Goal: Information Seeking & Learning: Find specific fact

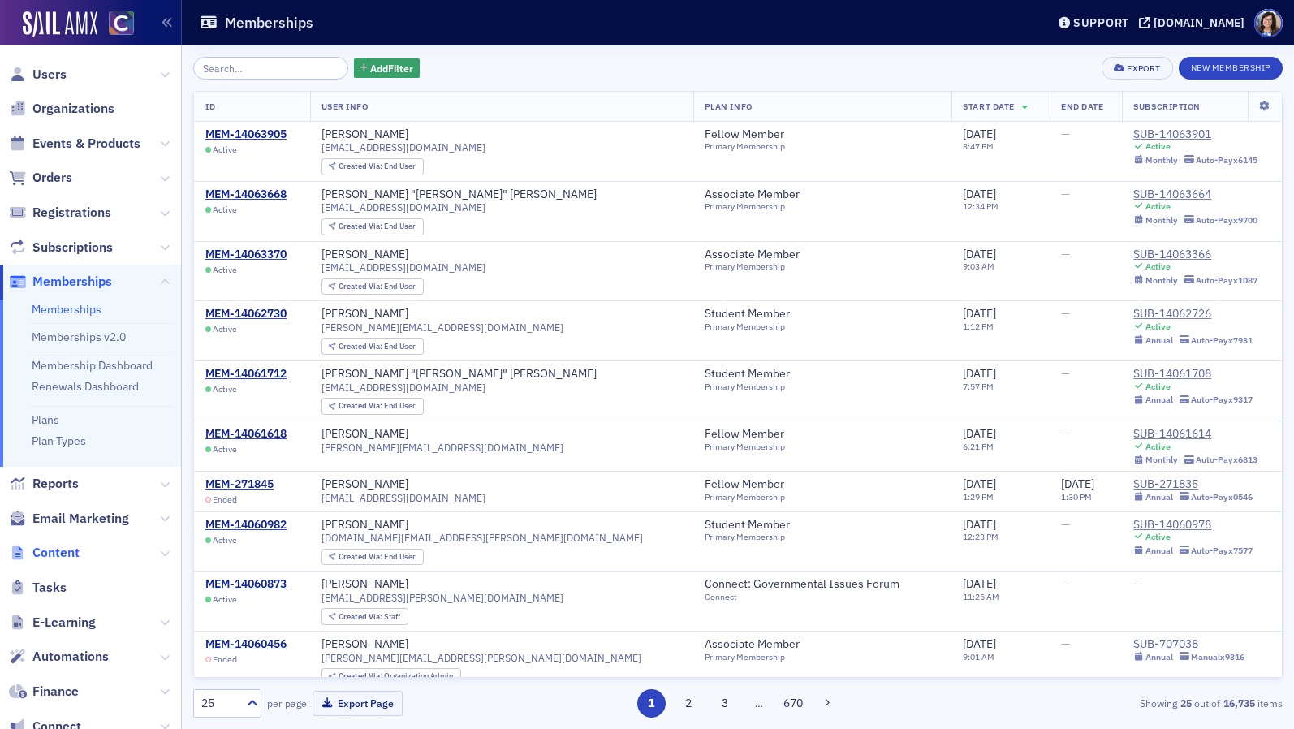
click at [63, 552] on span "Content" at bounding box center [55, 553] width 47 height 18
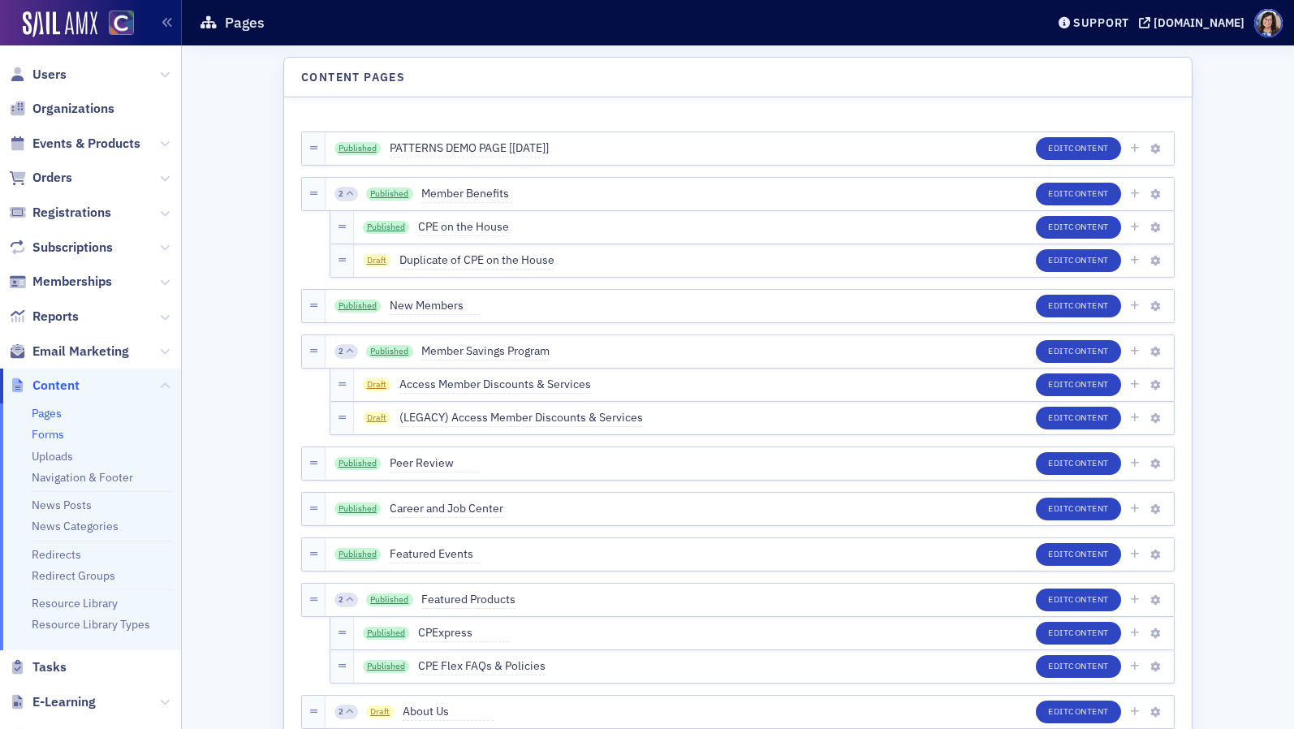
click at [57, 434] on link "Forms" at bounding box center [48, 434] width 32 height 15
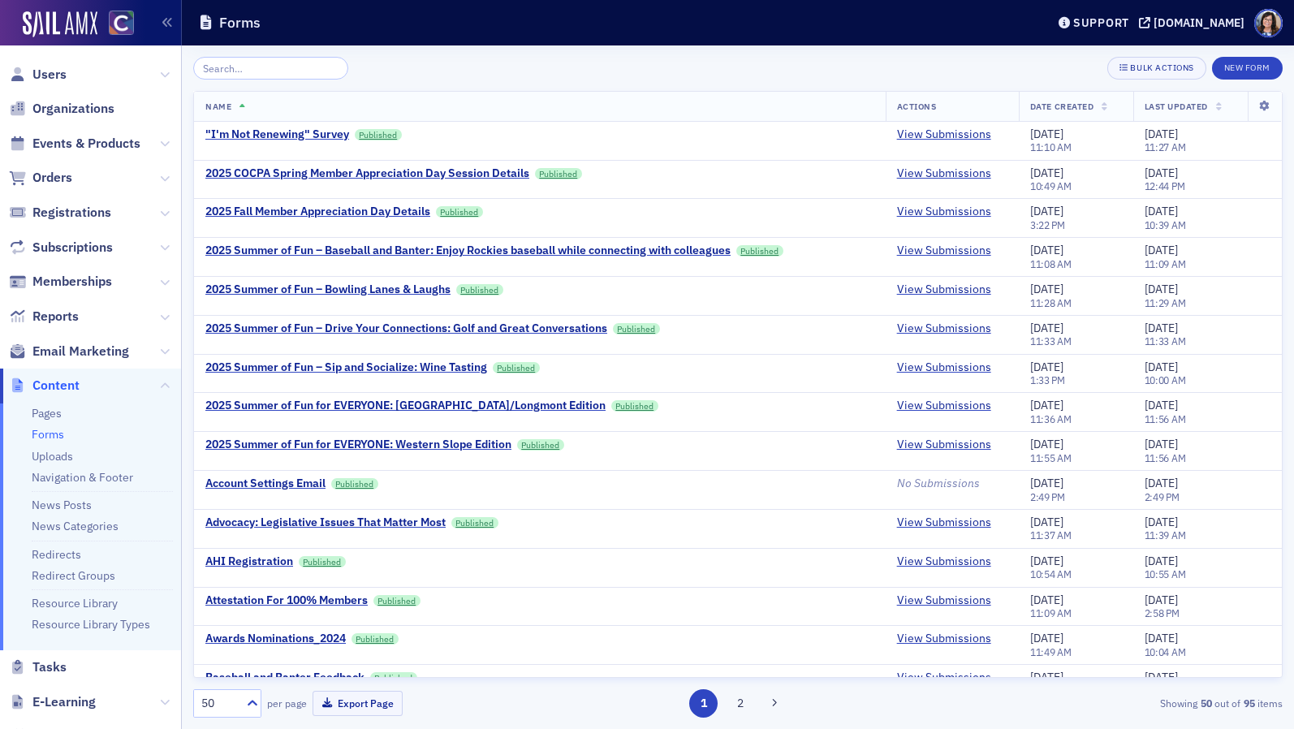
click at [299, 67] on input "search" at bounding box center [270, 68] width 155 height 23
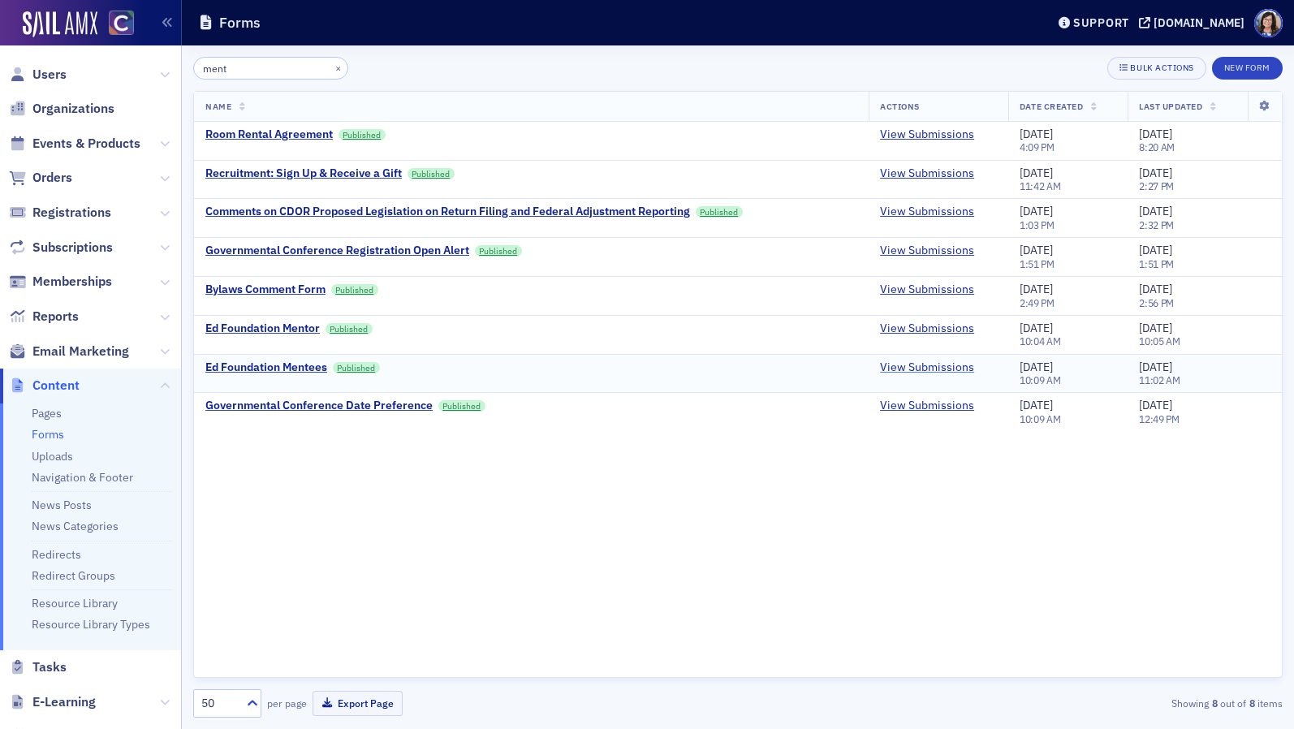
type input "ment"
click at [910, 370] on link "View Submissions" at bounding box center [927, 367] width 94 height 15
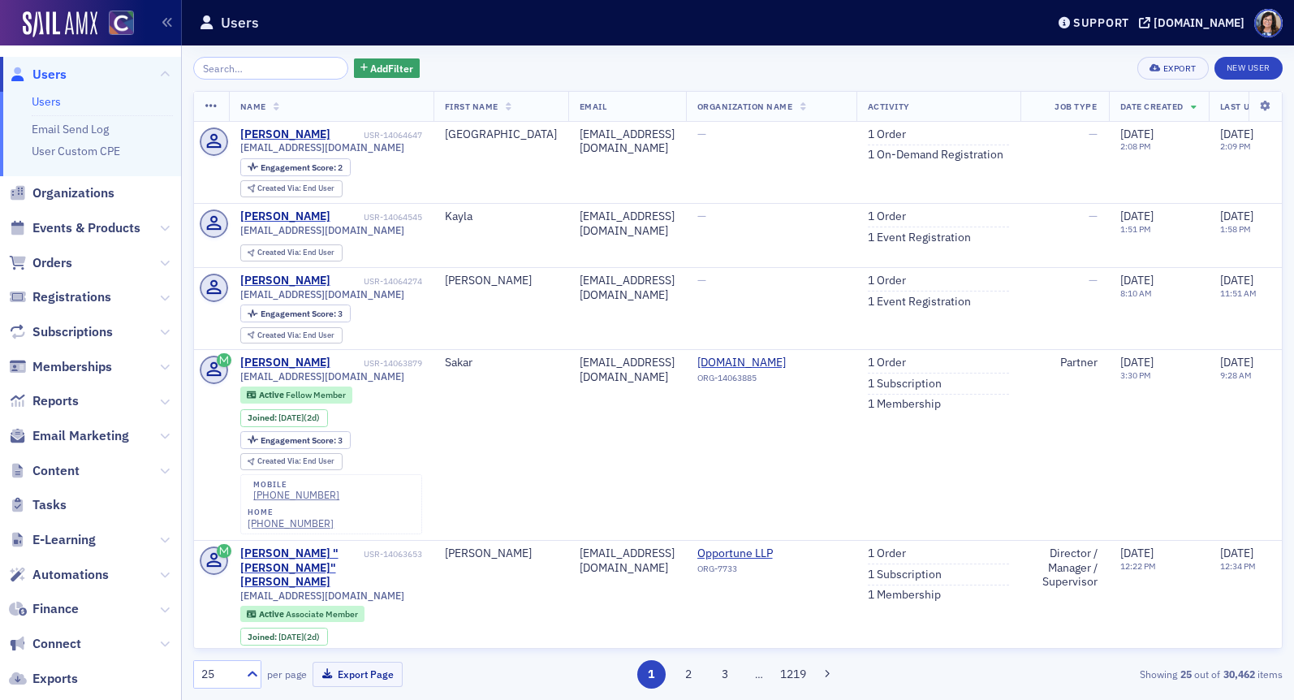
click at [235, 75] on input "search" at bounding box center [270, 68] width 155 height 23
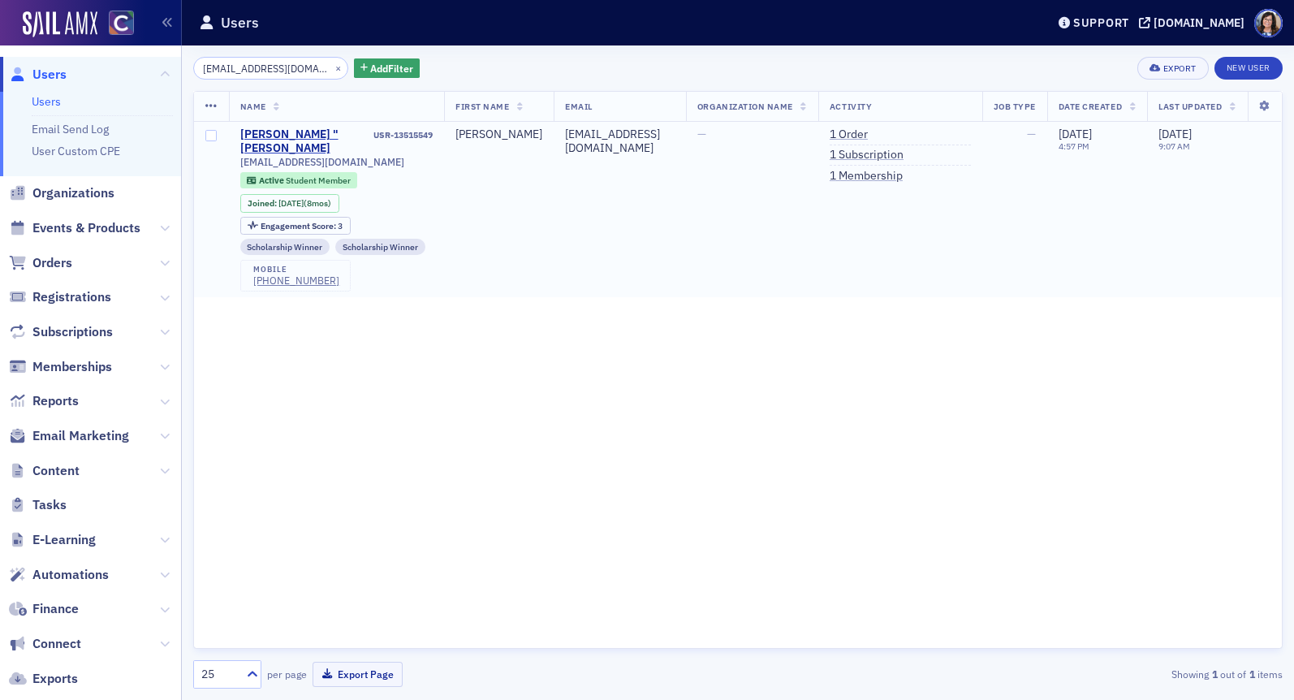
type input "[EMAIL_ADDRESS][DOMAIN_NAME]"
drag, startPoint x: 456, startPoint y: 136, endPoint x: 383, endPoint y: 135, distance: 73.1
click at [383, 135] on td "[PERSON_NAME] "[PERSON_NAME]" Vrlenich USR-13515549 [EMAIL_ADDRESS][DOMAIN_NAME…" at bounding box center [337, 209] width 216 height 175
copy div "USR-13515549"
click at [331, 69] on button "×" at bounding box center [338, 67] width 15 height 15
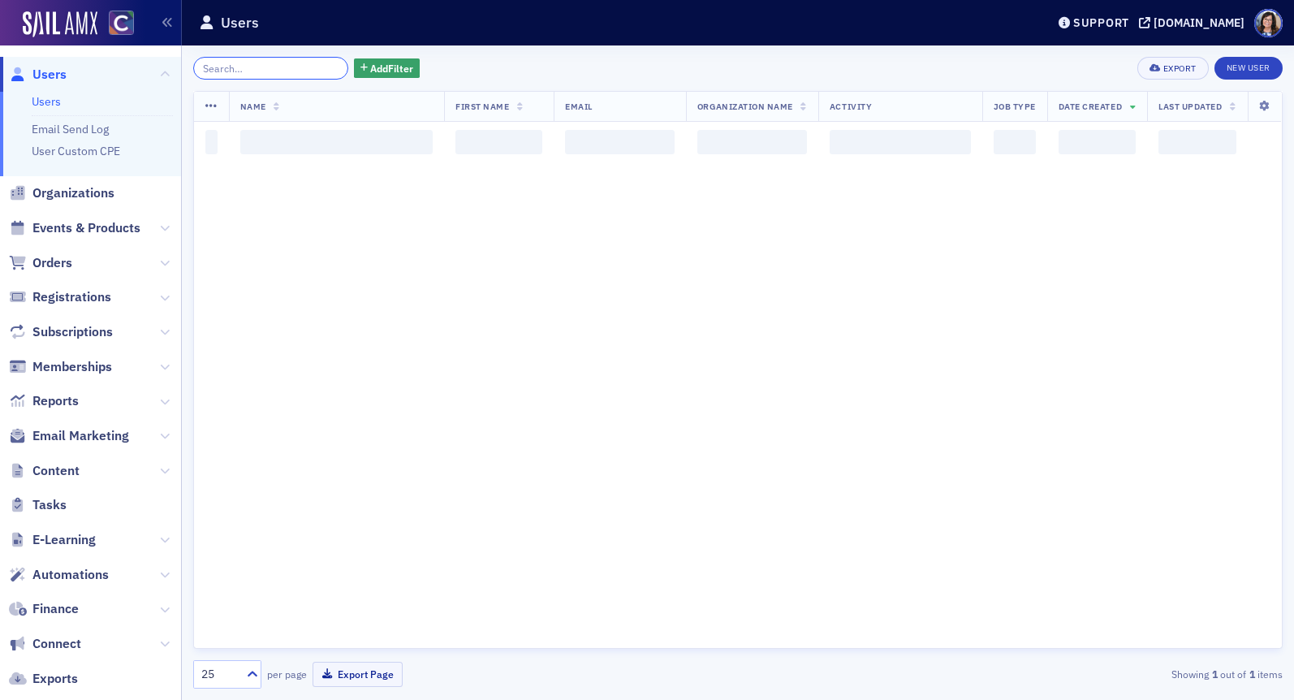
click at [293, 69] on input "search" at bounding box center [270, 68] width 155 height 23
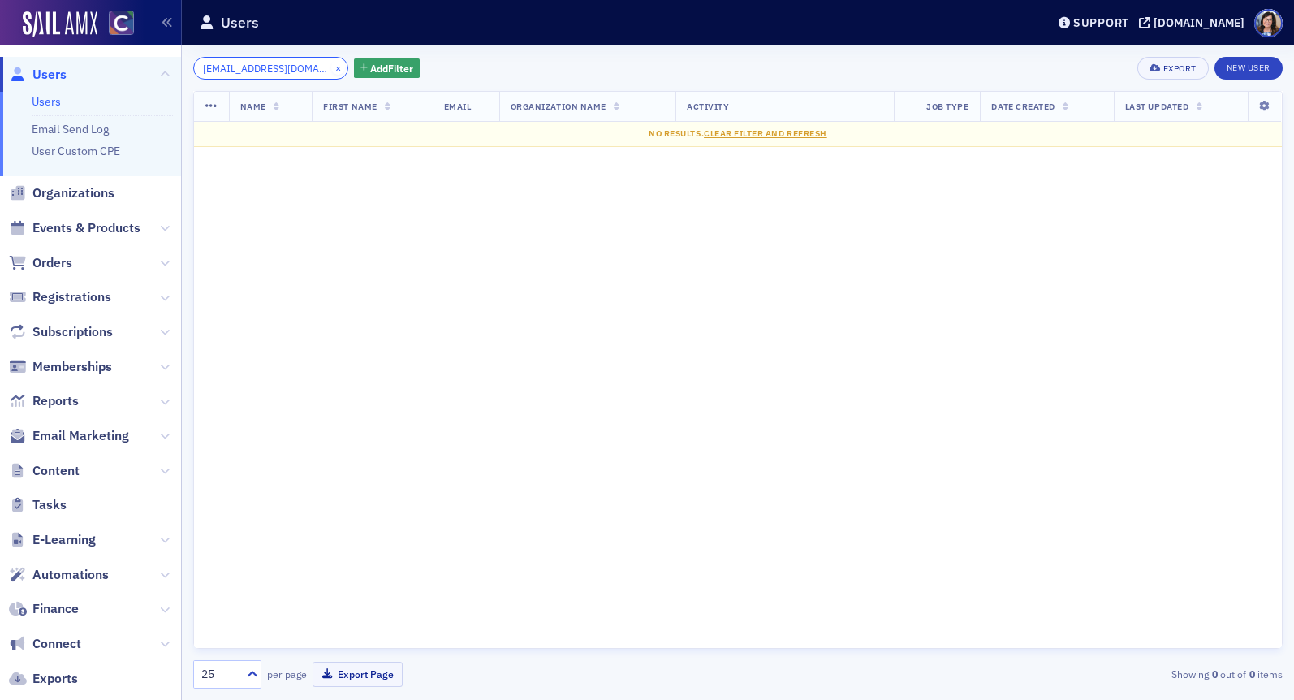
type input "miks.kaitlin@gmail.com"
click at [331, 67] on button "×" at bounding box center [338, 67] width 15 height 15
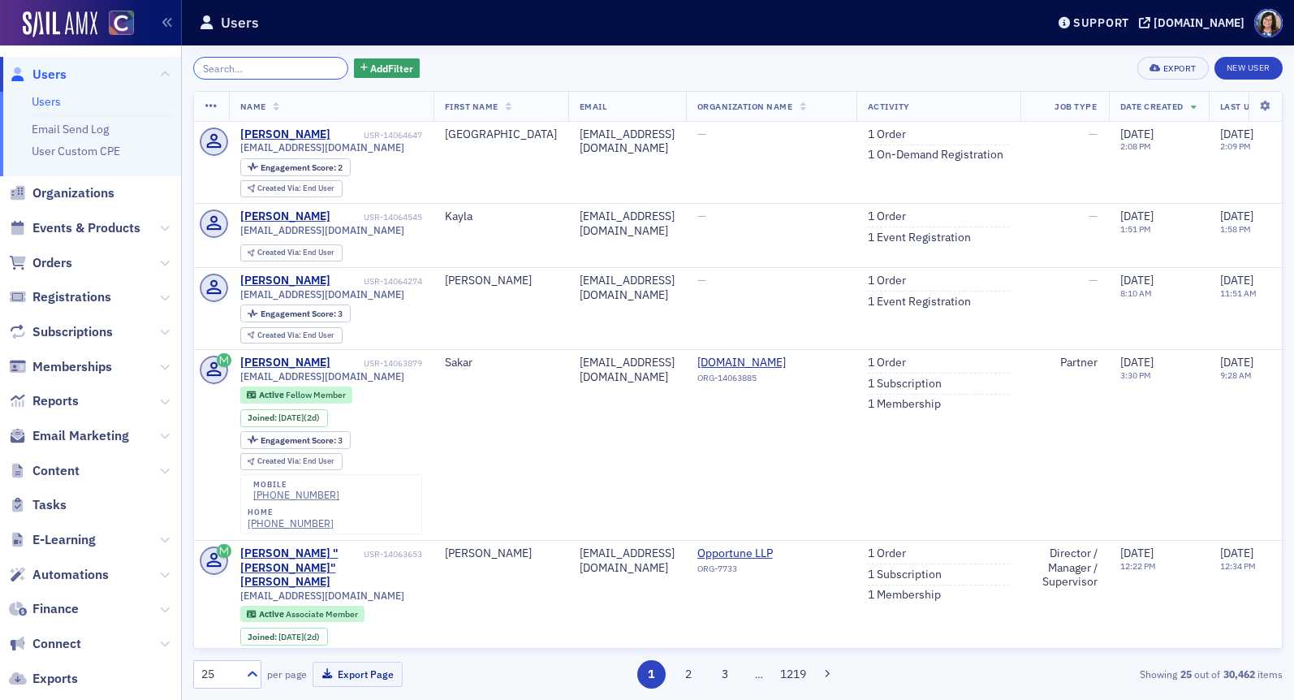
click at [309, 71] on input "search" at bounding box center [270, 68] width 155 height 23
paste input "Miks"
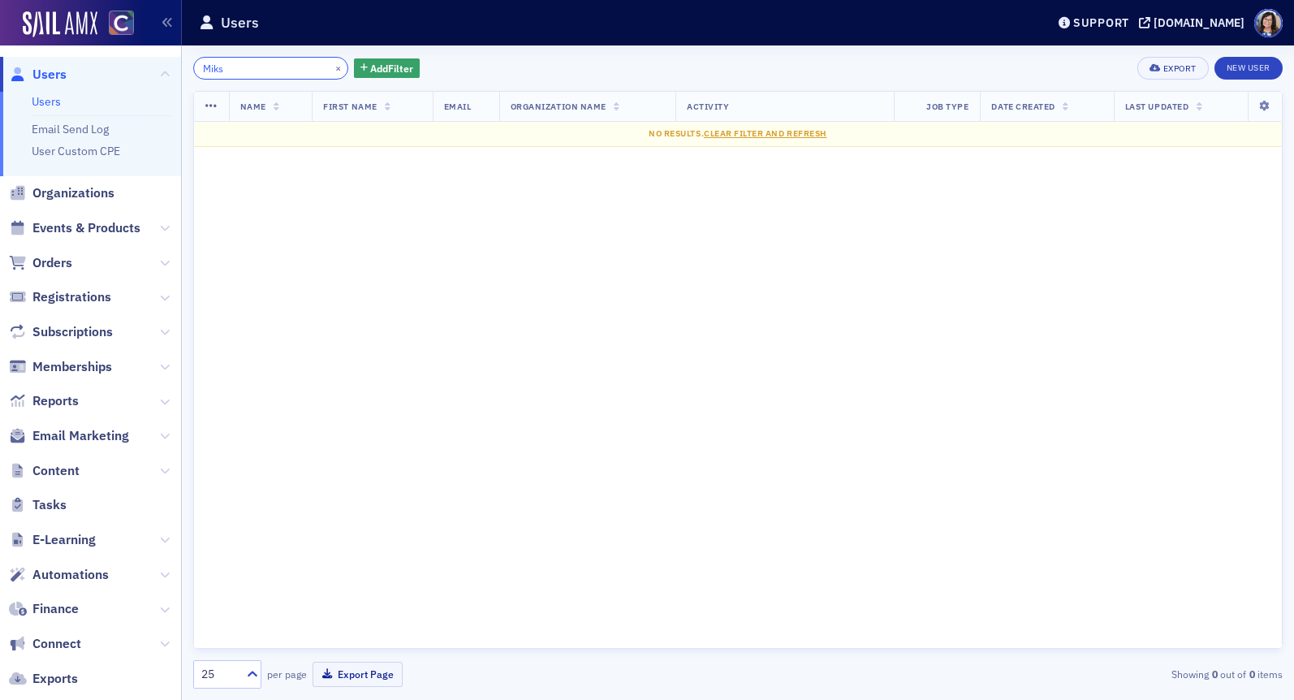
type input "Miks"
click at [331, 68] on button "×" at bounding box center [338, 67] width 15 height 15
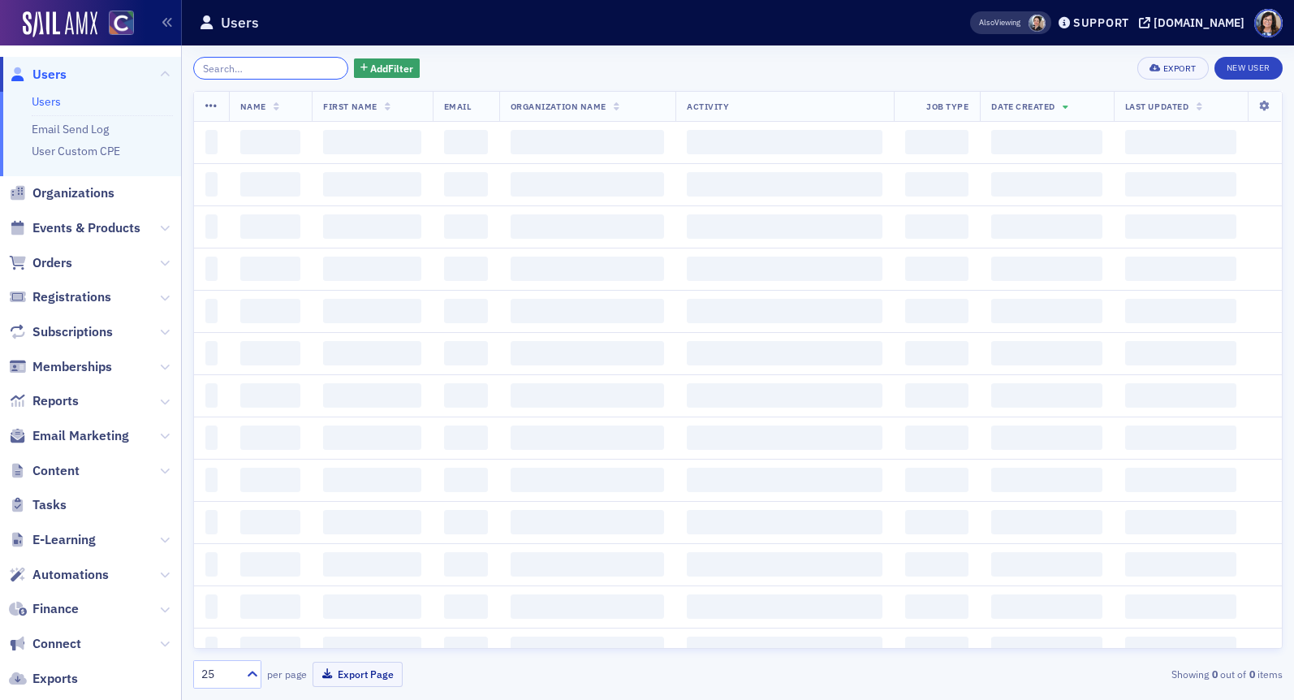
click at [287, 68] on input "search" at bounding box center [270, 68] width 155 height 23
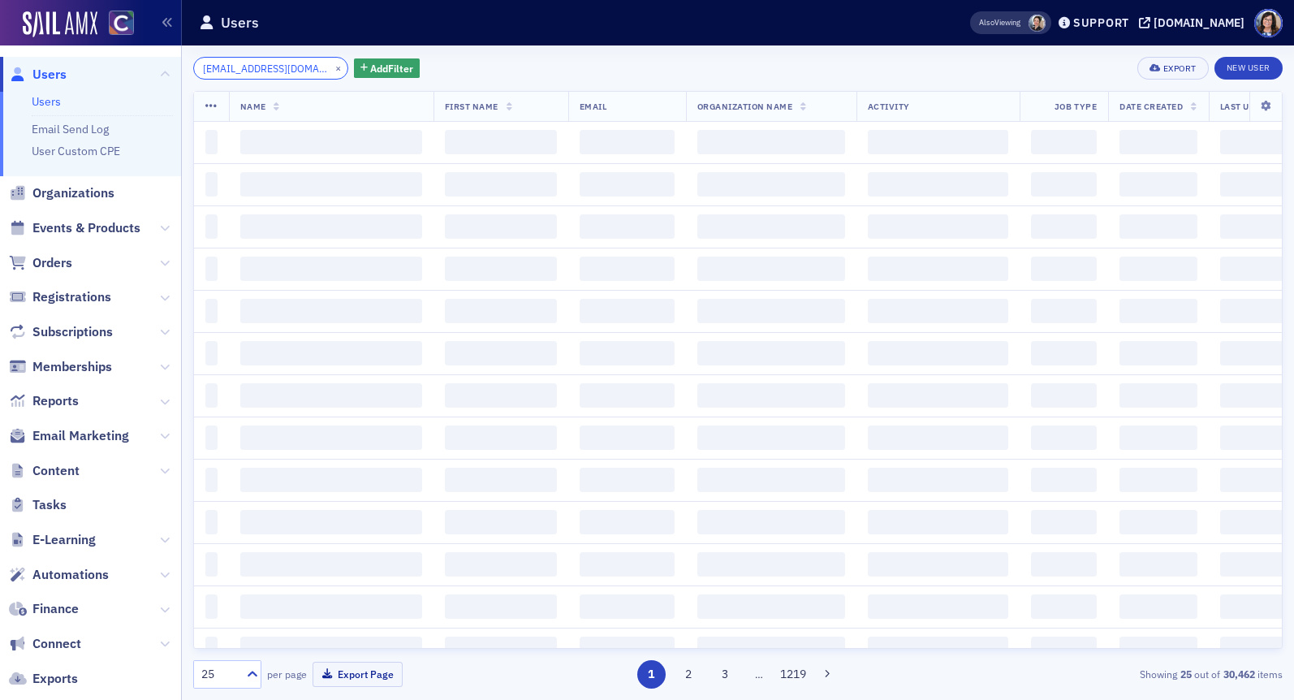
scroll to position [0, 1]
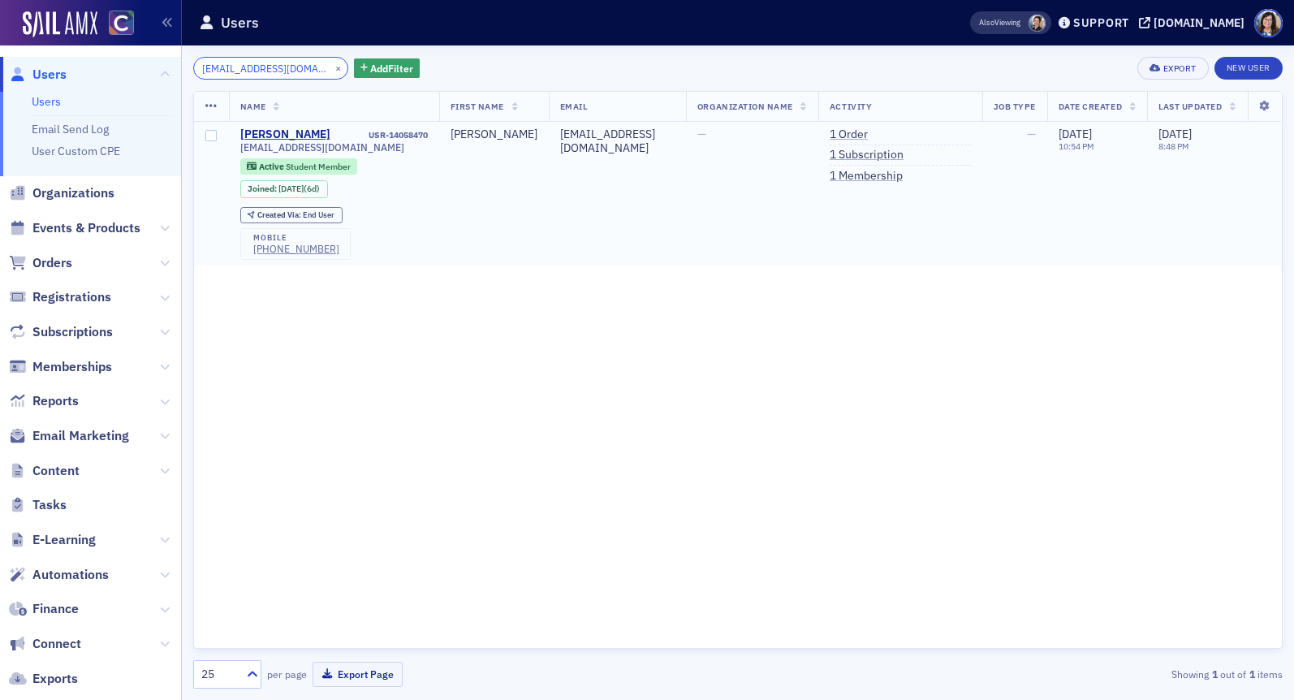
type input "kjwhiting@fortlewis.edu"
drag, startPoint x: 439, startPoint y: 133, endPoint x: 369, endPoint y: 134, distance: 69.8
click at [369, 134] on td "Katie Whiting USR-14058470 kjwhiting@fortlewis.edu Active Student Member Joined…" at bounding box center [334, 194] width 210 height 145
copy div "USR-14058470"
click at [331, 67] on button "×" at bounding box center [338, 67] width 15 height 15
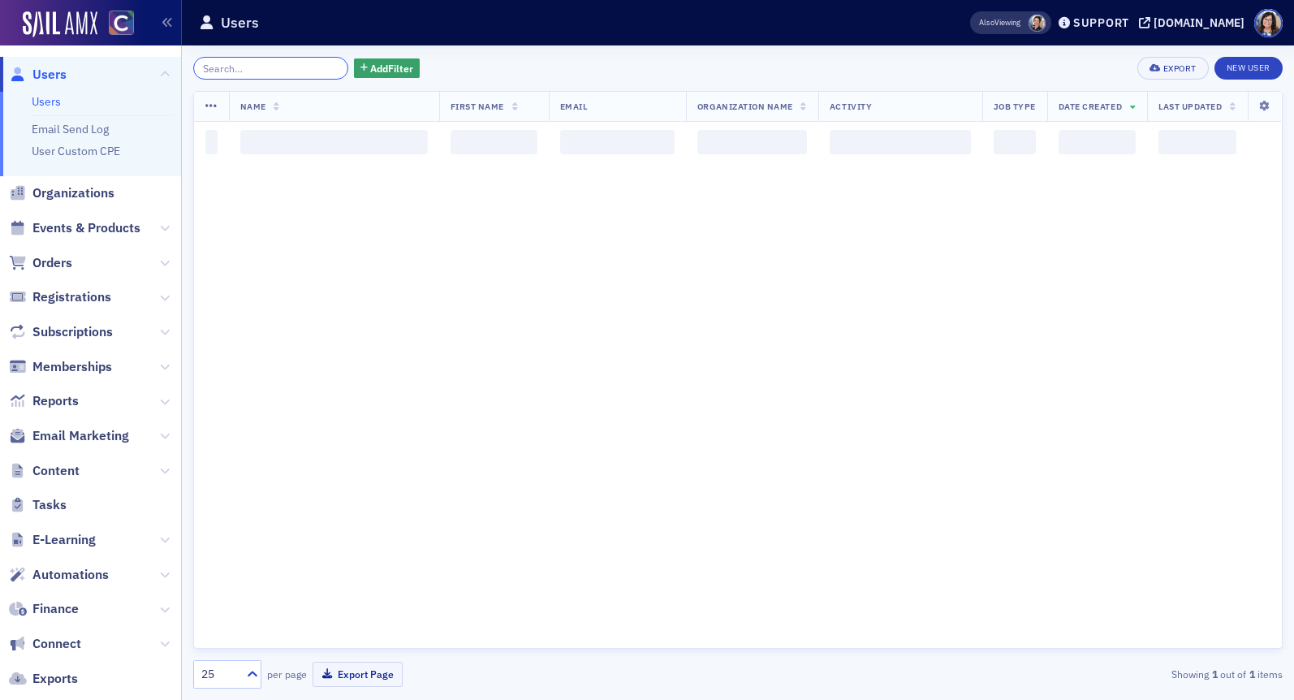
drag, startPoint x: 293, startPoint y: 67, endPoint x: 293, endPoint y: 45, distance: 21.9
click at [293, 67] on input "search" at bounding box center [270, 68] width 155 height 23
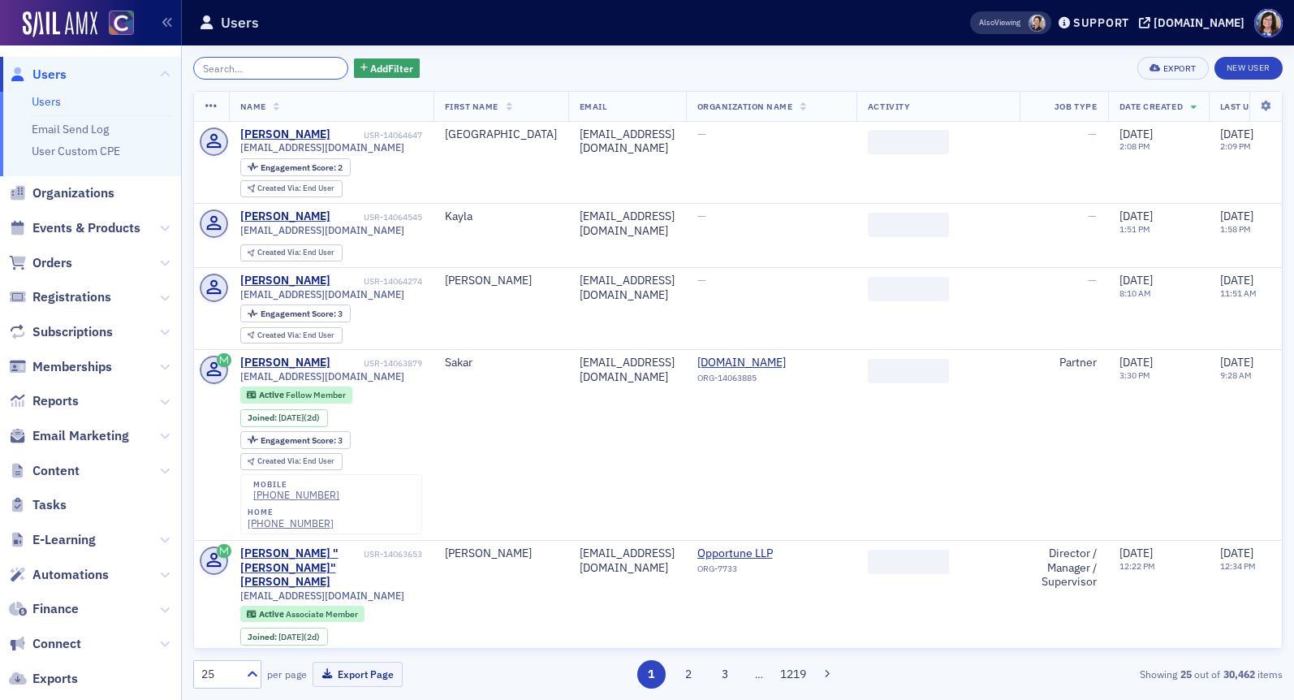
paste input "jkoehle3@msudenver.edu"
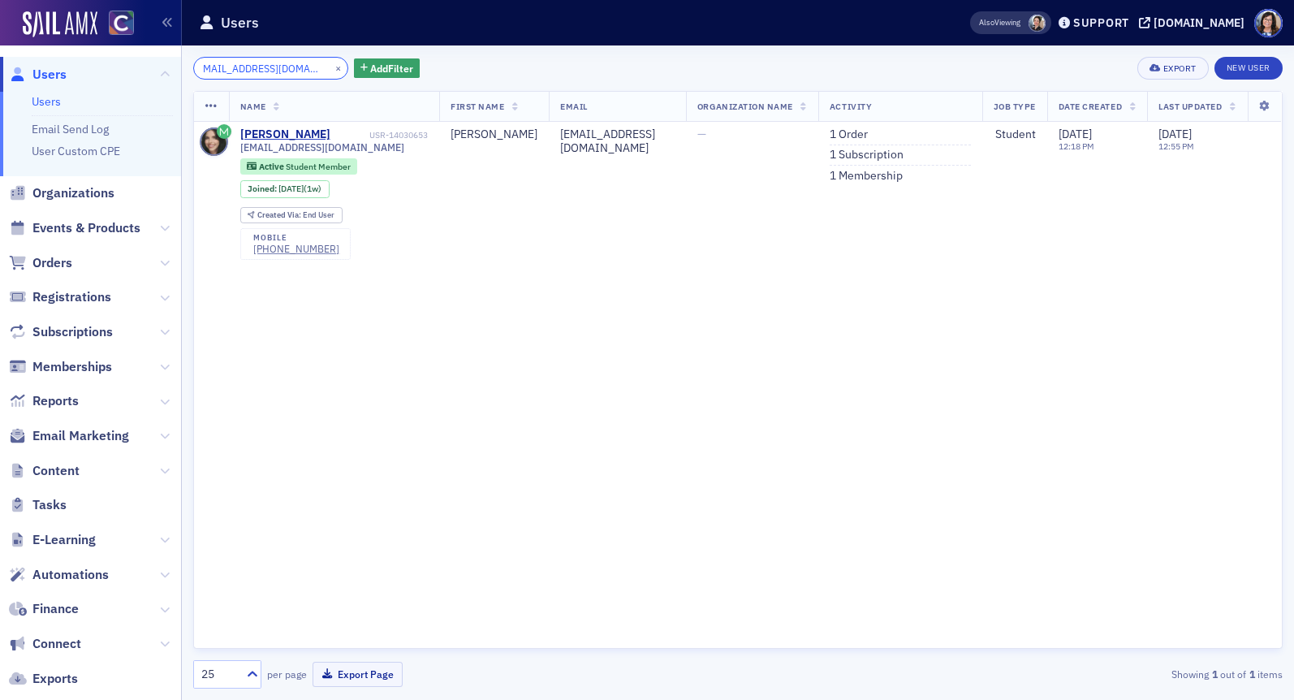
type input "jkoehle3@msudenver.edu"
drag, startPoint x: 433, startPoint y: 135, endPoint x: 363, endPoint y: 138, distance: 69.9
click at [363, 138] on td "Jenna Koehler USR-14030653 jkoehle3@msudenver.edu Active Student Member Joined …" at bounding box center [334, 194] width 211 height 145
copy div "USR-14030653"
click at [331, 67] on button "×" at bounding box center [338, 67] width 15 height 15
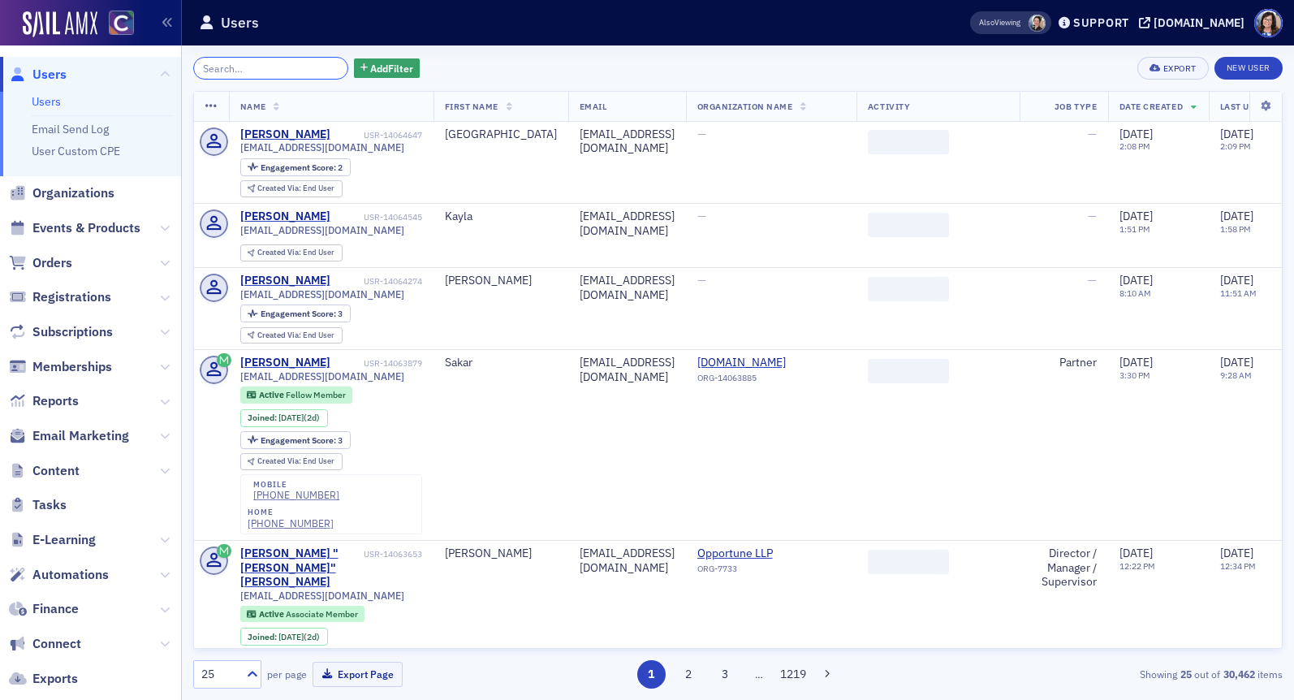
click at [291, 70] on input "search" at bounding box center [270, 68] width 155 height 23
paste input "amoore99@msudenver.edu"
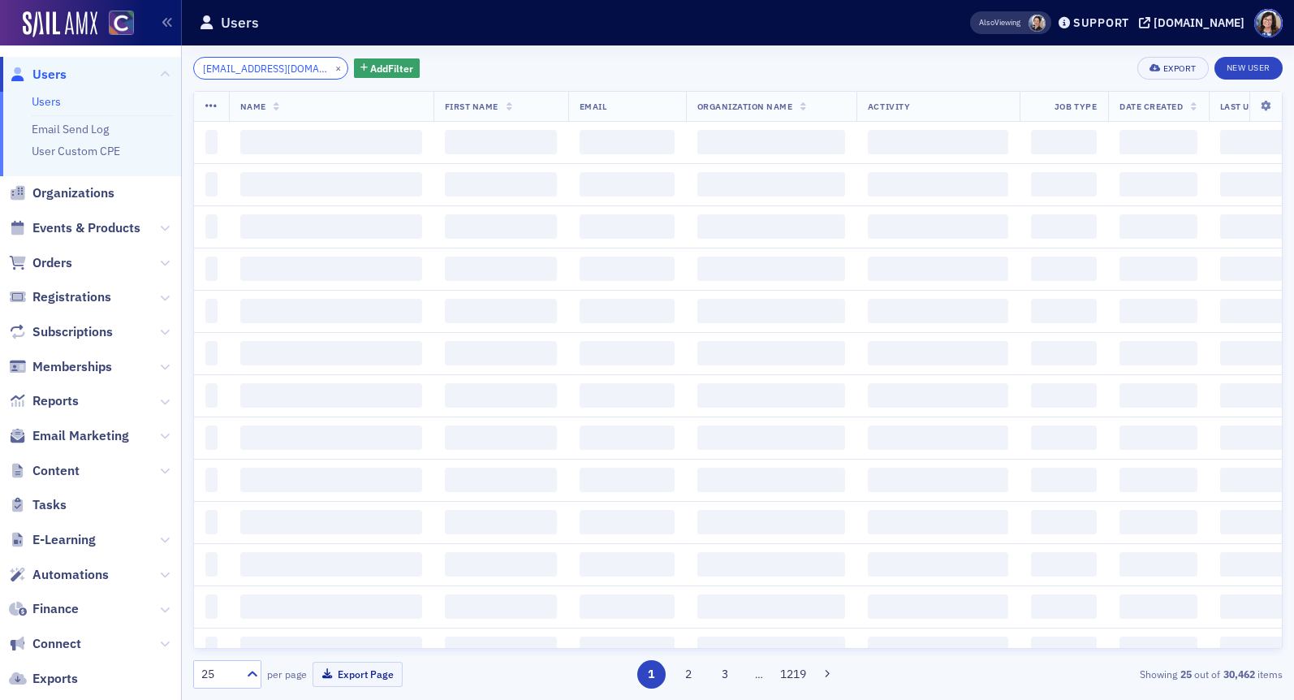
scroll to position [0, 17]
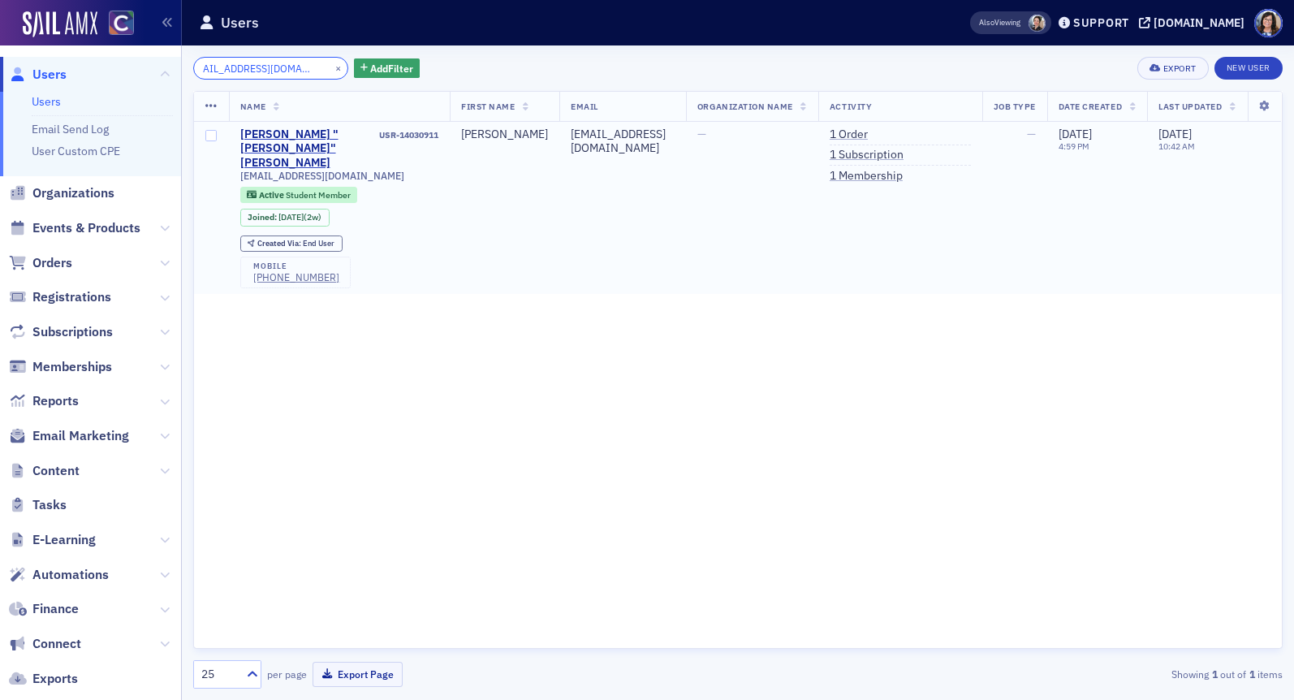
type input "amoore99@msudenver.edu"
drag, startPoint x: 429, startPoint y: 132, endPoint x: 359, endPoint y: 139, distance: 70.9
click at [359, 139] on td "Anastasia "Stacey" Moore USR-14030911 amoore99@msudenver.edu Active Student Mem…" at bounding box center [340, 208] width 222 height 173
copy div "USR-14030911"
click at [331, 65] on button "×" at bounding box center [338, 67] width 15 height 15
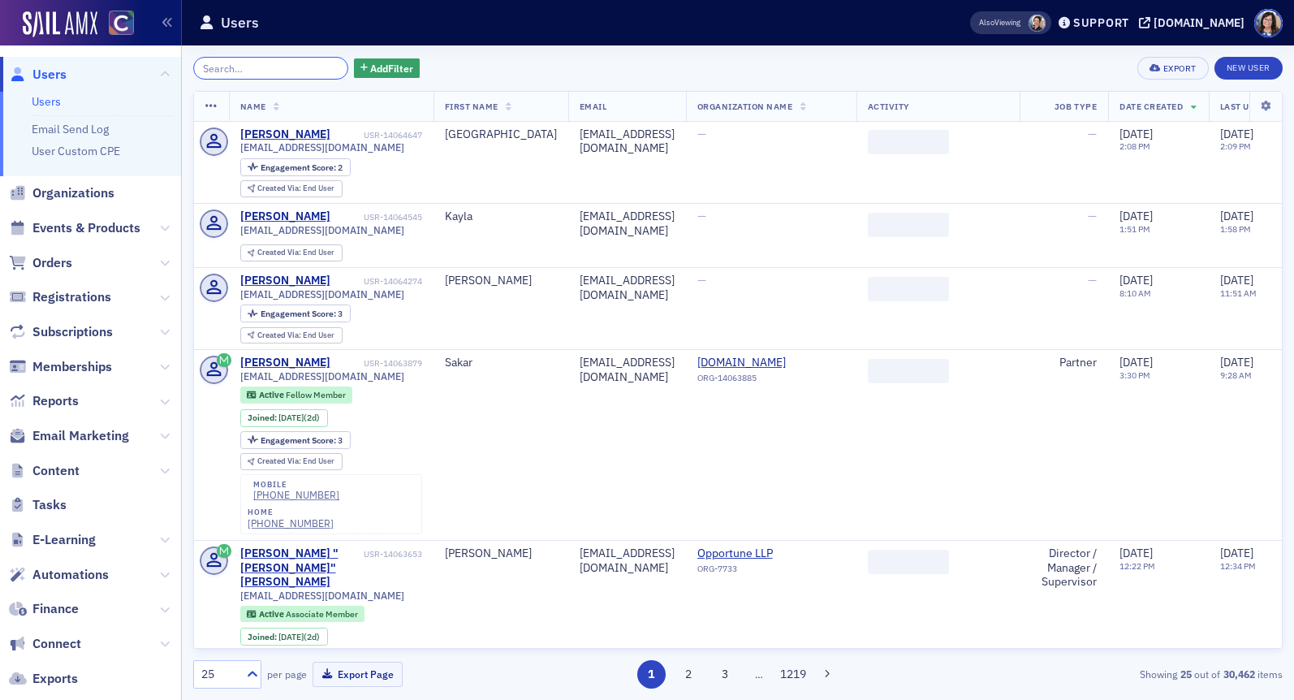
click at [304, 71] on input "search" at bounding box center [270, 68] width 155 height 23
paste input "Mamc6927@colorado.edu"
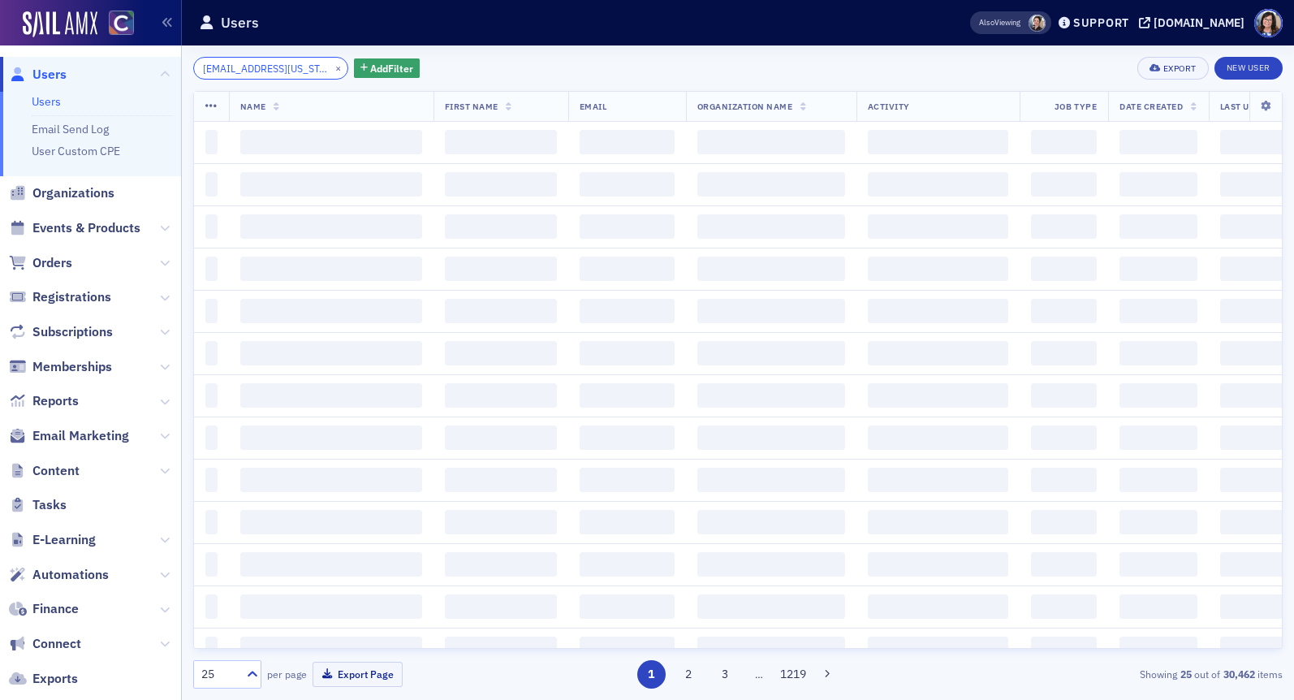
scroll to position [0, 11]
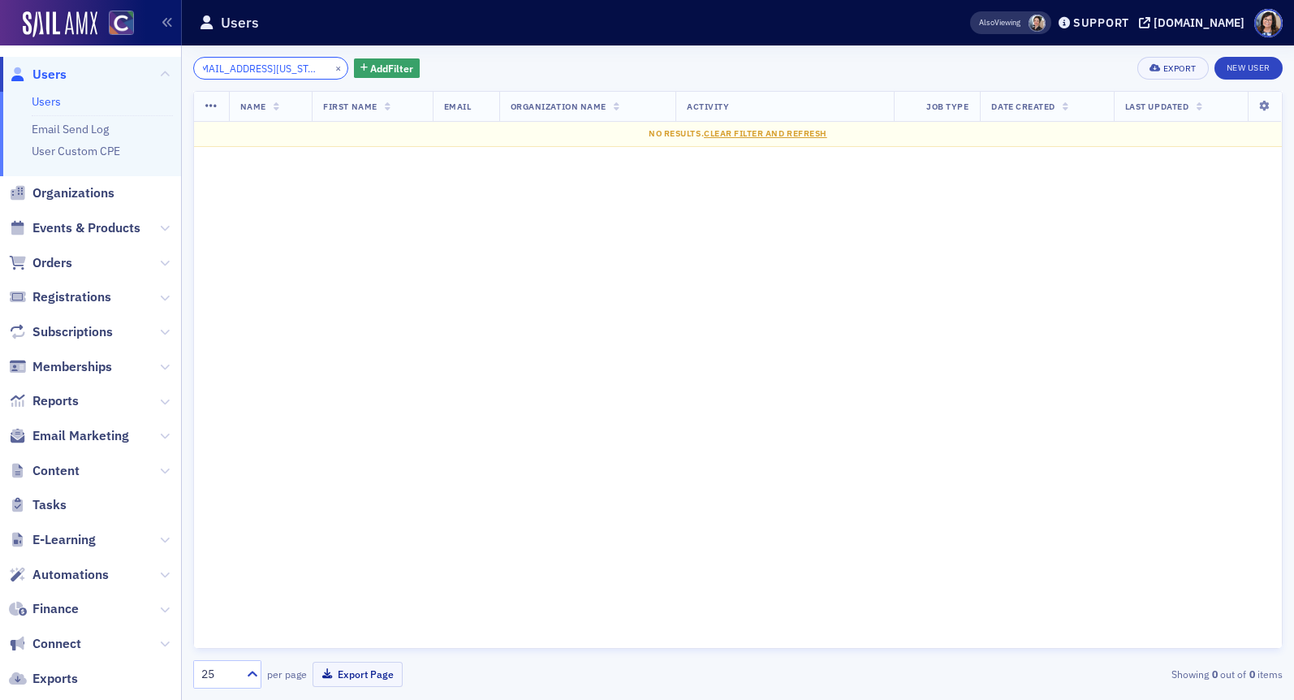
type input "Mamc6927@colorado.edu"
click at [331, 67] on button "×" at bounding box center [338, 67] width 15 height 15
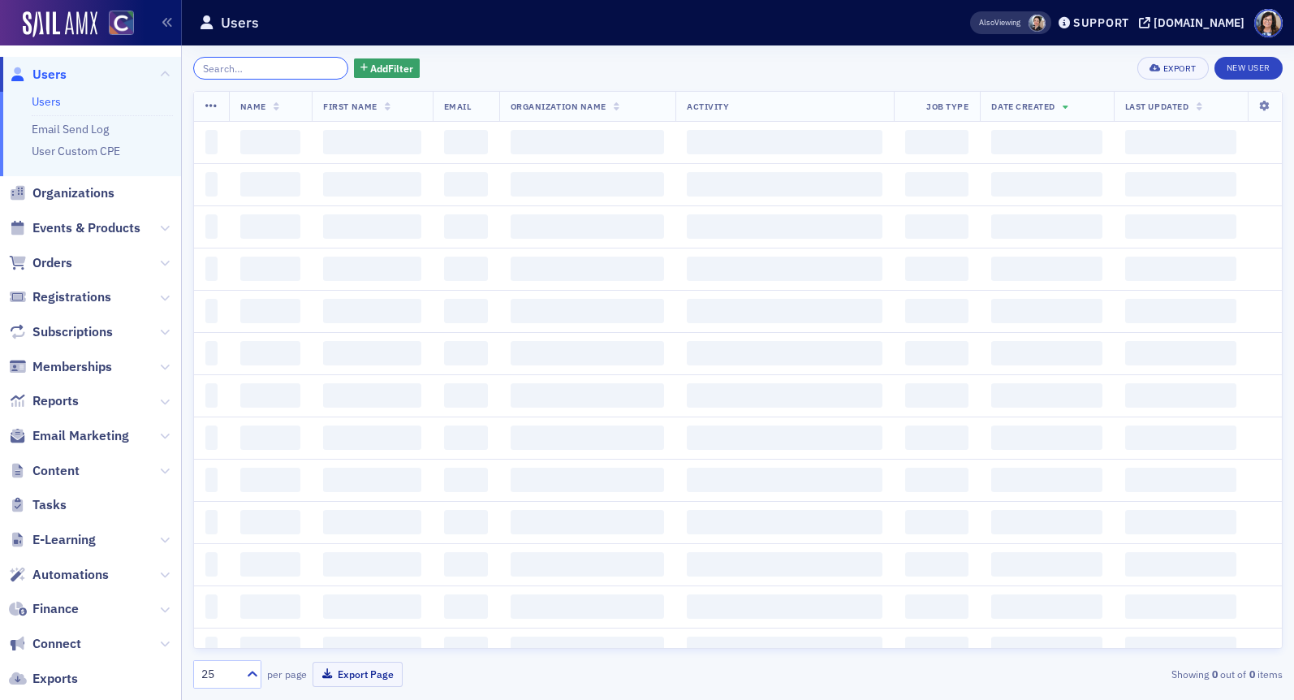
click at [279, 67] on input "search" at bounding box center [270, 68] width 155 height 23
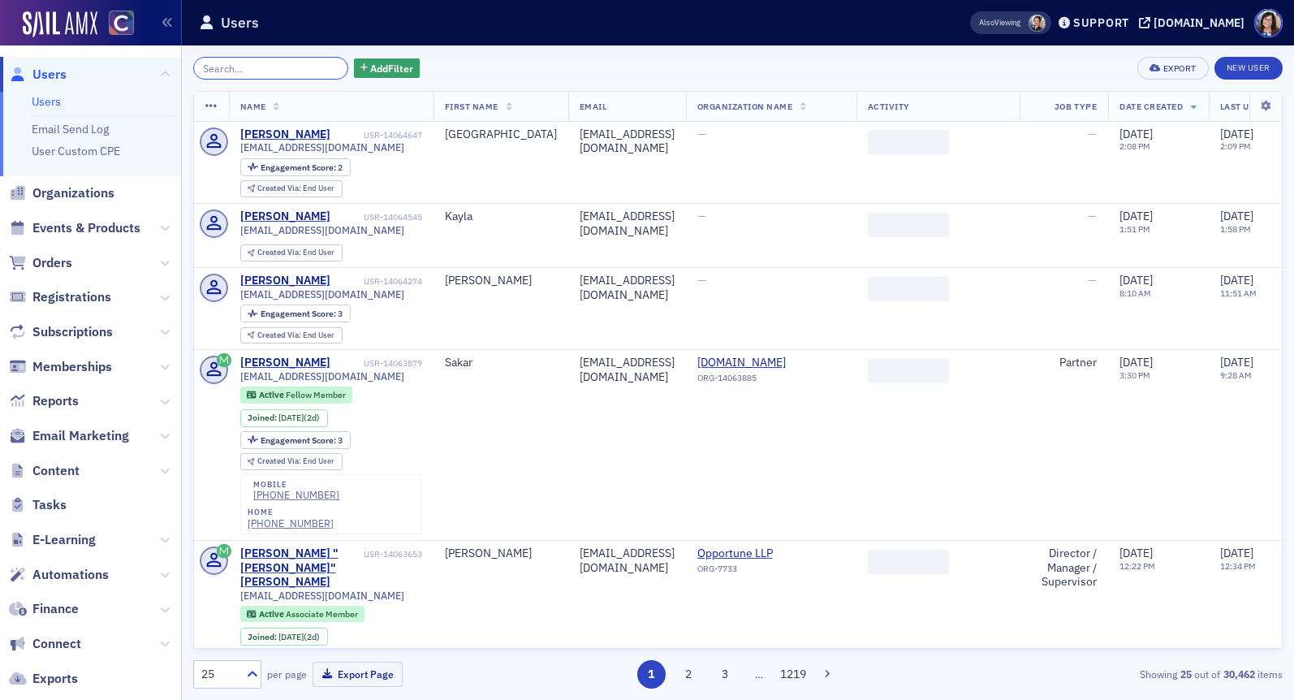
paste input "McCue"
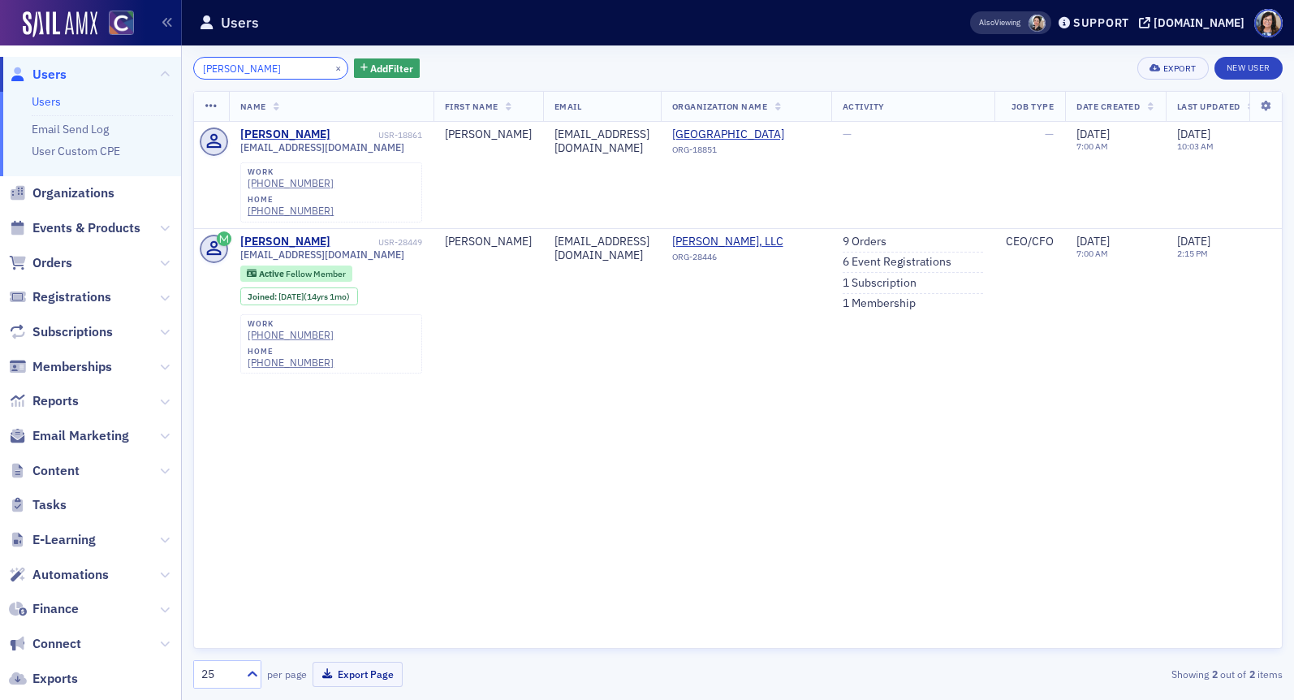
type input "McCue"
click at [331, 67] on button "×" at bounding box center [338, 67] width 15 height 15
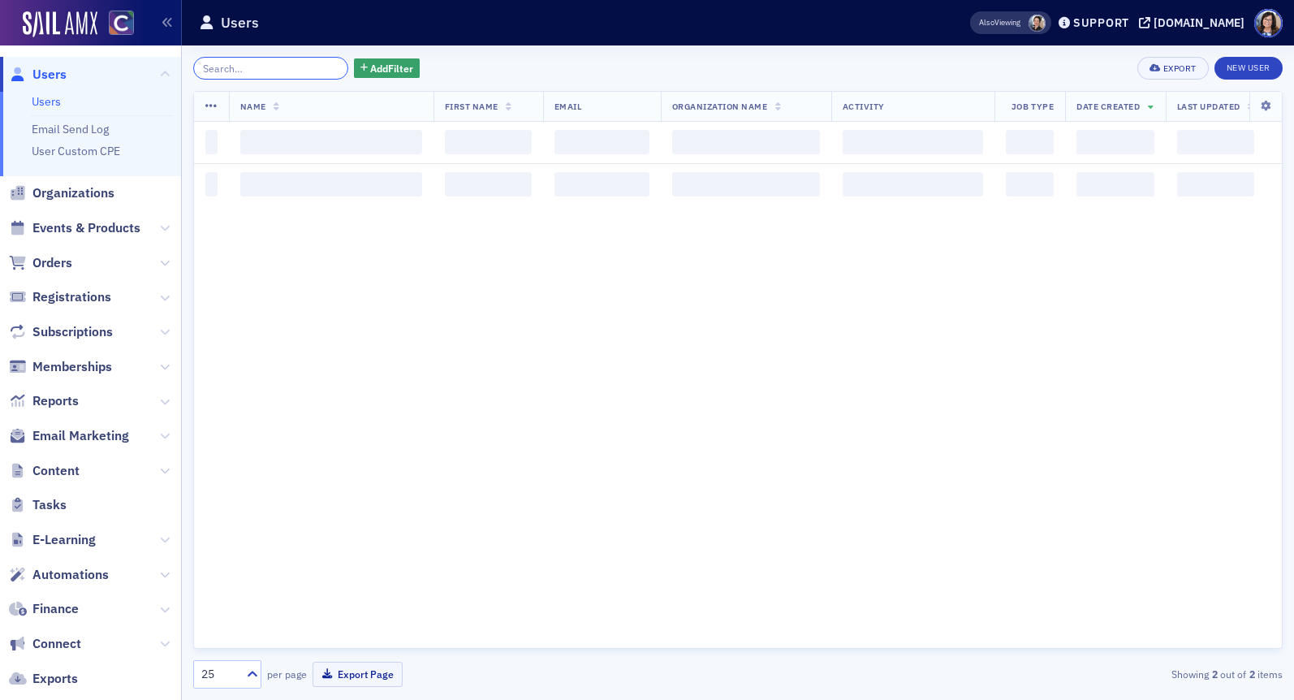
click at [310, 67] on input "search" at bounding box center [270, 68] width 155 height 23
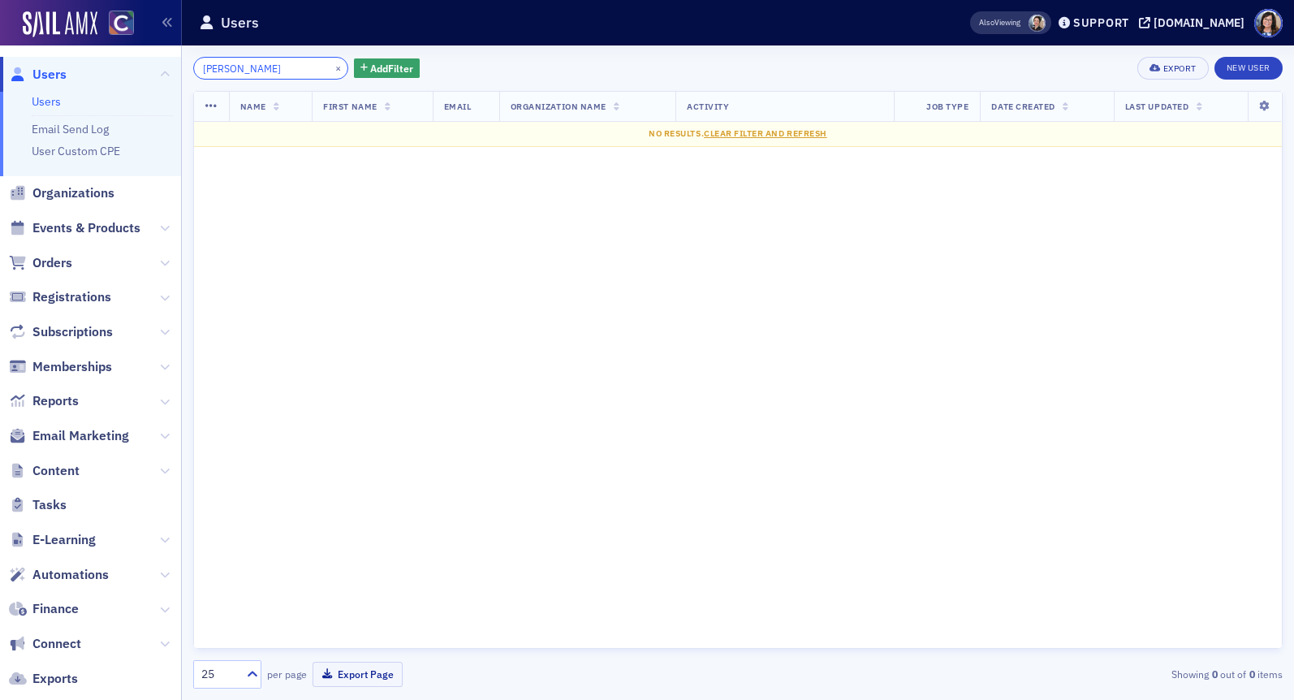
click at [240, 69] on input "Macey McCue" at bounding box center [270, 68] width 155 height 23
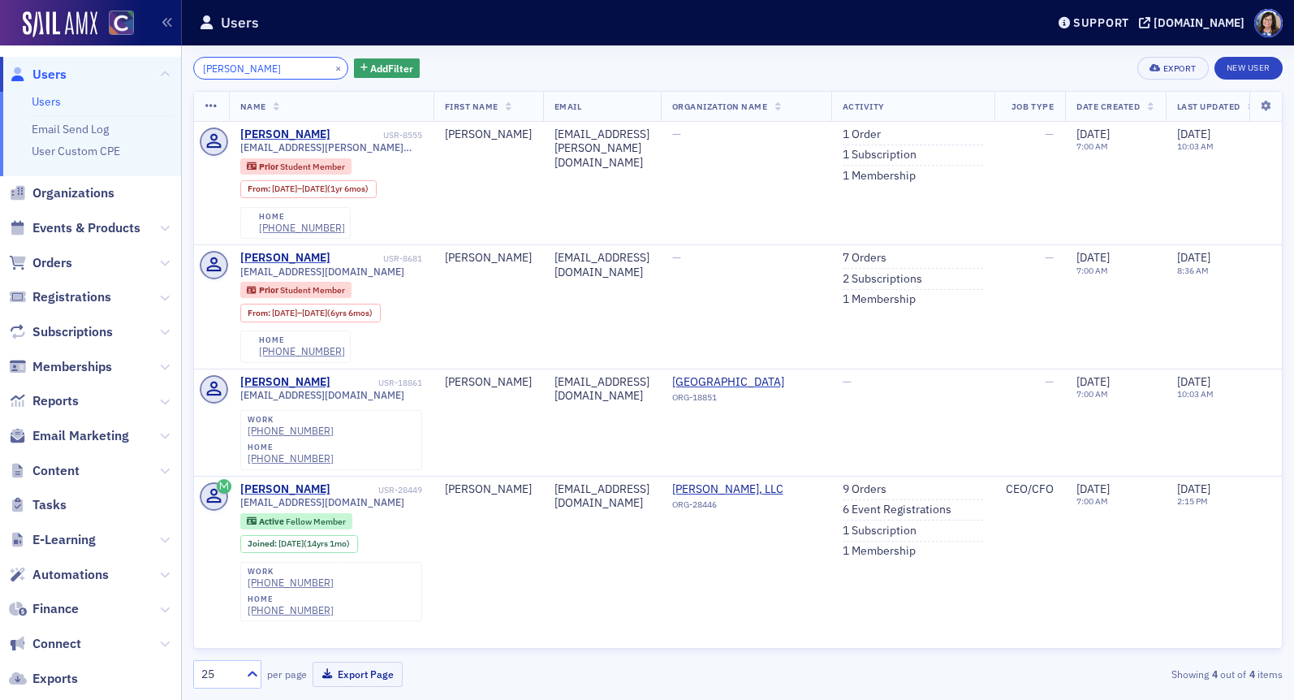
type input "Macey McCue"
click at [331, 65] on button "×" at bounding box center [338, 67] width 15 height 15
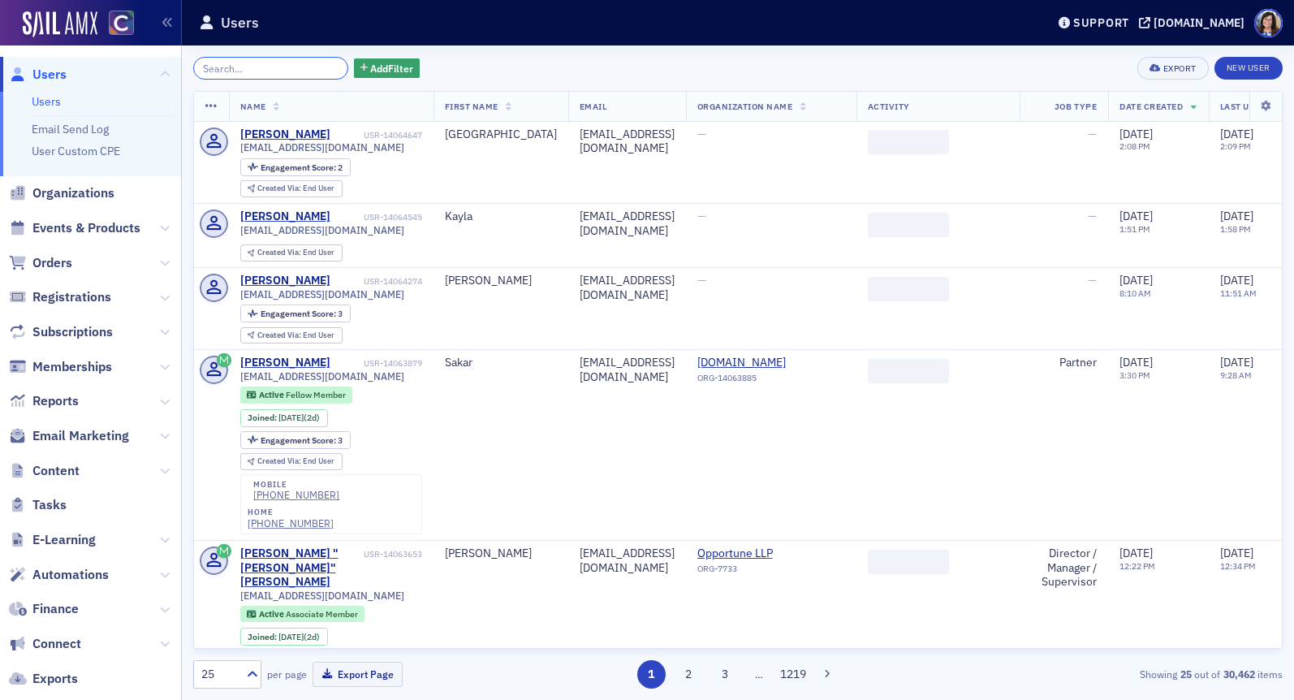
click at [293, 67] on input "search" at bounding box center [270, 68] width 155 height 23
paste input "Emma Hanagan"
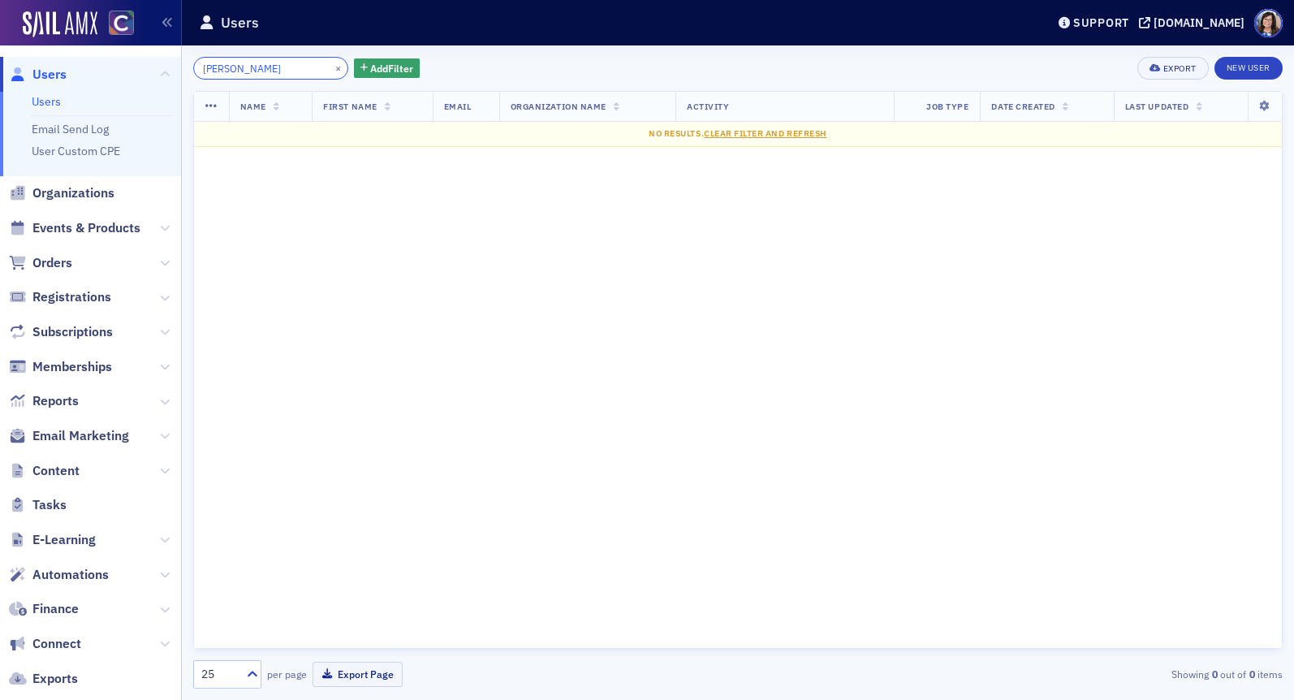
click at [239, 71] on input "Emma Hanagan" at bounding box center [270, 68] width 155 height 23
type input "Hanagan"
click at [331, 63] on button "×" at bounding box center [338, 67] width 15 height 15
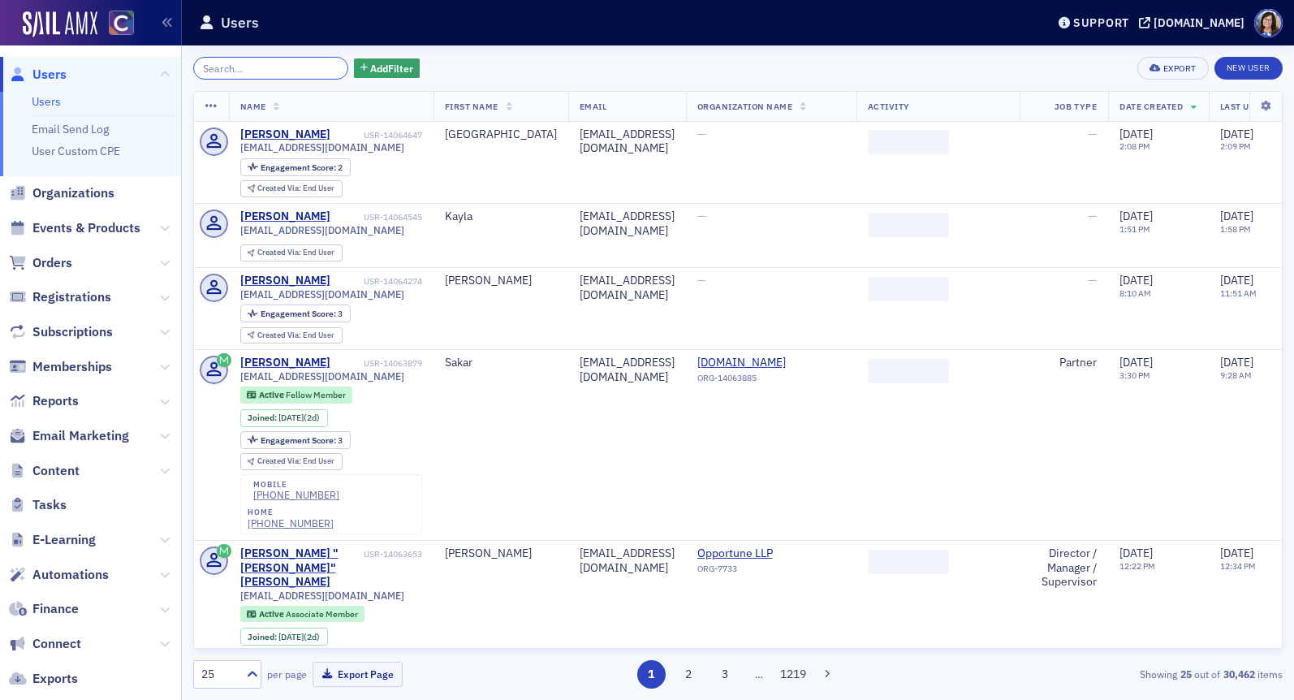
click at [296, 66] on input "search" at bounding box center [270, 68] width 155 height 23
paste input "hanaganemma18@gmail.com"
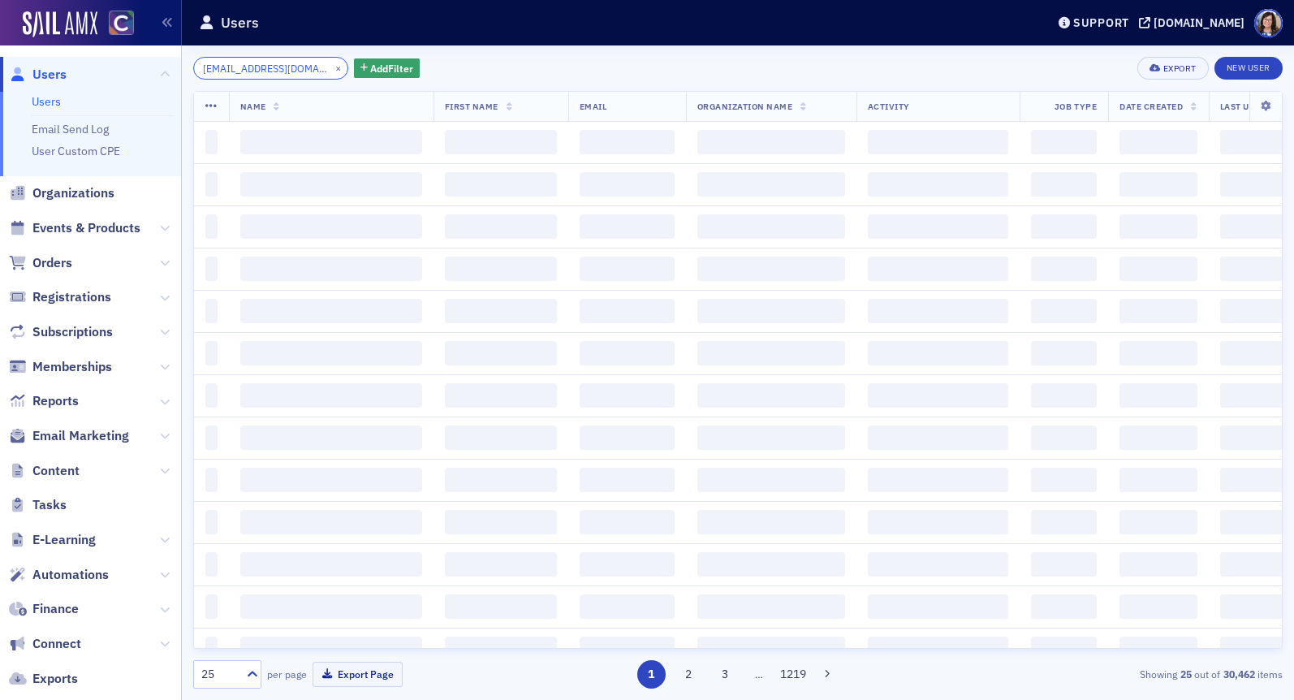
scroll to position [0, 27]
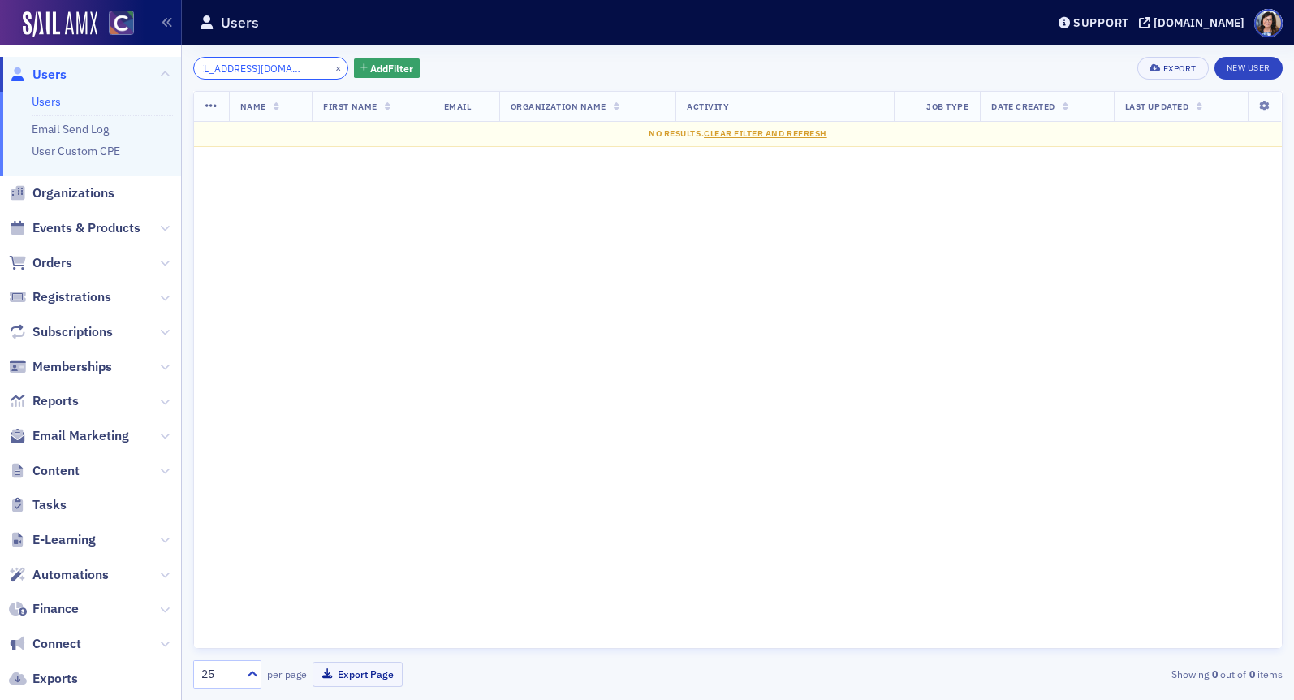
type input "hanaganemma18@gmail.com"
click at [53, 74] on span "Users" at bounding box center [49, 75] width 34 height 18
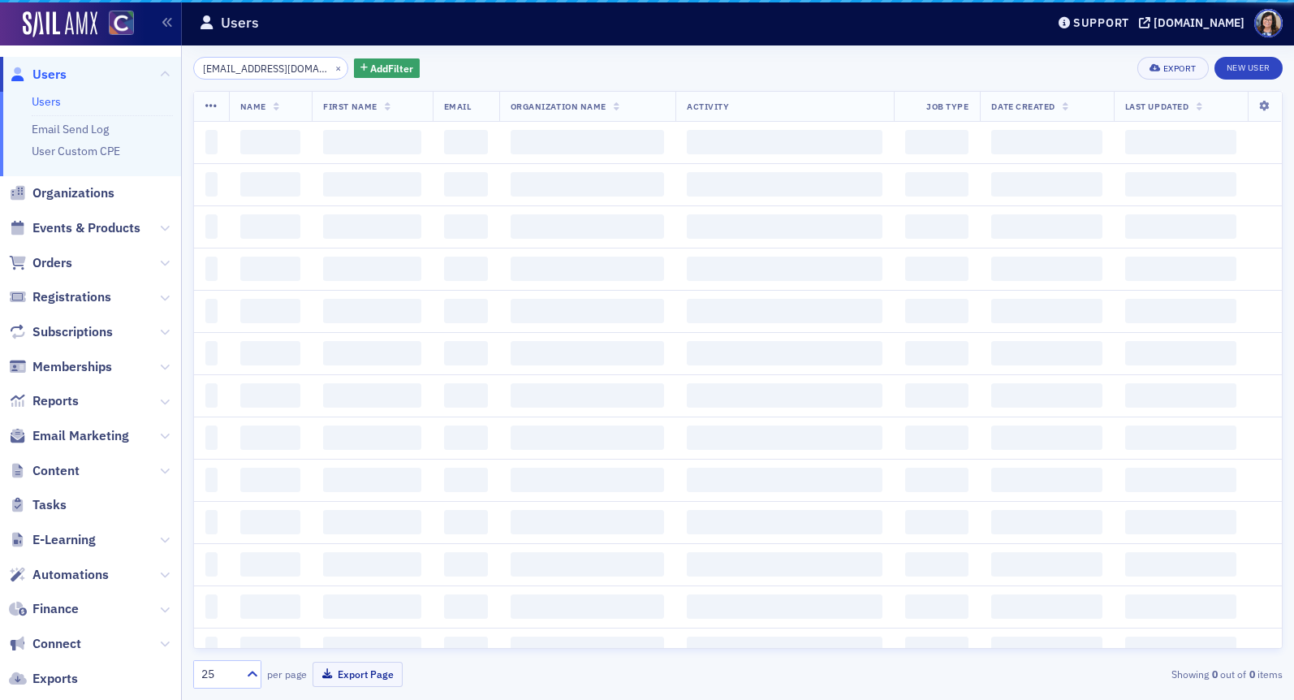
scroll to position [0, 27]
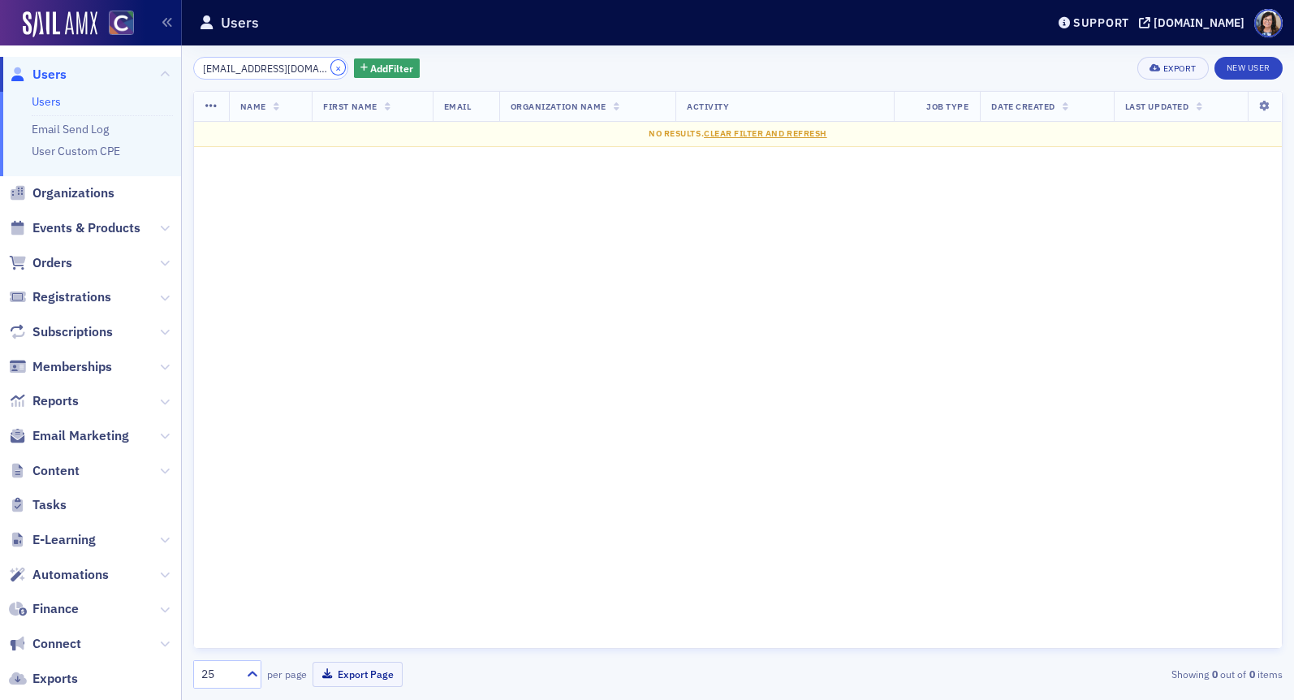
click at [331, 65] on button "×" at bounding box center [338, 67] width 15 height 15
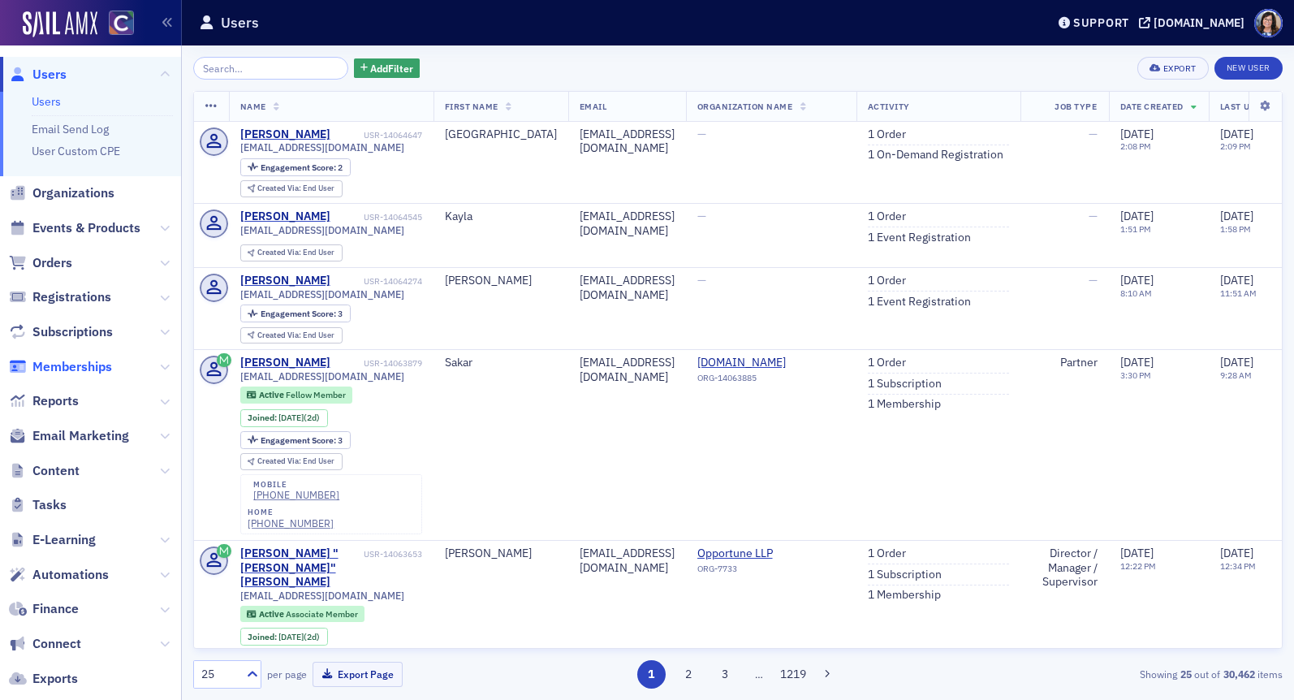
click at [73, 364] on span "Memberships" at bounding box center [72, 367] width 80 height 18
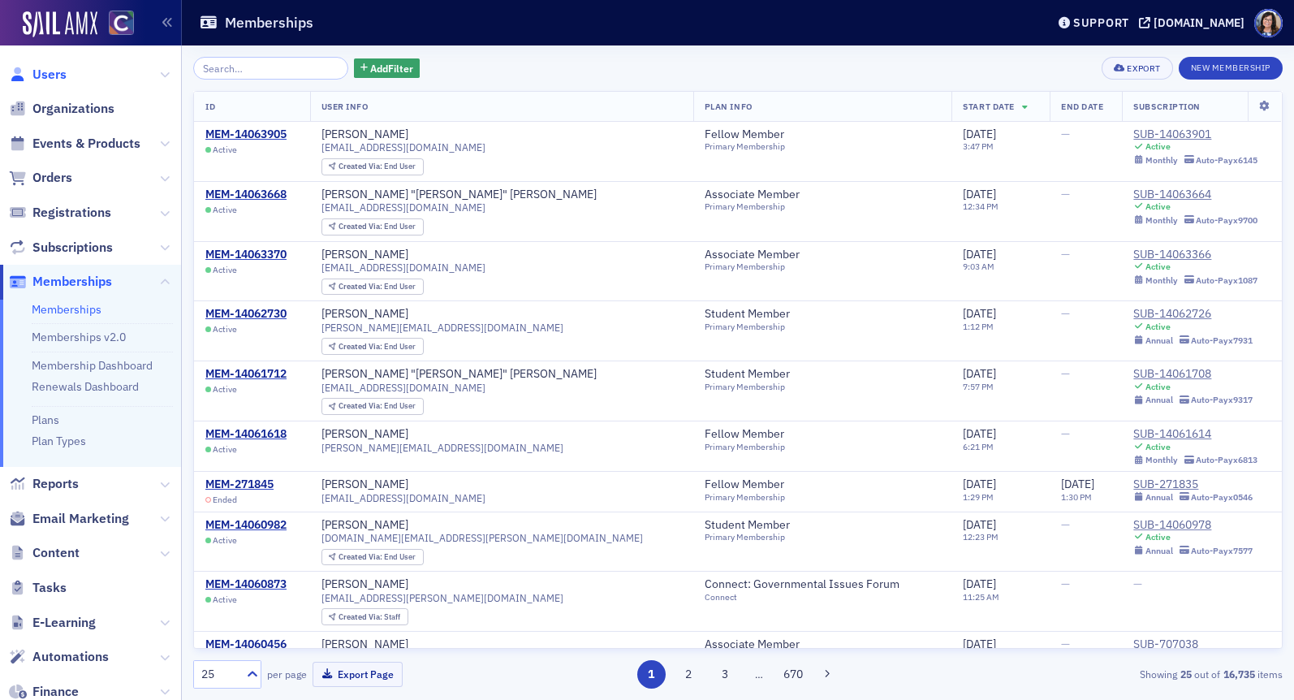
click at [58, 75] on span "Users" at bounding box center [49, 75] width 34 height 18
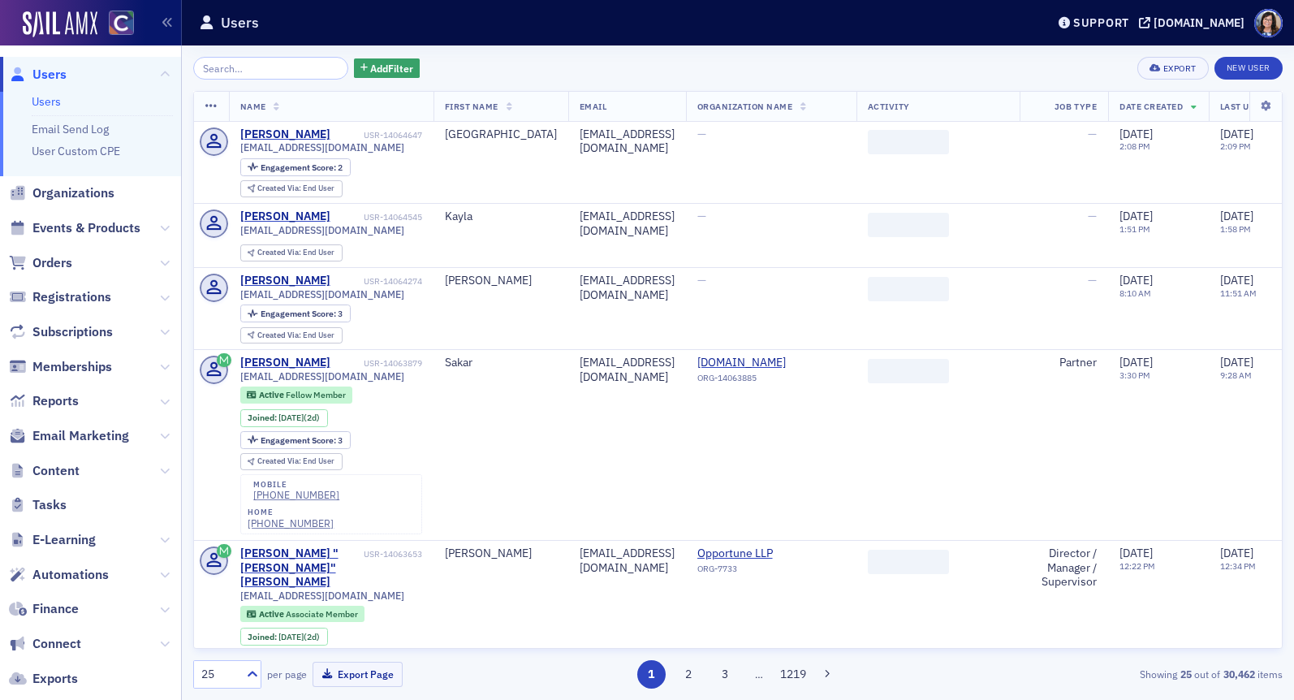
click at [224, 69] on input "search" at bounding box center [270, 68] width 155 height 23
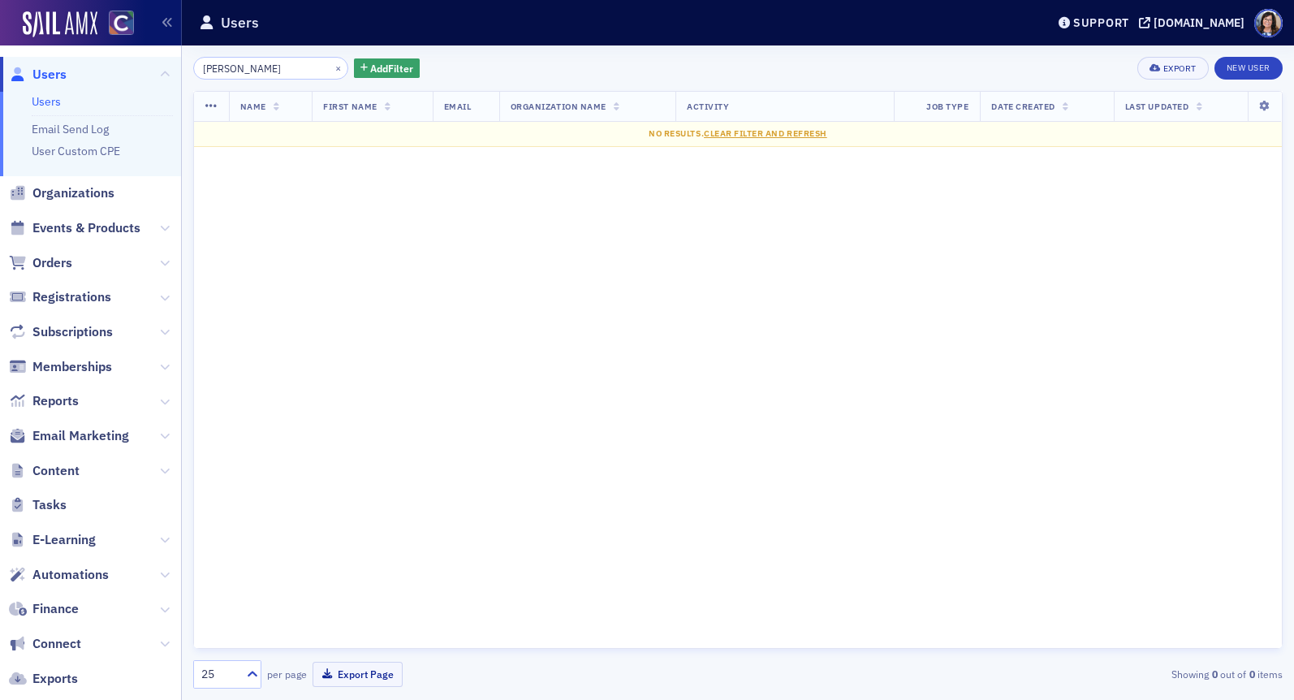
click at [273, 67] on input "Niquole Dean" at bounding box center [270, 68] width 155 height 23
type input "Niquole"
click at [331, 67] on button "×" at bounding box center [338, 67] width 15 height 15
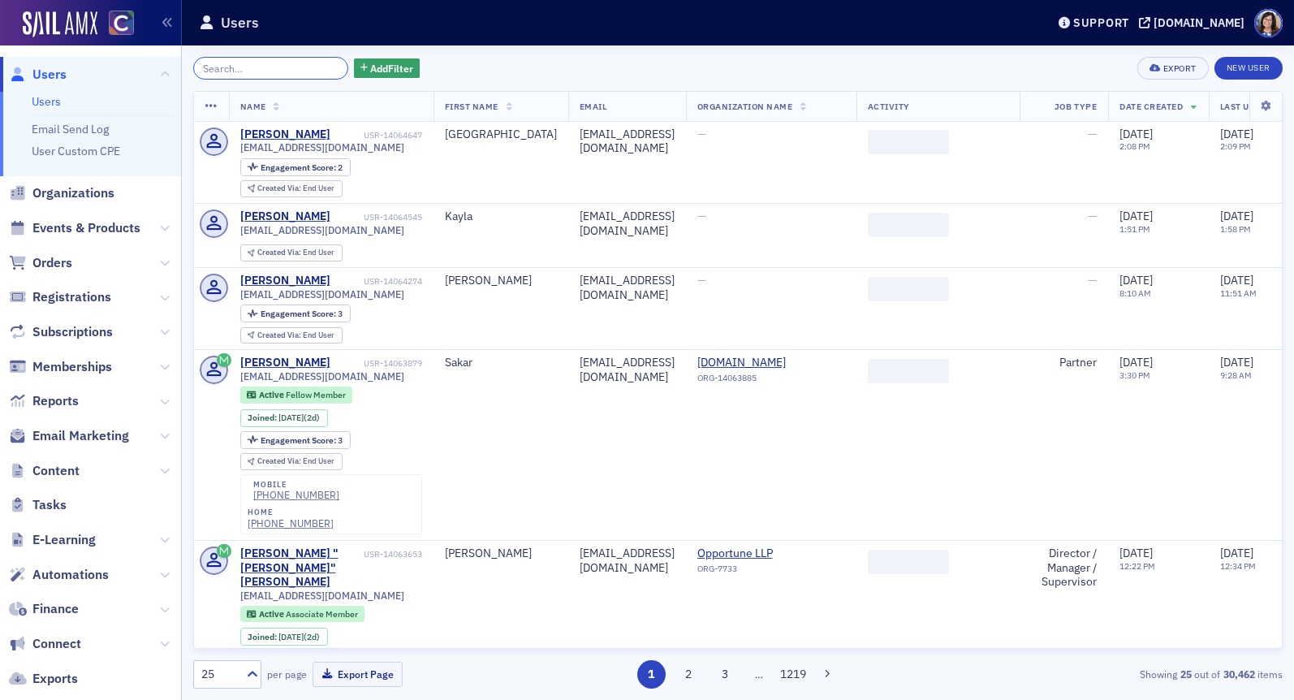
click at [300, 67] on input "search" at bounding box center [270, 68] width 155 height 23
paste input "Valdez"
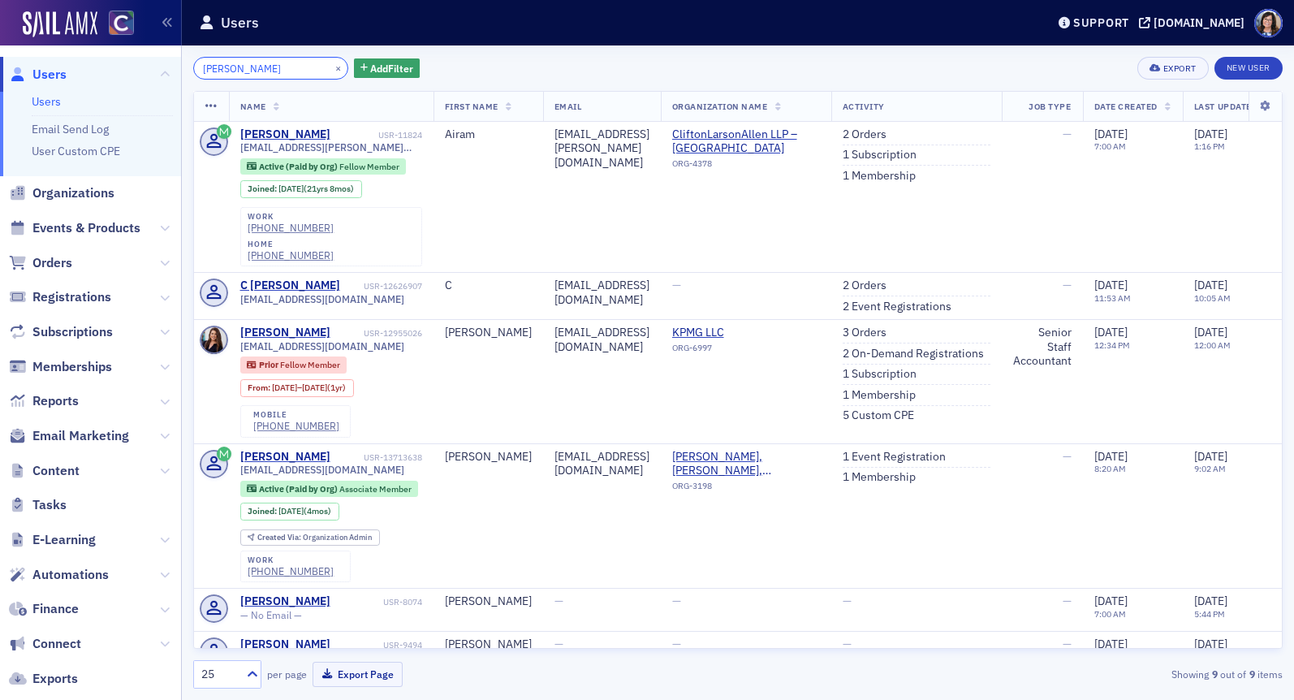
click at [203, 70] on input "Valdez" at bounding box center [270, 68] width 155 height 23
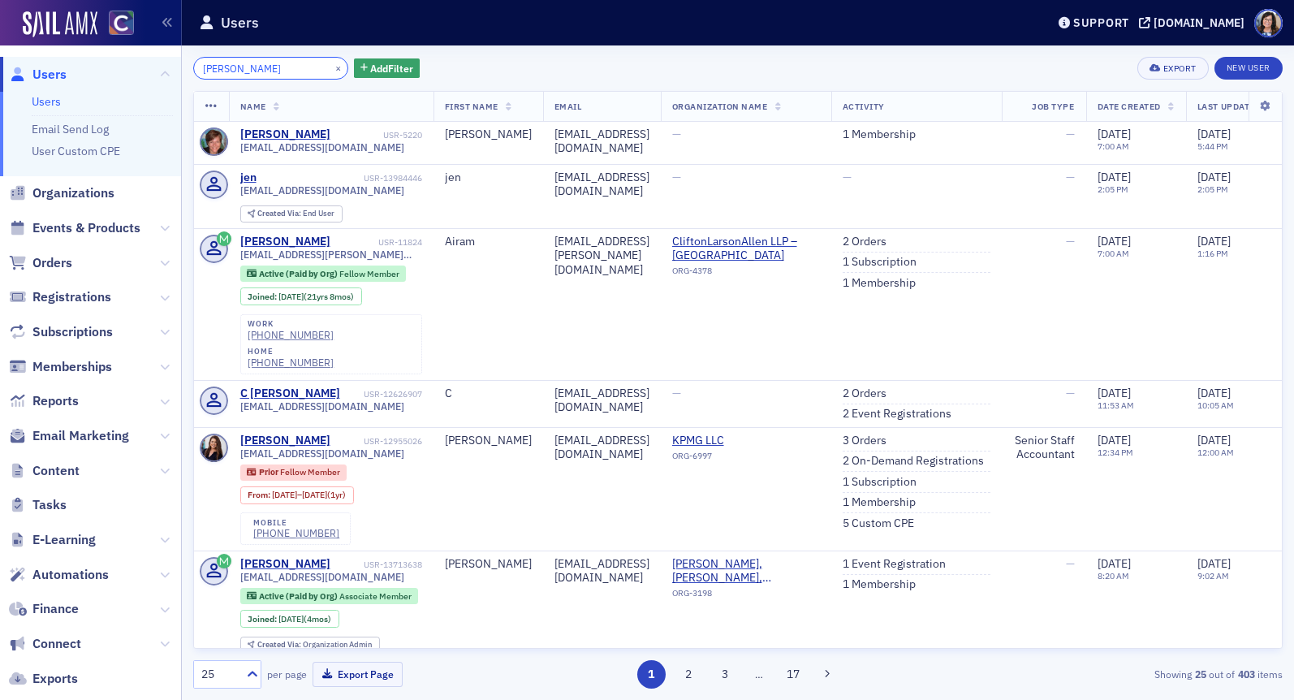
type input "jen Valdez"
click at [331, 68] on button "×" at bounding box center [338, 67] width 15 height 15
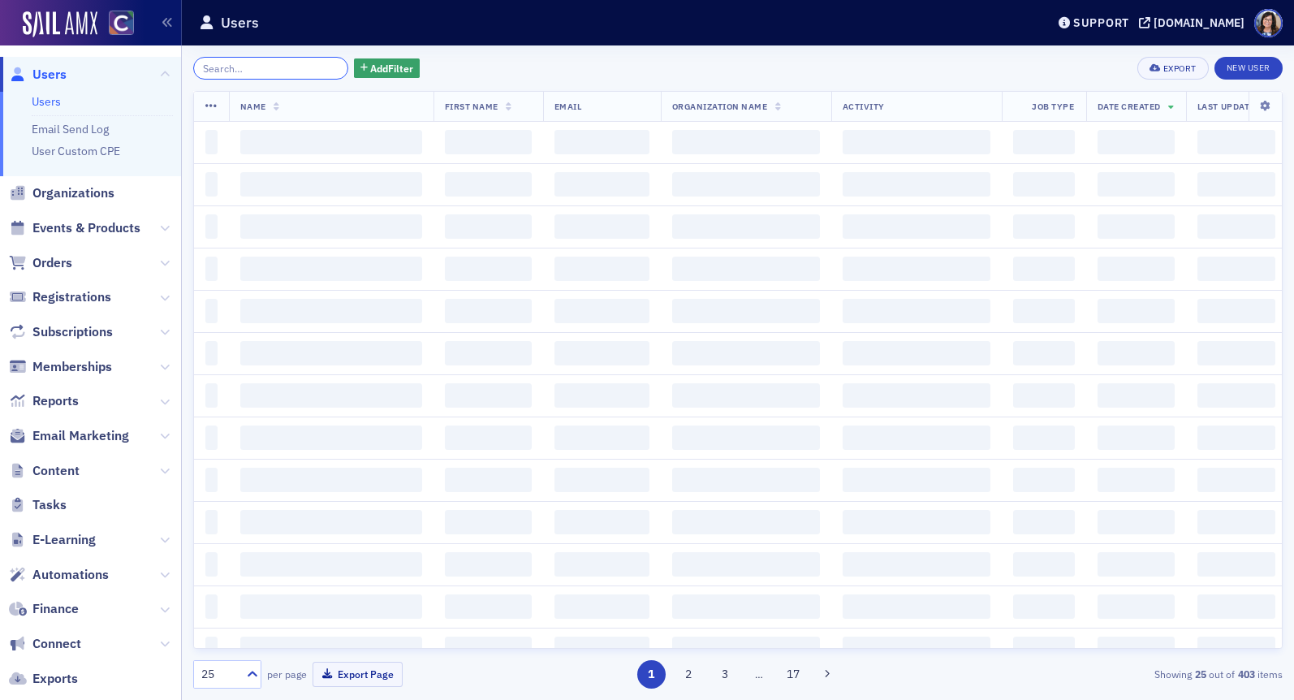
click at [300, 69] on input "search" at bounding box center [270, 68] width 155 height 23
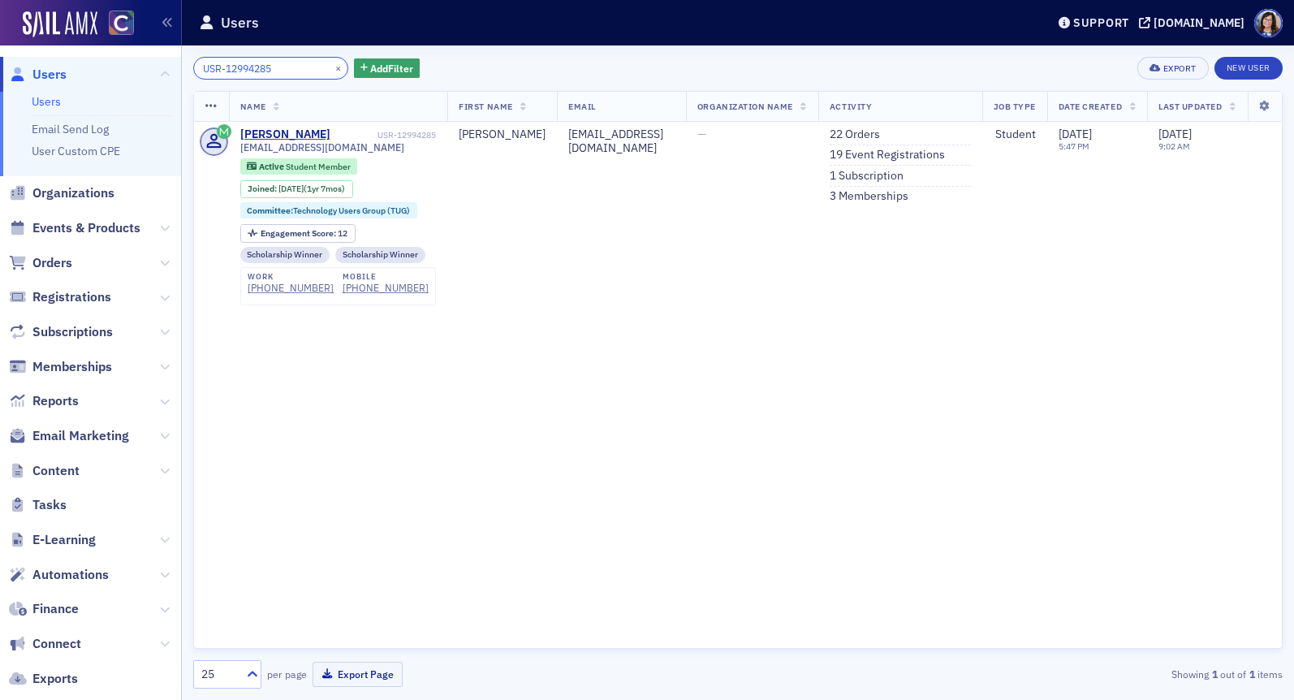
type input "USR-12994285"
click at [331, 71] on button "×" at bounding box center [338, 67] width 15 height 15
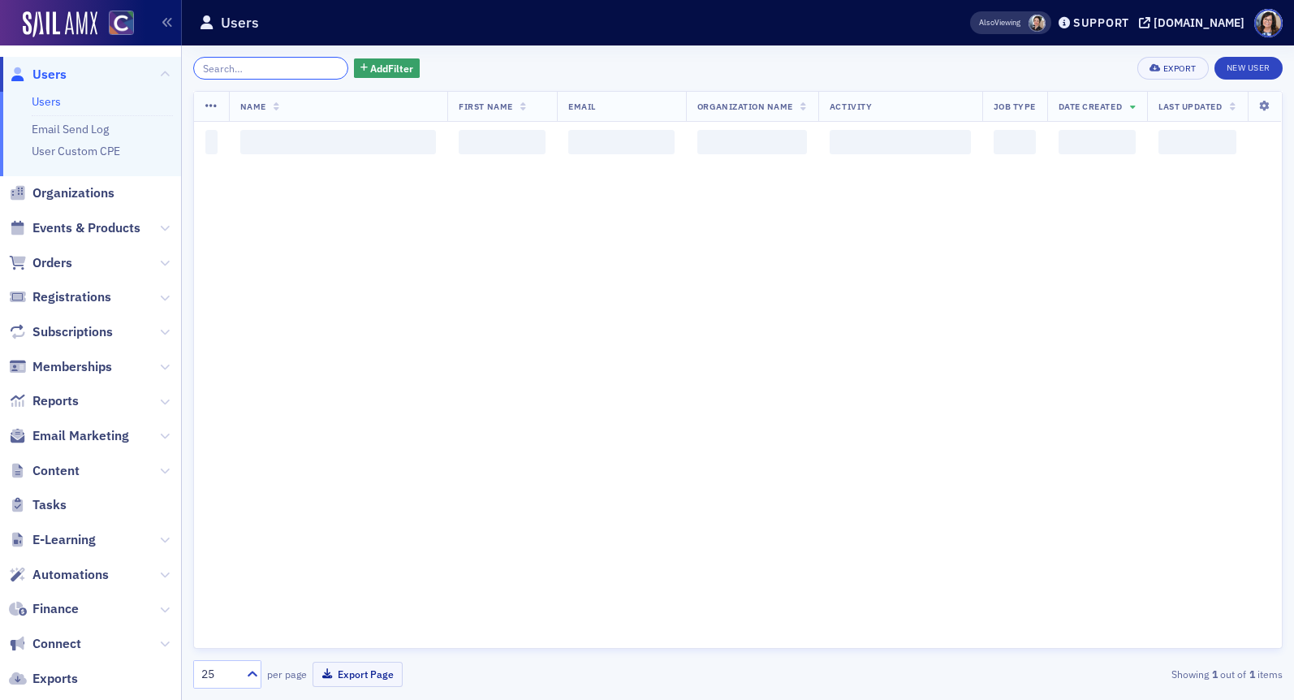
click at [287, 71] on input "search" at bounding box center [270, 68] width 155 height 23
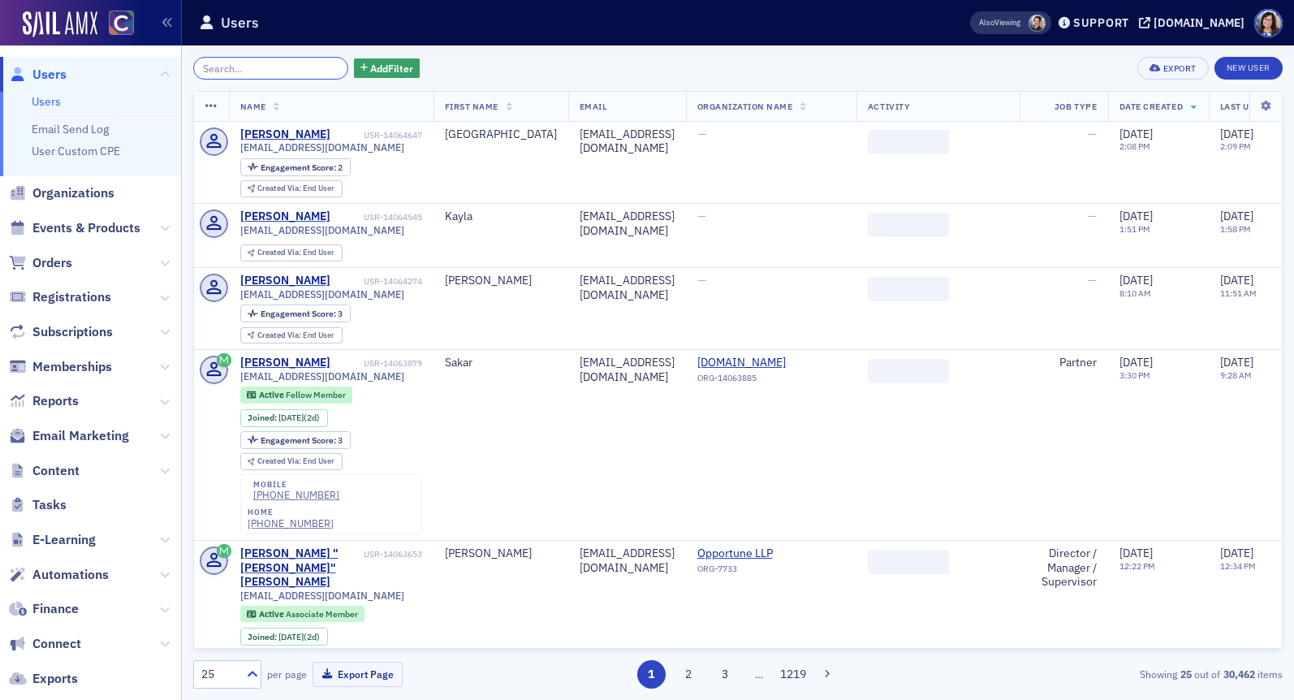
paste input "pooja.tulsian@coleg.gov"
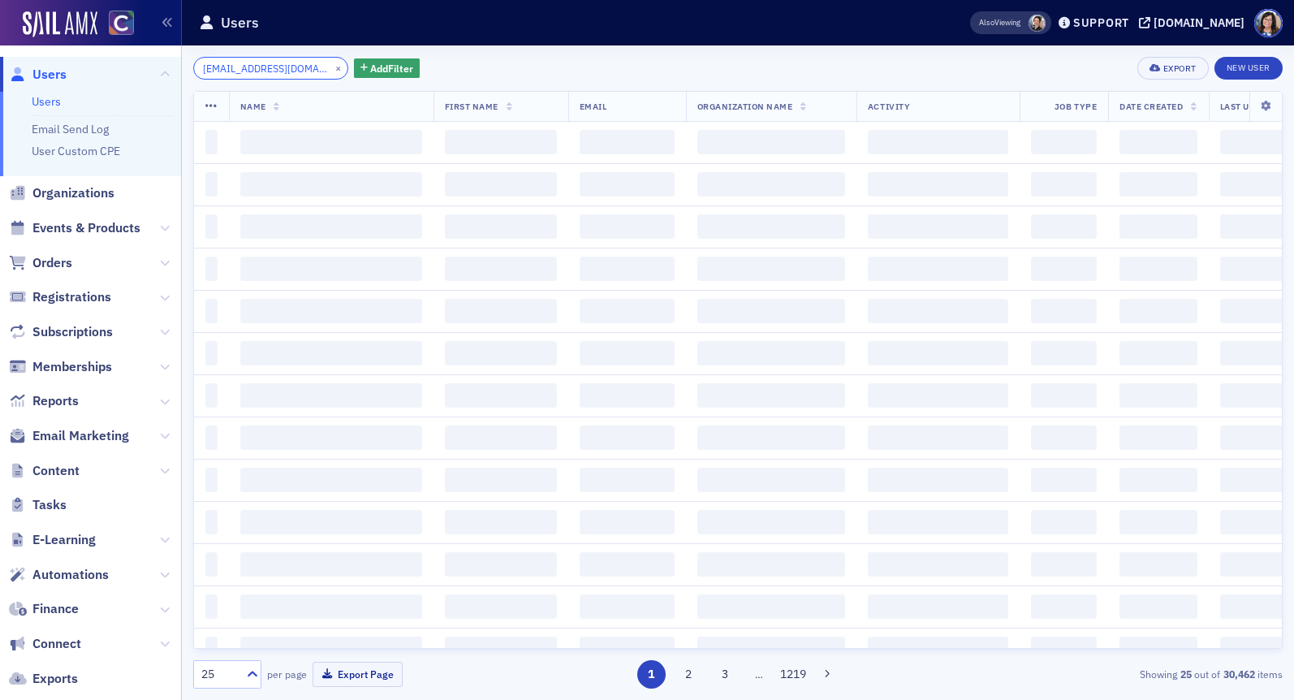
scroll to position [0, 2]
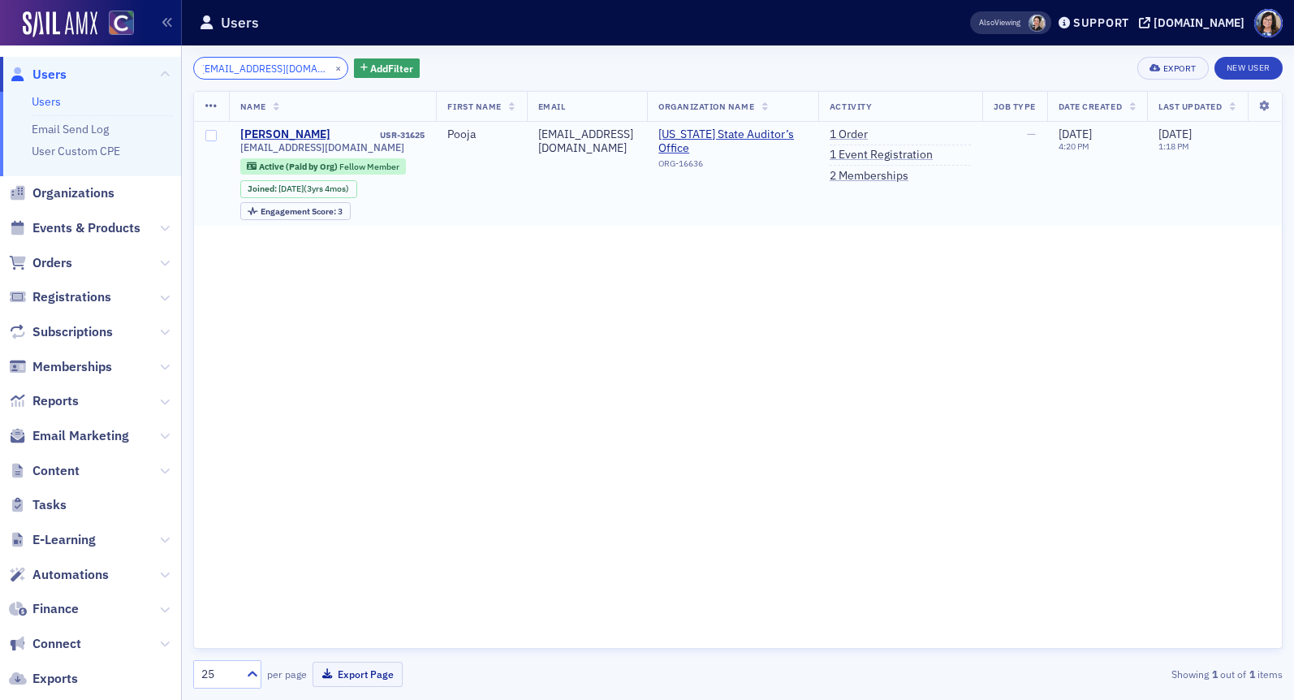
type input "pooja.tulsian@coleg.gov"
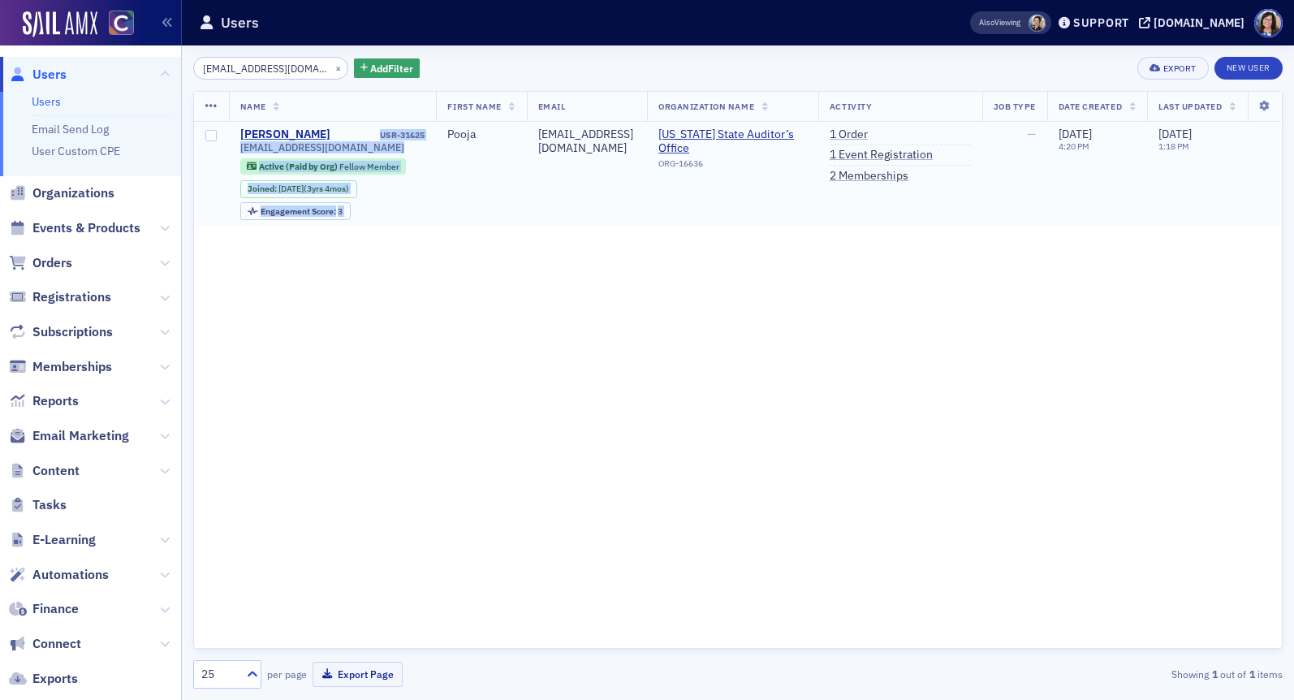
drag, startPoint x: 435, startPoint y: 136, endPoint x: 373, endPoint y: 136, distance: 62.5
click at [373, 136] on tr "Pooja Tulsian USR-31625 pooja.tulsian@coleg.gov Active (Paid by Org) Fellow Mem…" at bounding box center [738, 174] width 1088 height 105
click at [373, 136] on div "USR-31625" at bounding box center [379, 135] width 92 height 11
drag, startPoint x: 373, startPoint y: 136, endPoint x: 426, endPoint y: 136, distance: 53.6
click at [426, 136] on td "Pooja Tulsian USR-31625 pooja.tulsian@coleg.gov Active (Paid by Org) Fellow Mem…" at bounding box center [333, 174] width 208 height 105
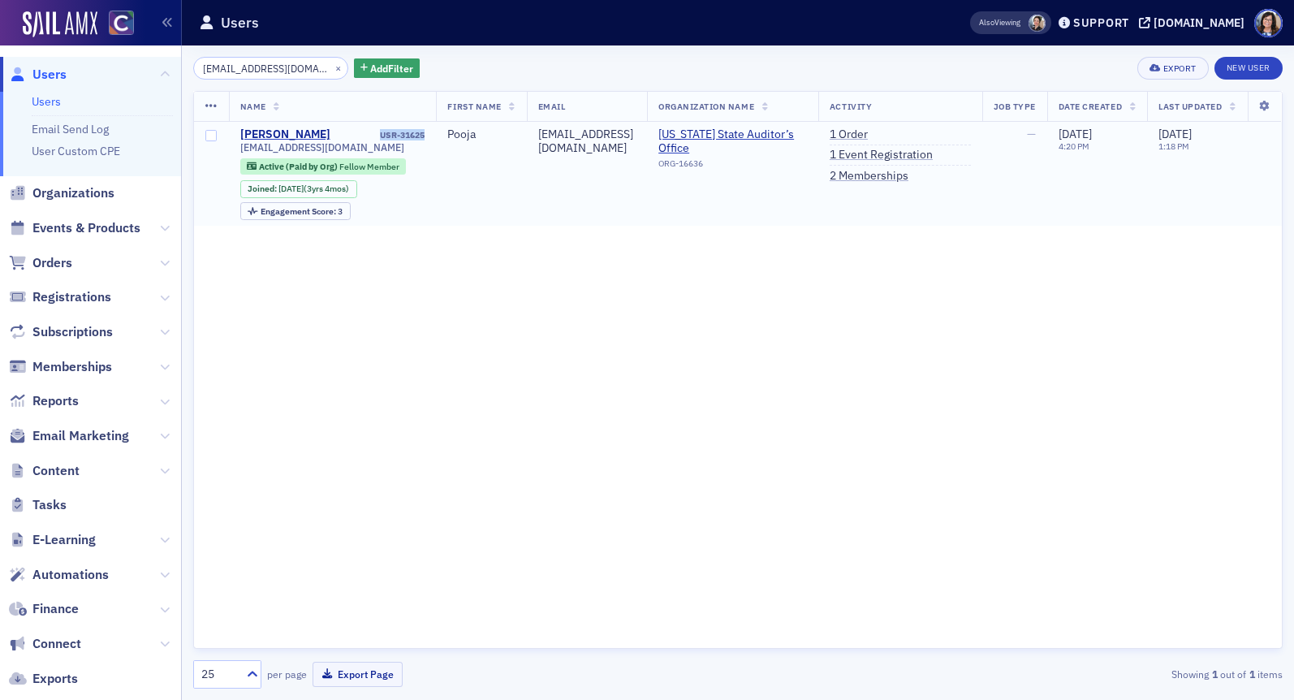
copy div "USR-31625"
click at [331, 65] on button "×" at bounding box center [338, 67] width 15 height 15
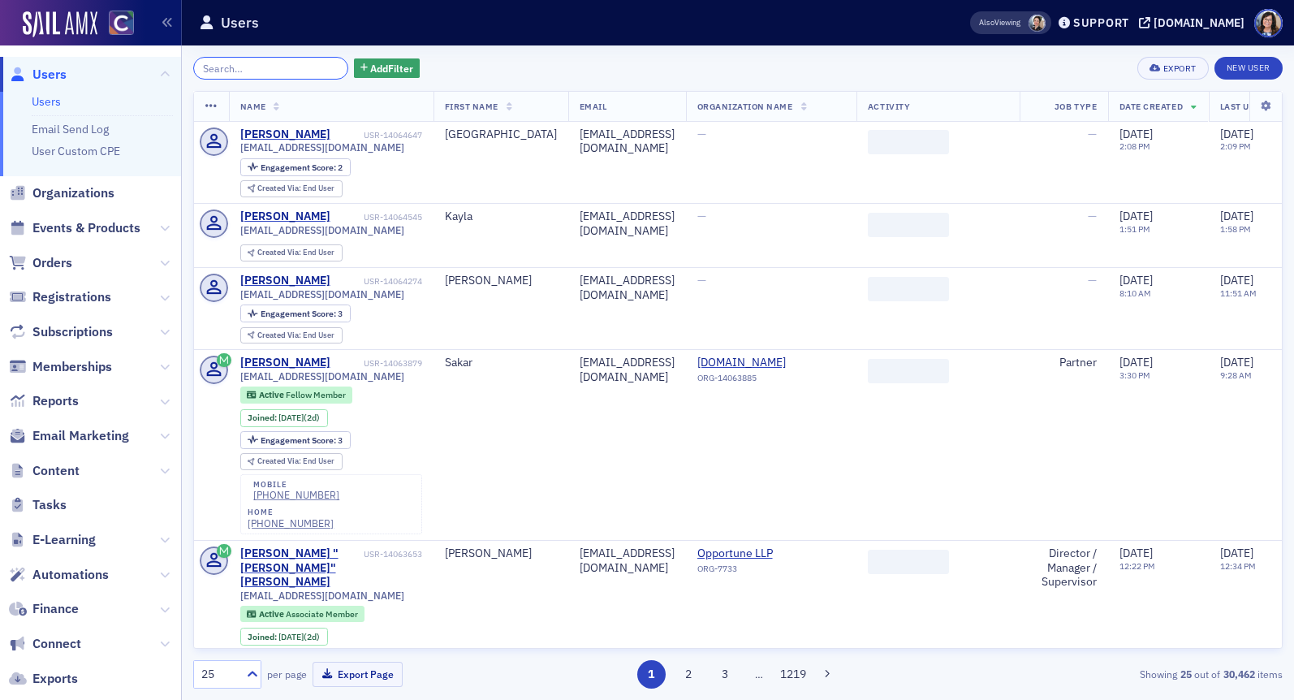
click at [303, 63] on input "search" at bounding box center [270, 68] width 155 height 23
paste input "todlingj@gmail.com"
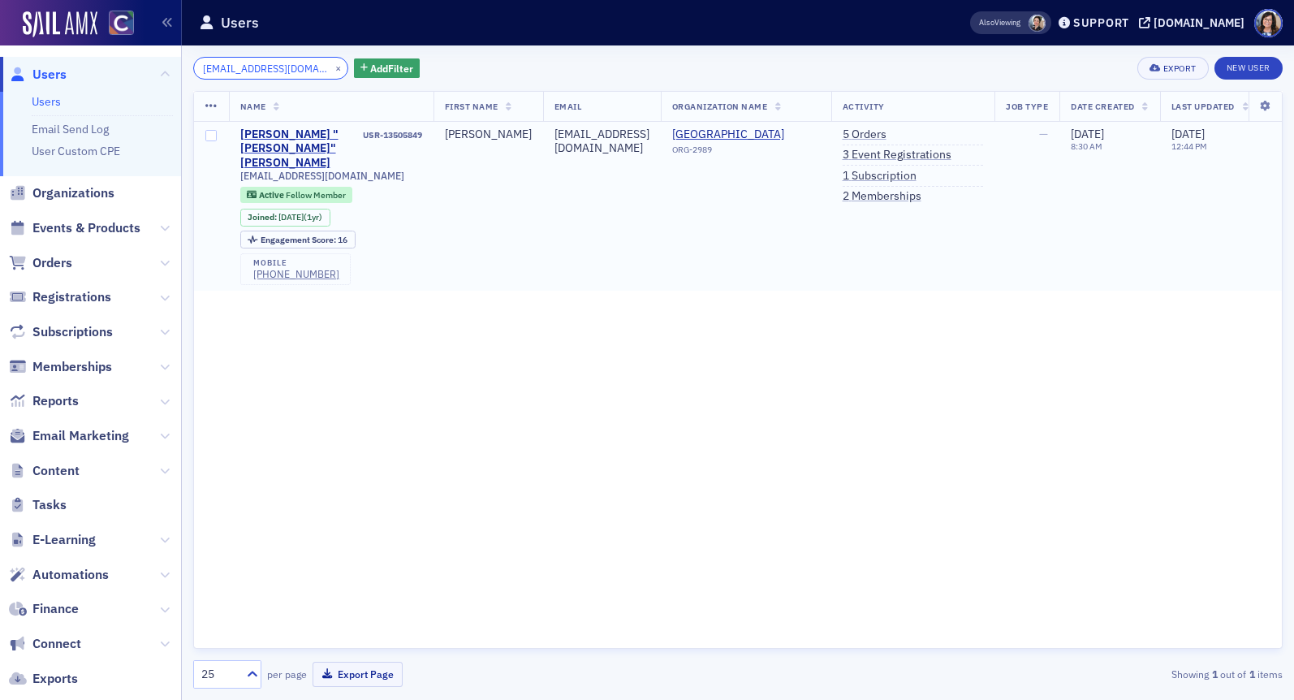
type input "todlingj@gmail.com"
click at [424, 137] on td "Jennifer "Jenn" Todling USR-13505849 todlingj@gmail.com Active Fellow Member Jo…" at bounding box center [331, 207] width 205 height 170
copy div "USR-13505849"
click at [331, 70] on button "×" at bounding box center [338, 67] width 15 height 15
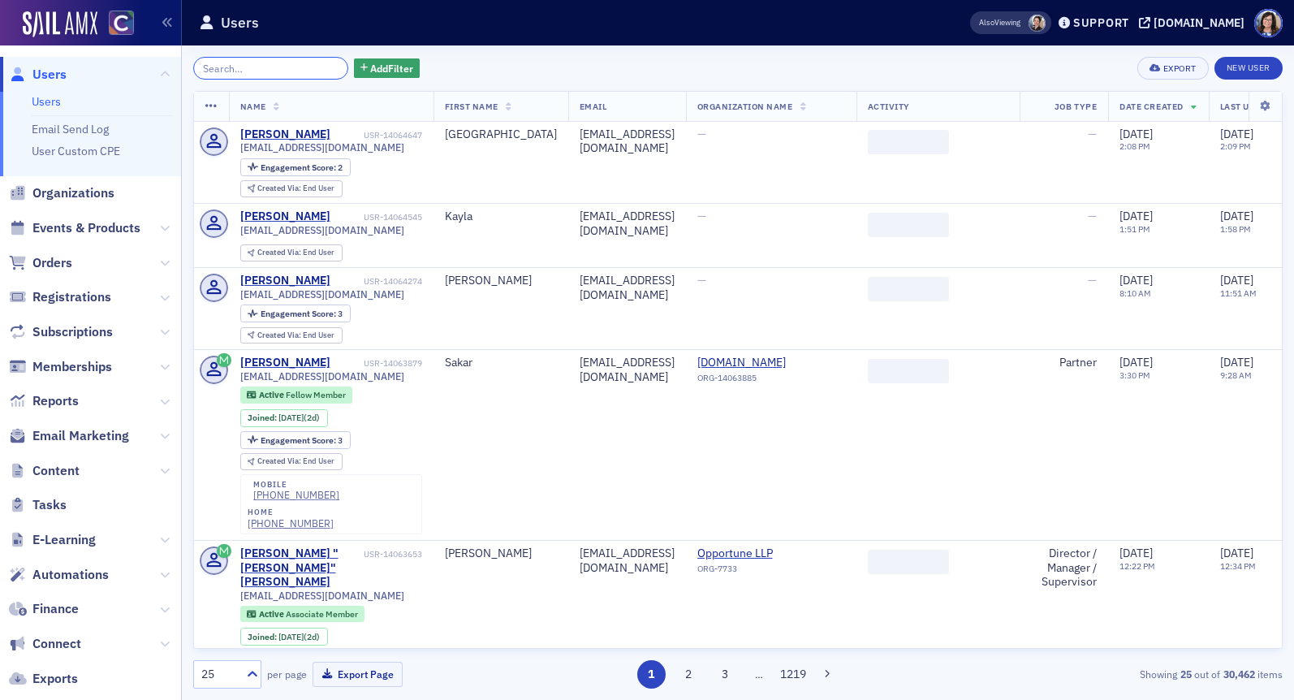
click at [291, 71] on input "search" at bounding box center [270, 68] width 155 height 23
paste input "mmontgomery@cobank.com"
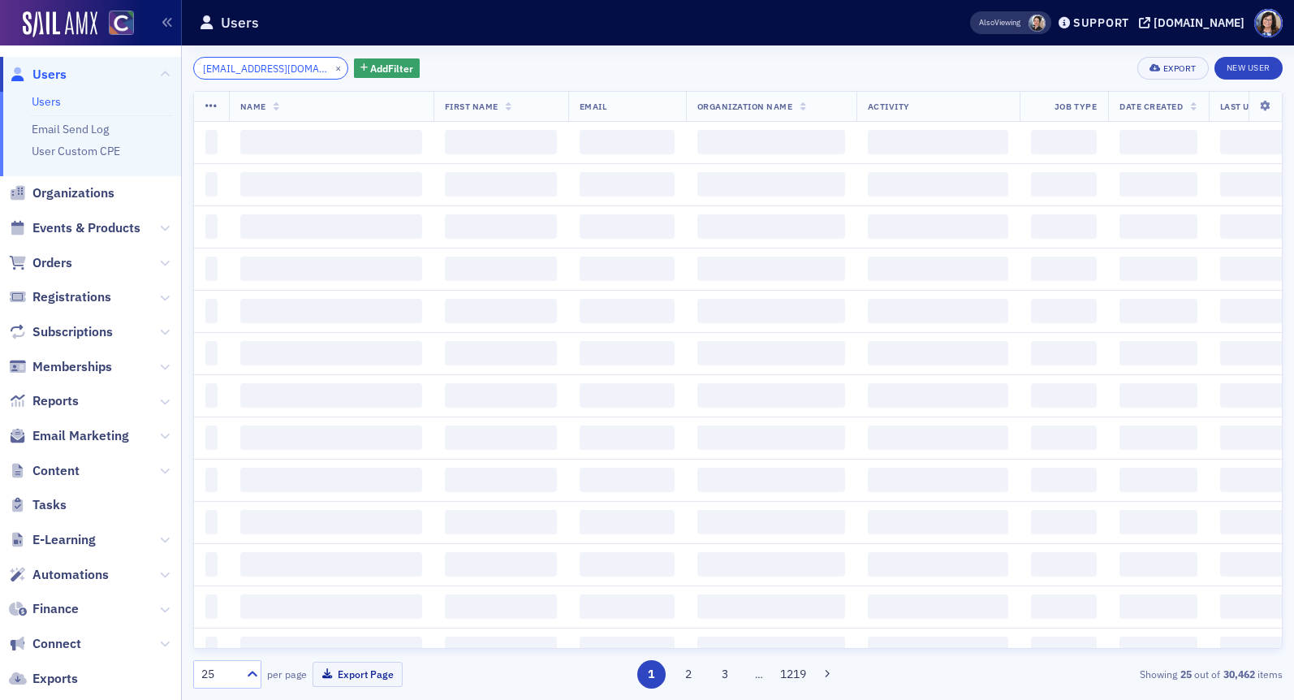
scroll to position [0, 22]
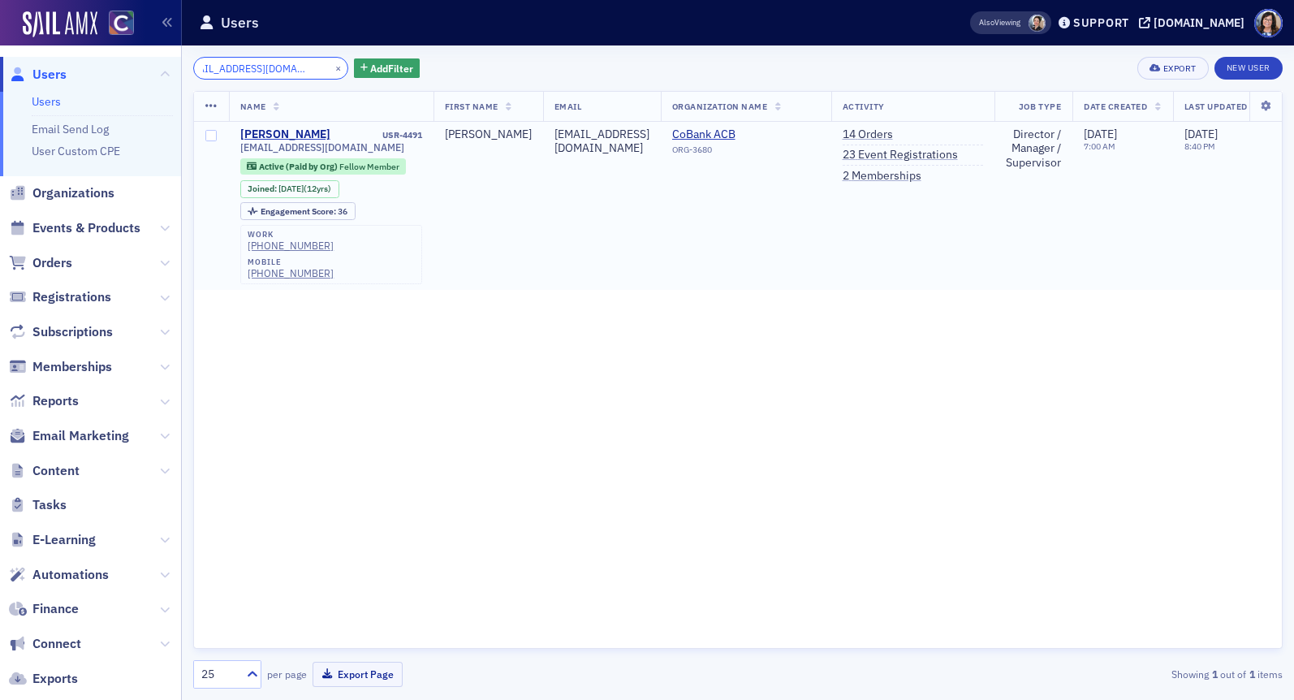
type input "mmontgomery@cobank.com"
drag, startPoint x: 429, startPoint y: 132, endPoint x: 370, endPoint y: 135, distance: 58.5
click at [370, 135] on td "Mindy Montgomery USR-4491 mmontgomery@cobank.com Active (Paid by Org) Fellow Me…" at bounding box center [331, 206] width 205 height 169
copy div "USR-4491"
click at [331, 67] on button "×" at bounding box center [338, 67] width 15 height 15
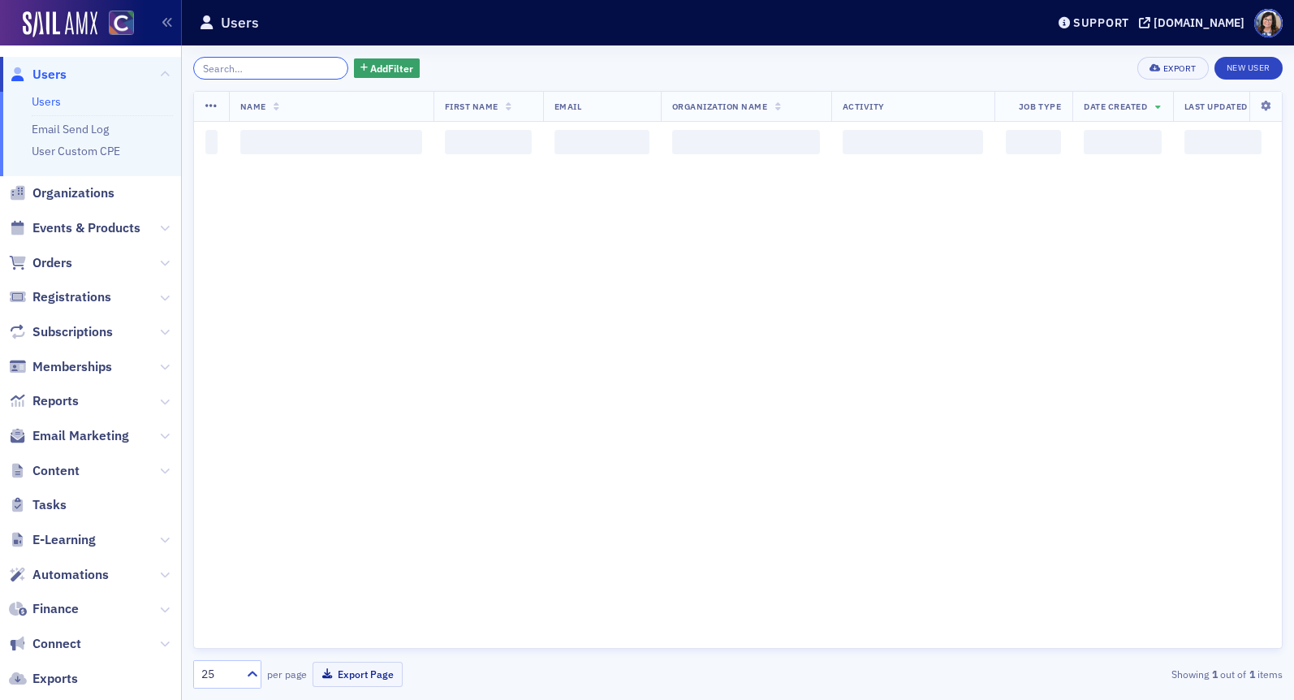
click at [285, 67] on input "search" at bounding box center [270, 68] width 155 height 23
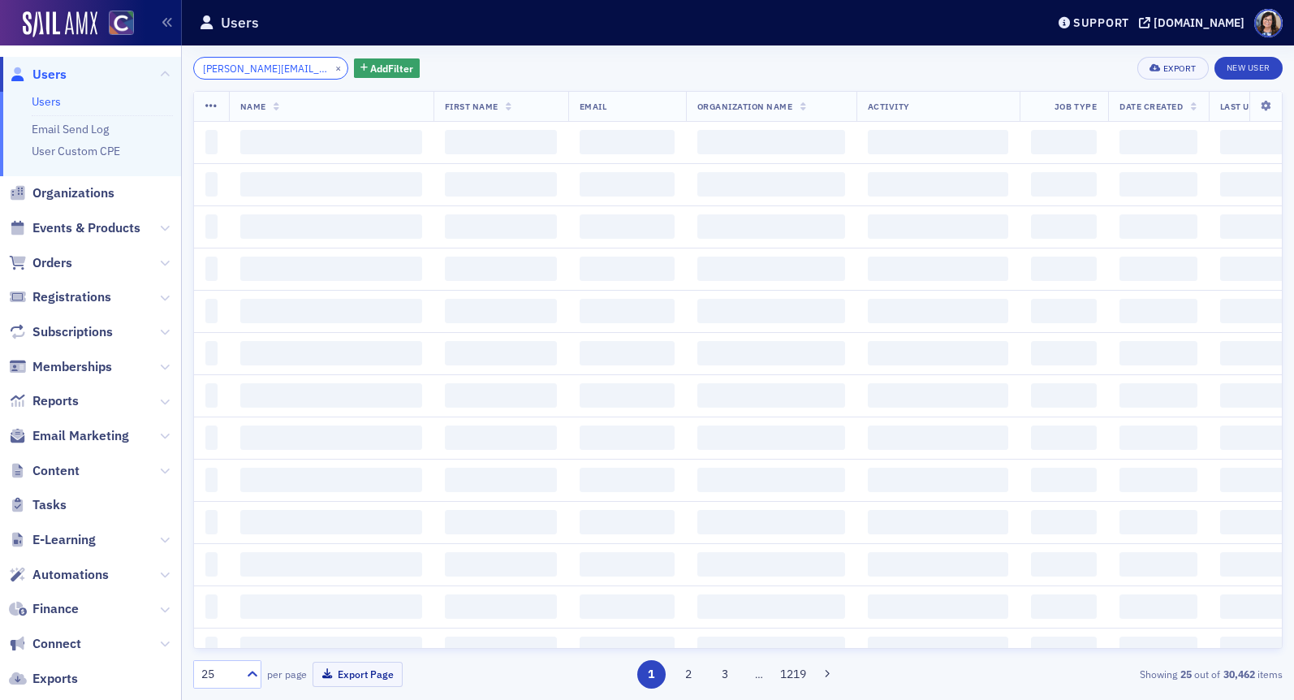
scroll to position [0, 16]
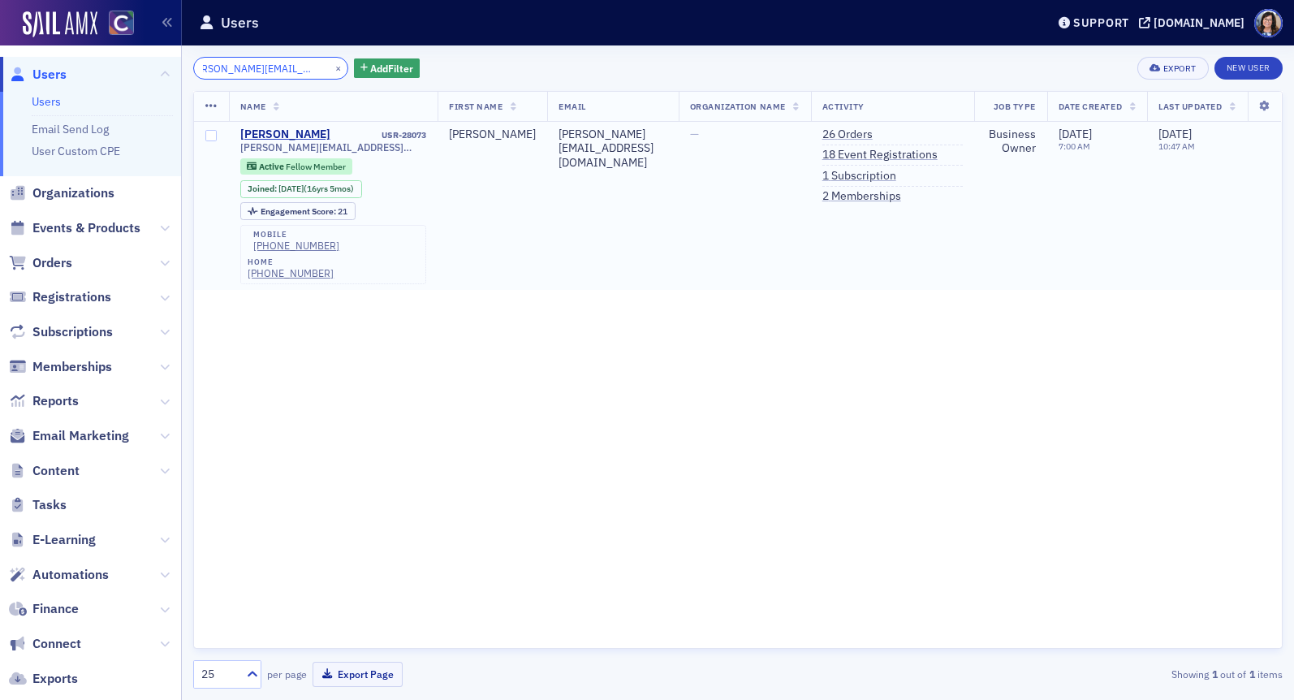
type input "sarah@raizkconsulting.com"
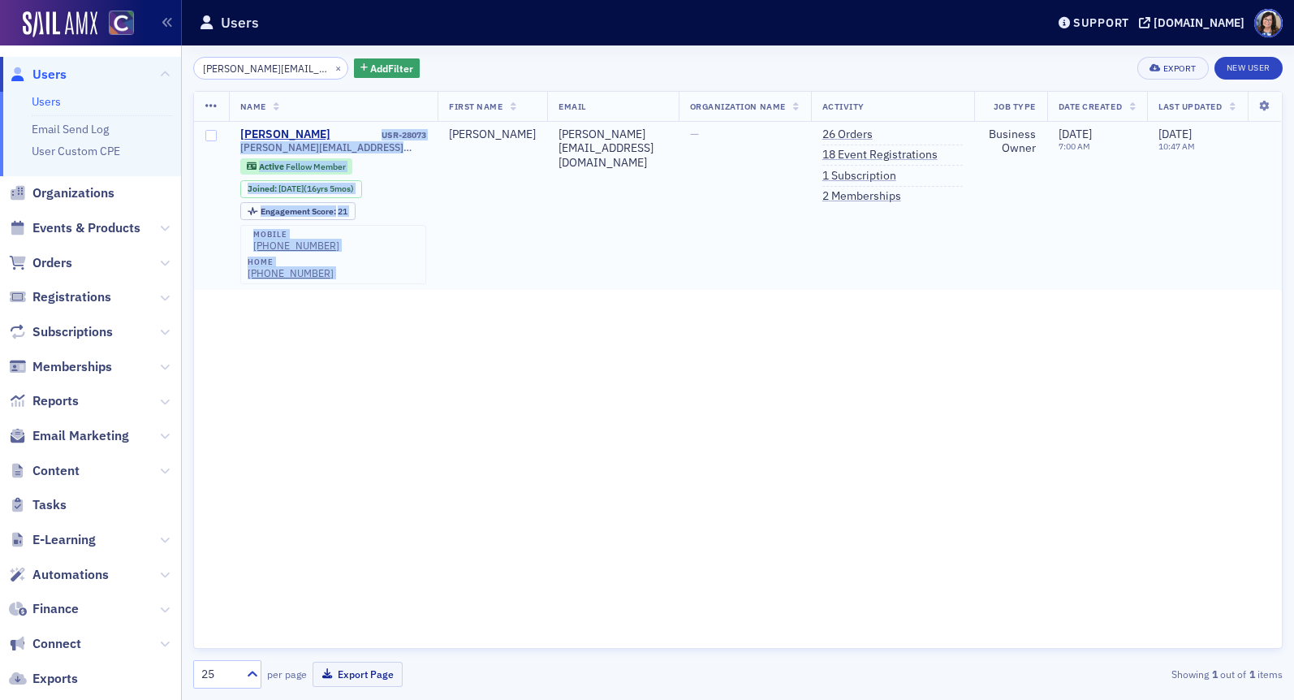
drag, startPoint x: 434, startPoint y: 131, endPoint x: 377, endPoint y: 133, distance: 57.7
click at [377, 133] on tr "Sarah Raizk USR-28073 sarah@raizkconsulting.com Active Fellow Member Joined : 4…" at bounding box center [738, 206] width 1088 height 169
click at [377, 133] on div "USR-28073" at bounding box center [379, 135] width 93 height 11
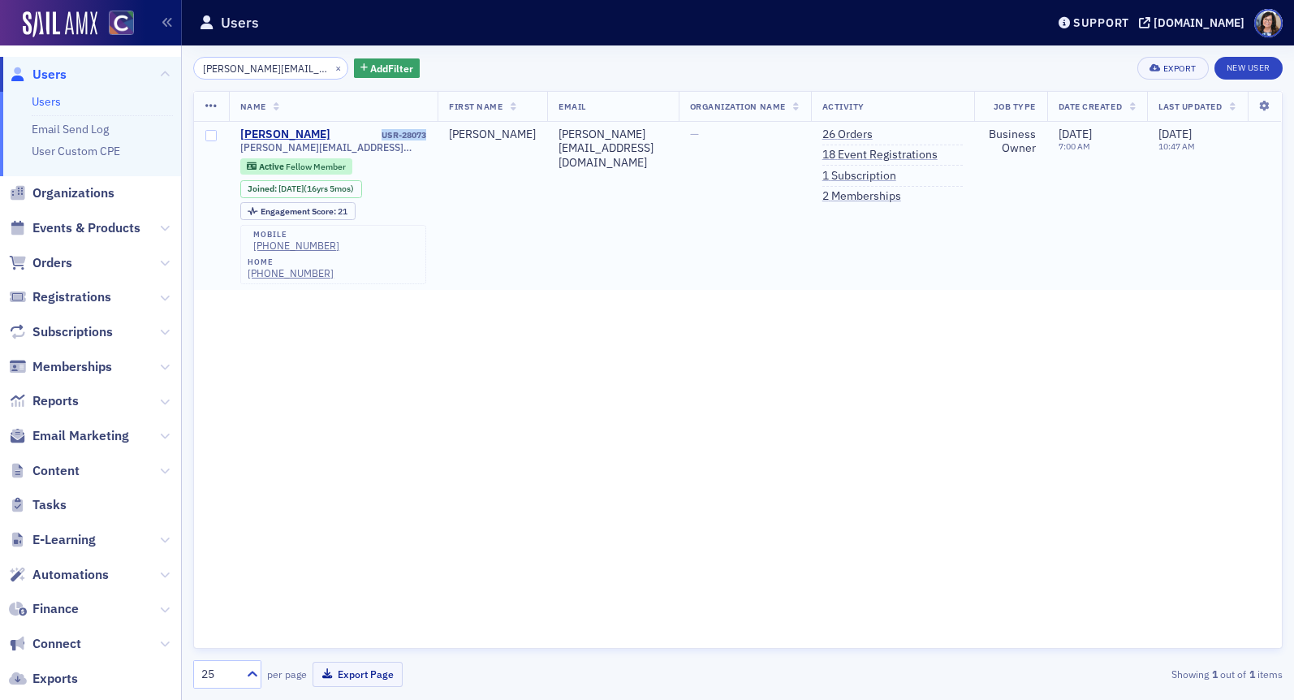
drag, startPoint x: 377, startPoint y: 133, endPoint x: 431, endPoint y: 136, distance: 54.5
click at [431, 136] on td "Sarah Raizk USR-28073 sarah@raizkconsulting.com Active Fellow Member Joined : 4…" at bounding box center [333, 206] width 209 height 169
copy div "USR-28073"
click at [331, 68] on button "×" at bounding box center [338, 67] width 15 height 15
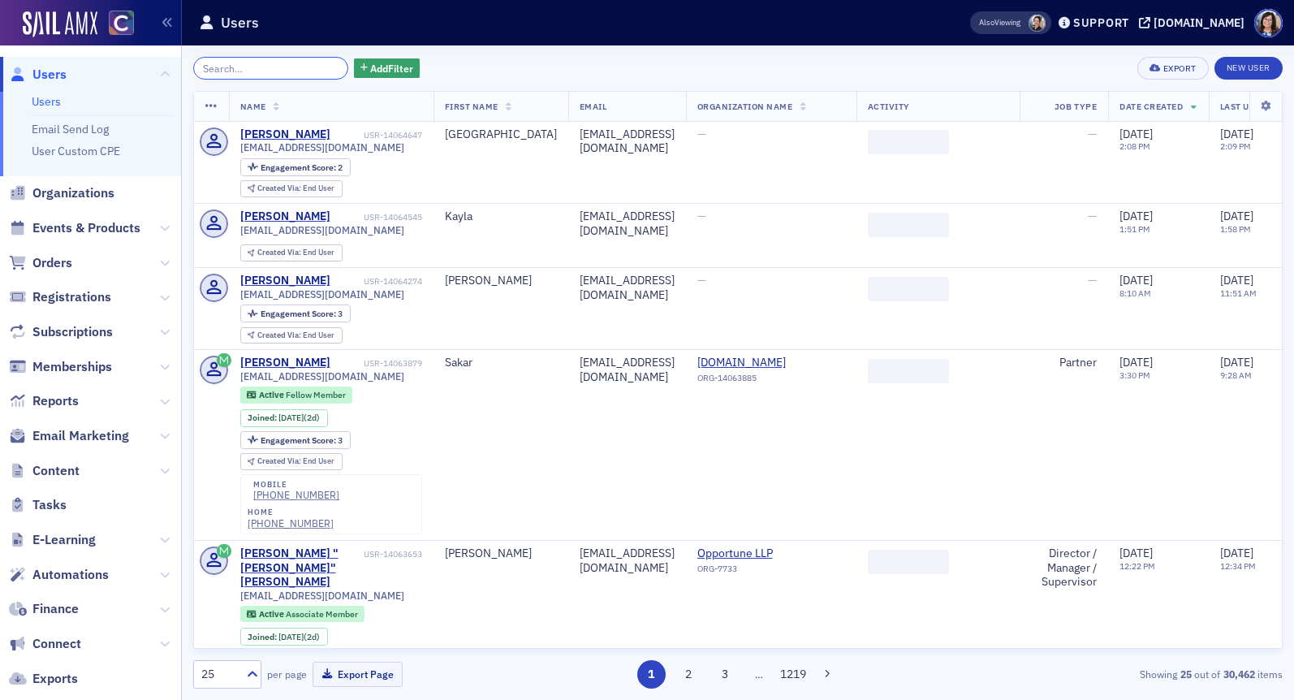
click at [291, 68] on input "search" at bounding box center [270, 68] width 155 height 23
paste input "jennifer.dombek@yptc.com"
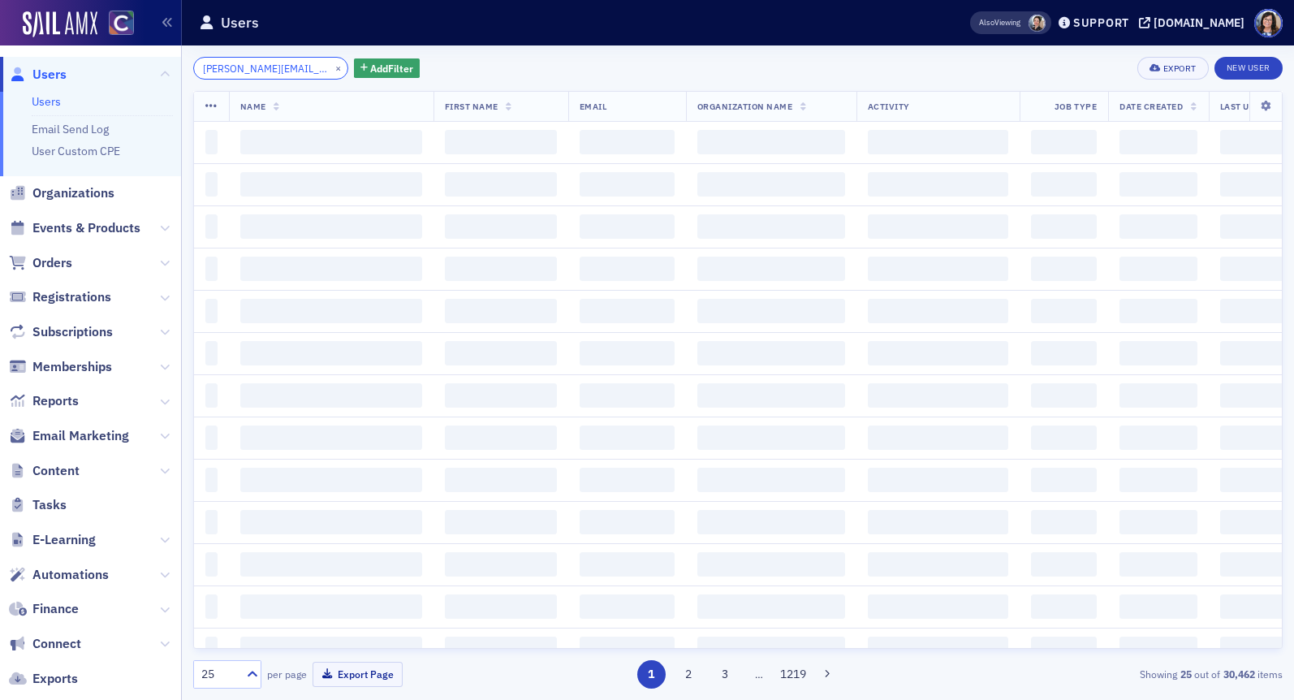
scroll to position [0, 15]
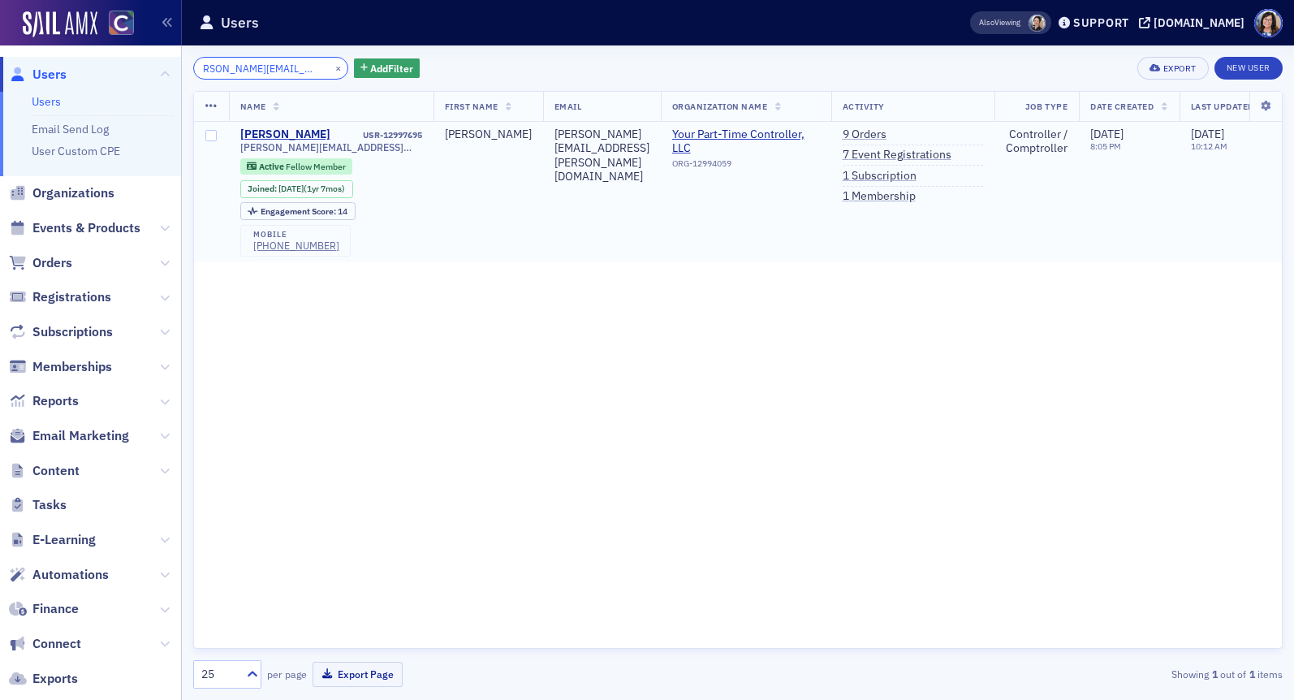
type input "jennifer.dombek@yptc.com"
drag, startPoint x: 429, startPoint y: 134, endPoint x: 360, endPoint y: 131, distance: 69.1
click at [360, 131] on td "Jennifer Dombek USR-12997695 jennifer.dombek@yptc.com Active Fellow Member Join…" at bounding box center [331, 192] width 205 height 141
copy div "USR-12997695"
click at [331, 67] on button "×" at bounding box center [338, 67] width 15 height 15
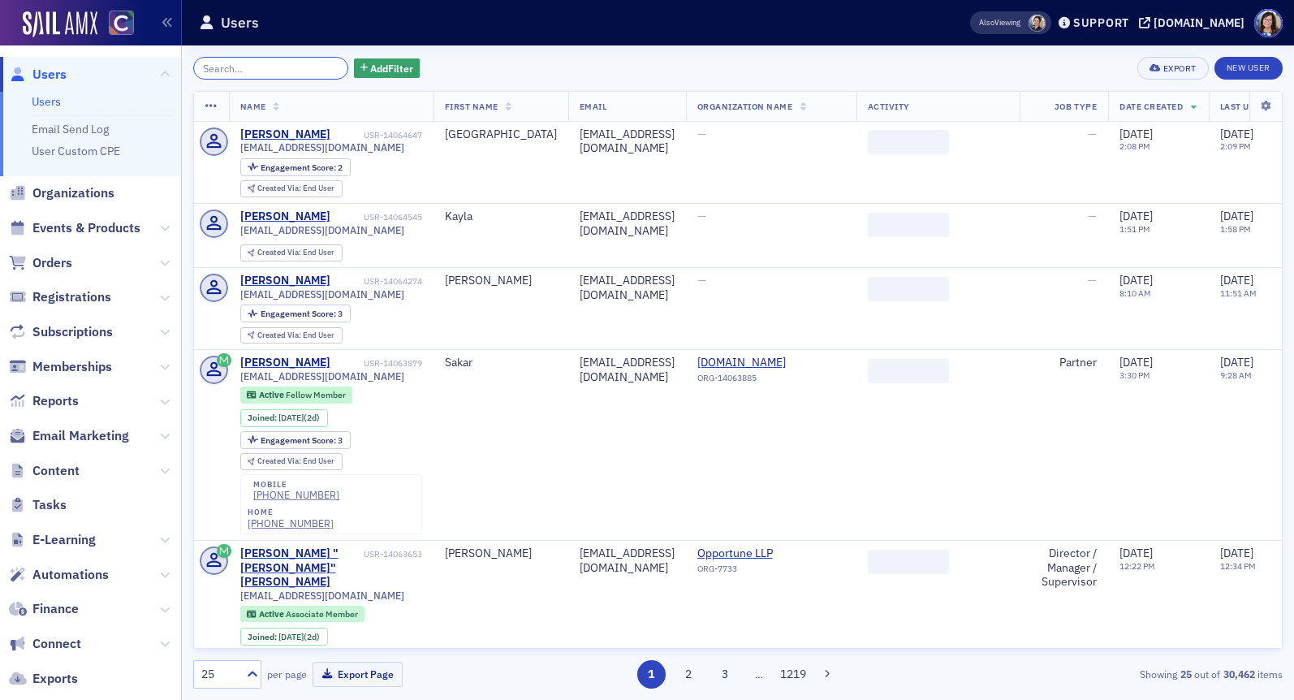
click at [276, 66] on input "search" at bounding box center [270, 68] width 155 height 23
paste input "jackie@balanced-equation.com"
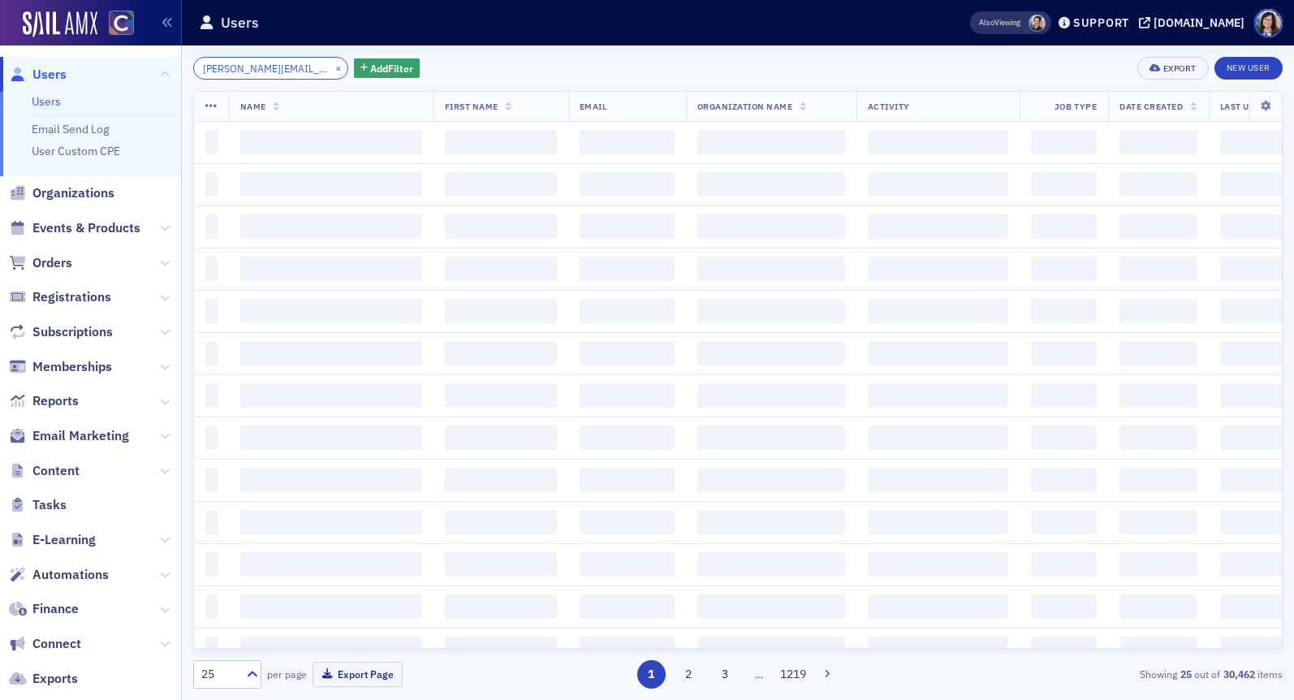
scroll to position [0, 34]
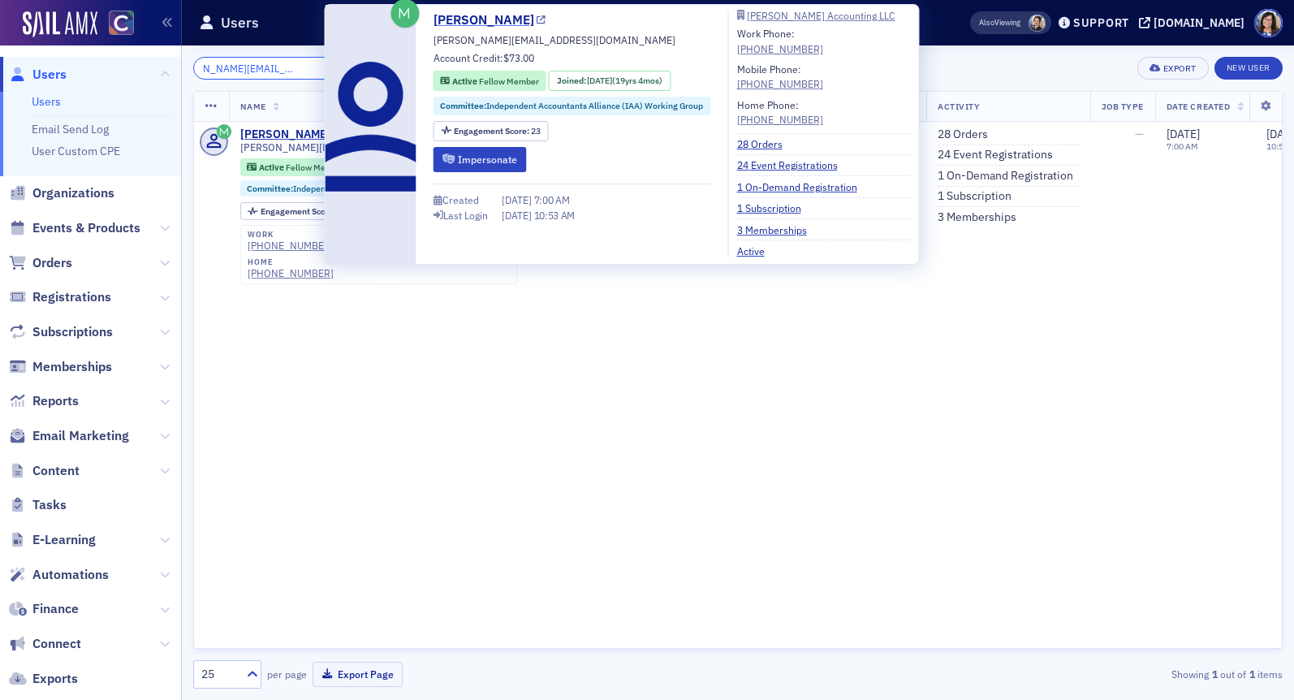
type input "jackie@balanced-equation.com"
click at [537, 22] on icon at bounding box center [541, 20] width 9 height 9
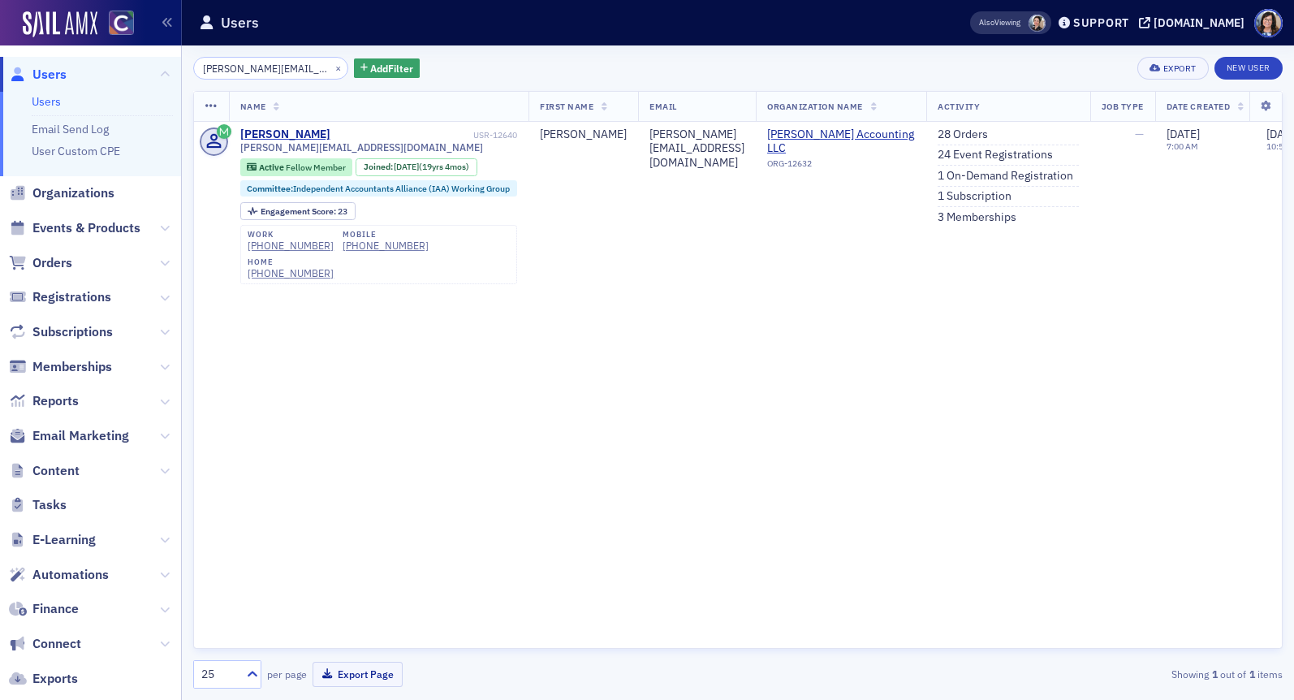
click at [654, 323] on div "Name First Name Email Organization Name Activity Job Type Date Created Last Upd…" at bounding box center [738, 370] width 1090 height 558
click at [960, 216] on link "3 Memberships" at bounding box center [977, 217] width 79 height 15
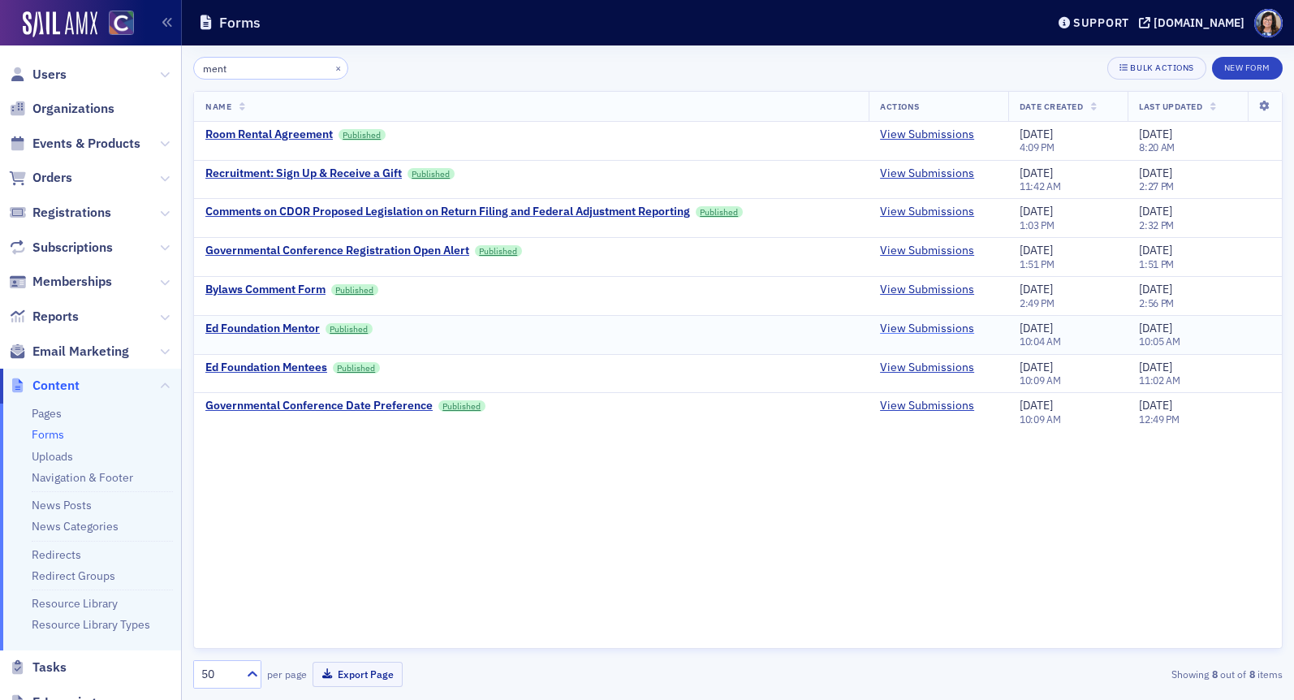
click at [939, 326] on link "View Submissions" at bounding box center [927, 329] width 94 height 15
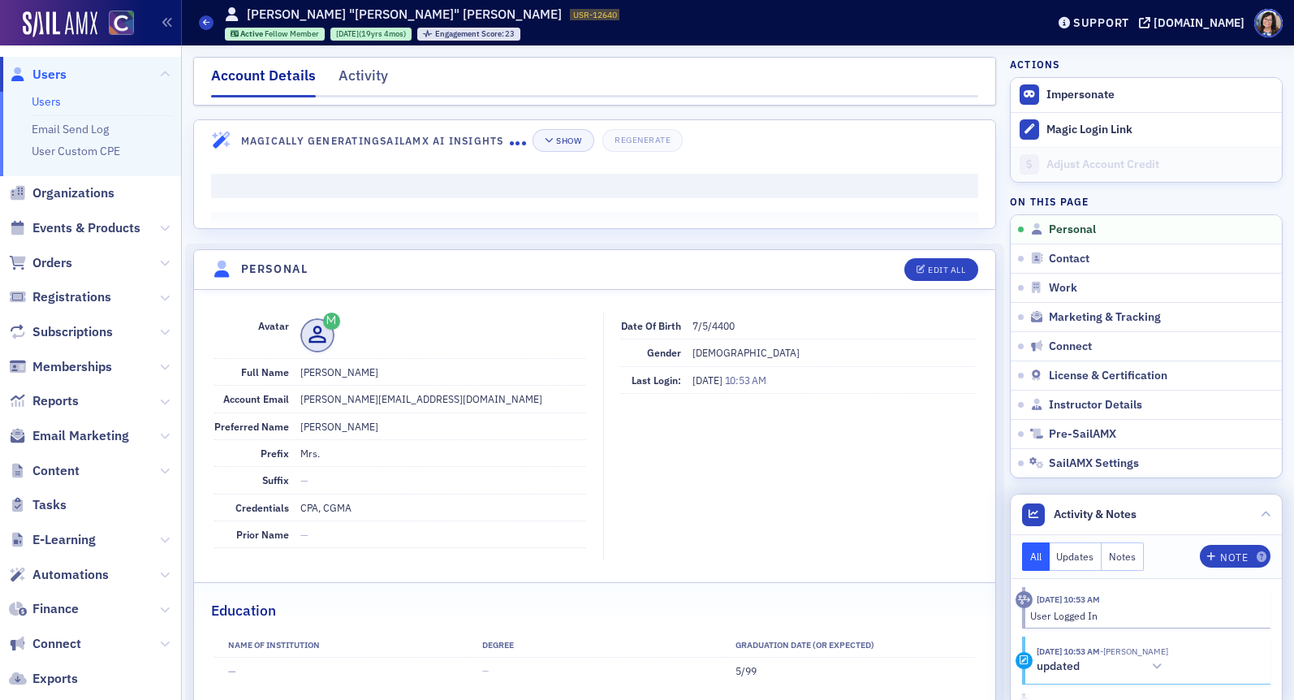
click at [1120, 558] on button "Notes" at bounding box center [1123, 556] width 42 height 28
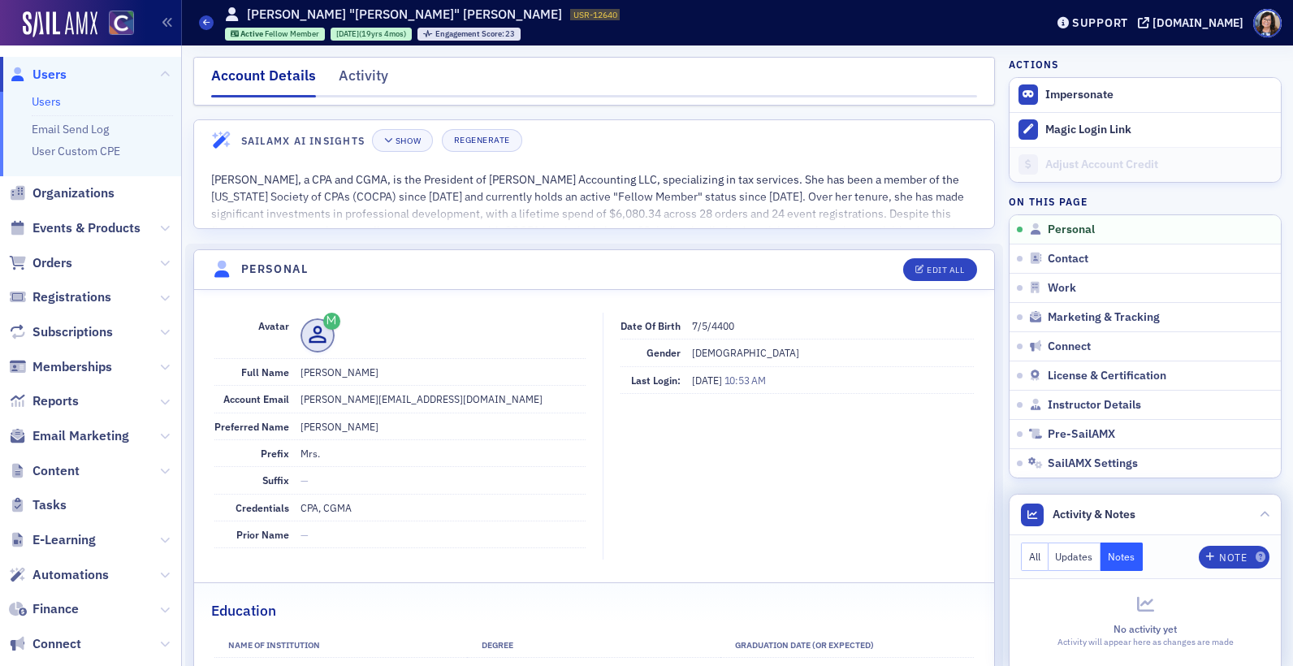
click at [1120, 549] on button "Notes" at bounding box center [1121, 556] width 42 height 28
click at [1222, 553] on div "Note" at bounding box center [1233, 557] width 28 height 9
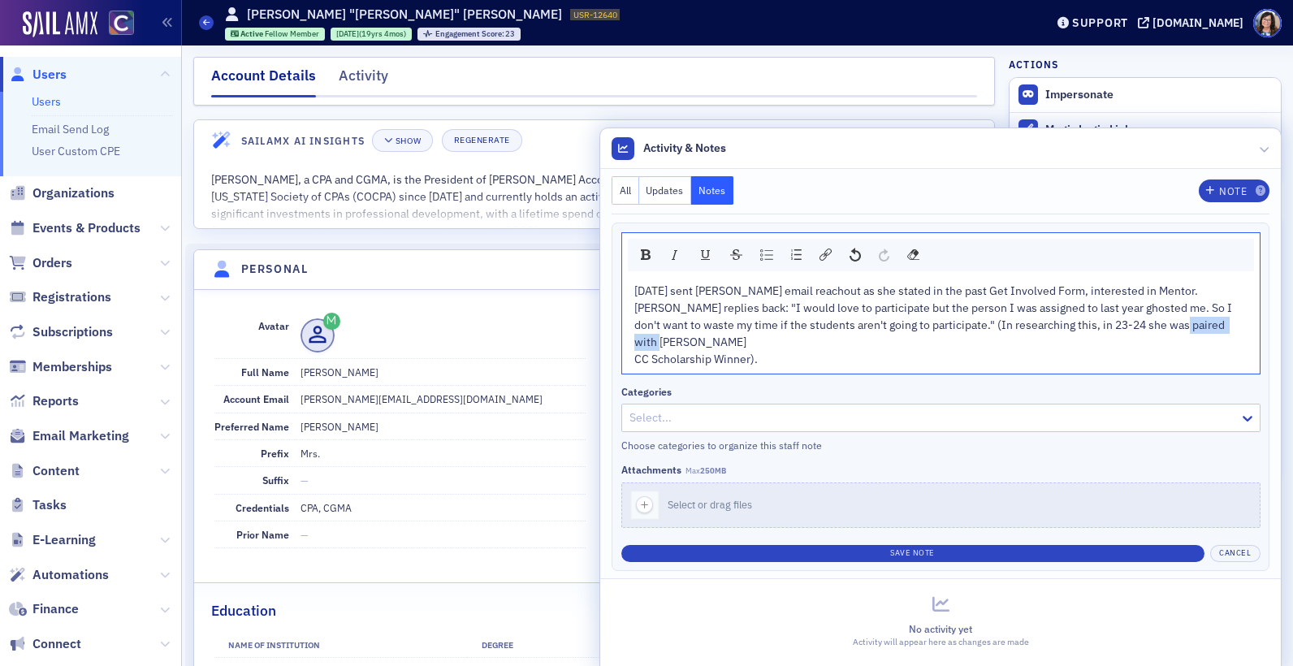
drag, startPoint x: 1209, startPoint y: 341, endPoint x: 1130, endPoint y: 343, distance: 78.8
click at [1130, 343] on div "10/1/25 sent Jackie email reachout as she stated in the past Get Involved Form,…" at bounding box center [941, 325] width 614 height 85
copy span "Pauline Frahm"
click at [866, 356] on div "10/1/25 sent Jackie email reachout as she stated in the past Get Involved Form,…" at bounding box center [941, 325] width 614 height 85
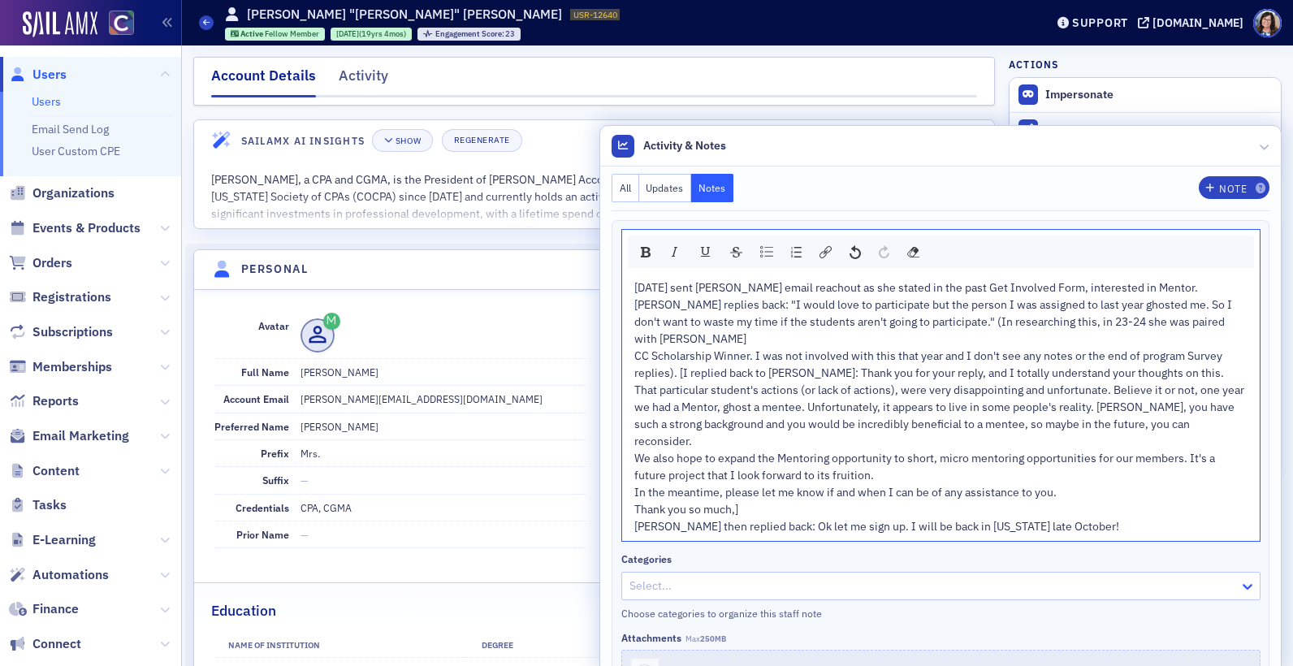
click at [1246, 584] on icon at bounding box center [1247, 587] width 10 height 6
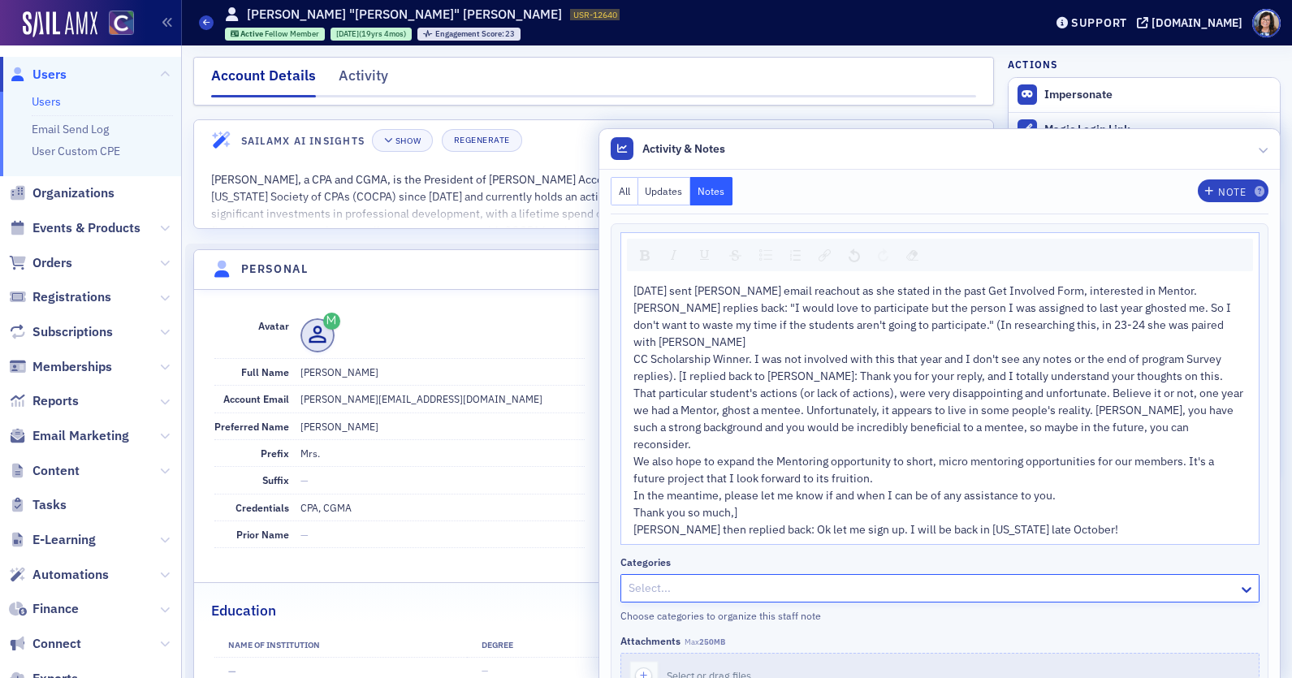
click at [870, 578] on div at bounding box center [932, 588] width 610 height 20
type input "e"
click at [930, 360] on span "10/1/25 sent Jackie email reachout as she stated in the past Get Involved Form,…" at bounding box center [939, 367] width 612 height 168
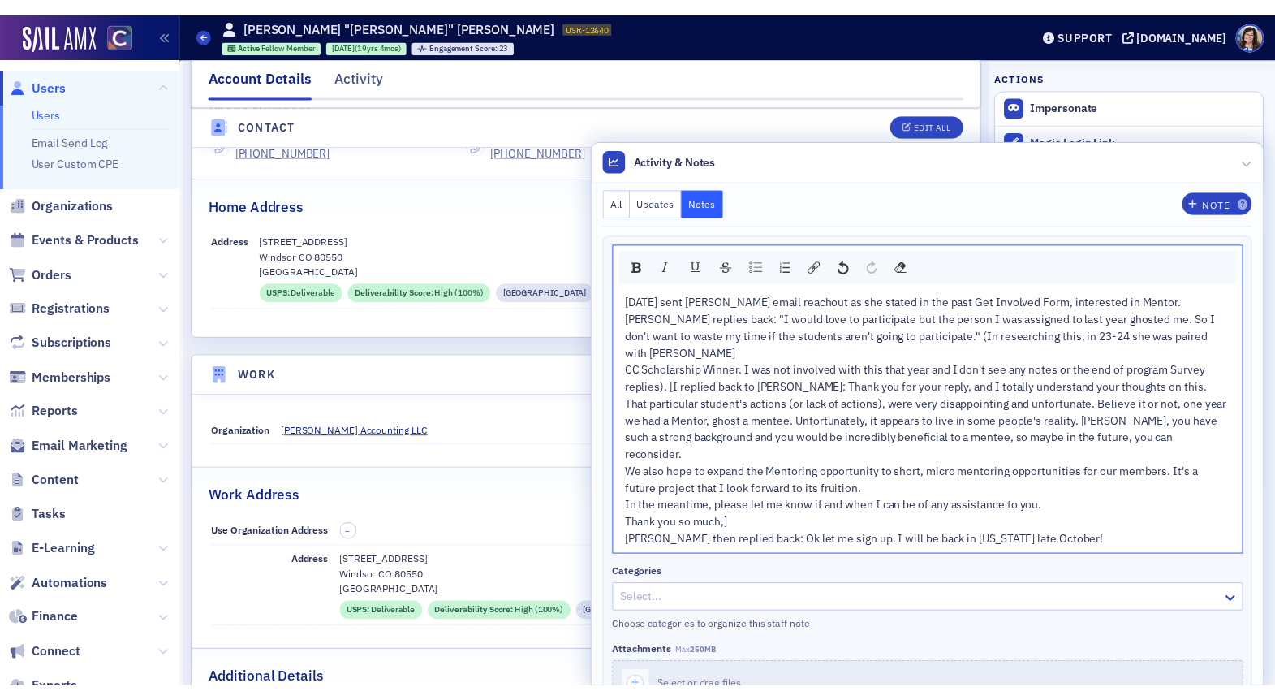
scroll to position [811, 0]
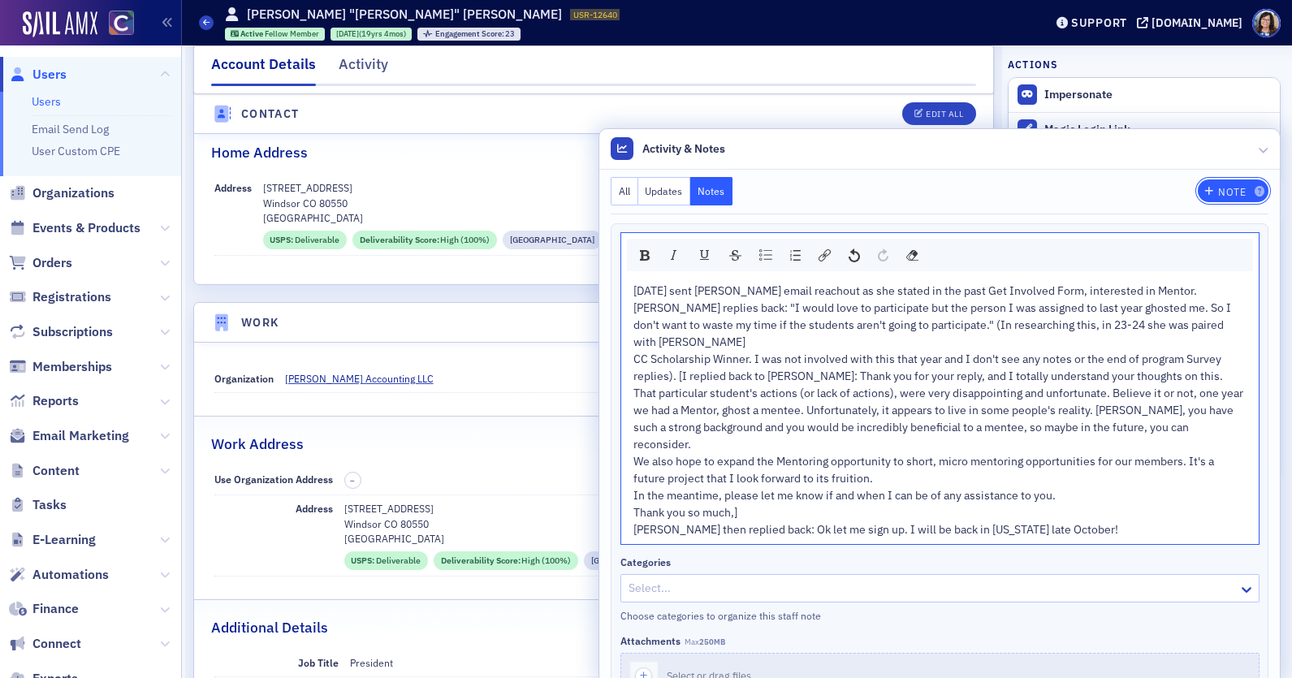
click at [1224, 192] on div "Note" at bounding box center [1232, 192] width 28 height 9
click at [1098, 521] on div "Jackie then replied back: Ok let me sign up. I will be back in Colorado late Oc…" at bounding box center [940, 529] width 614 height 17
click at [1046, 578] on div at bounding box center [932, 588] width 610 height 20
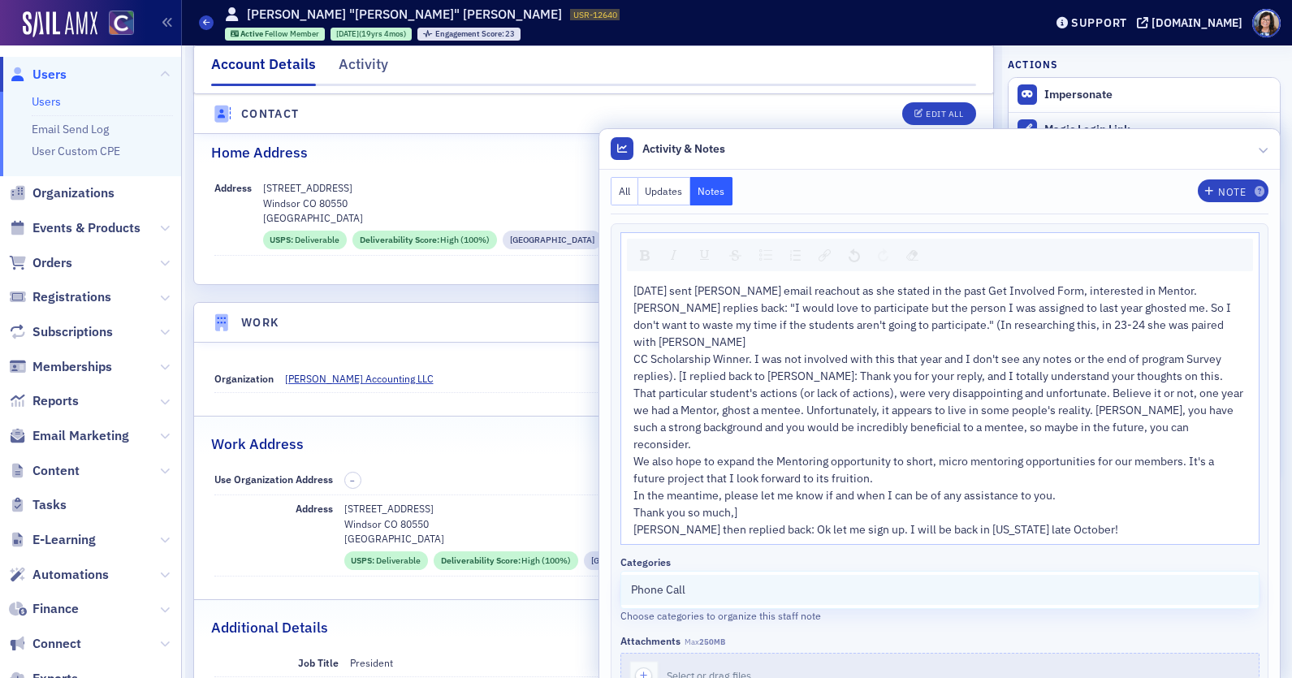
click at [1029, 594] on div "Phone Call" at bounding box center [940, 589] width 618 height 17
type input "e"
click at [795, 556] on div "Categories" at bounding box center [939, 562] width 639 height 12
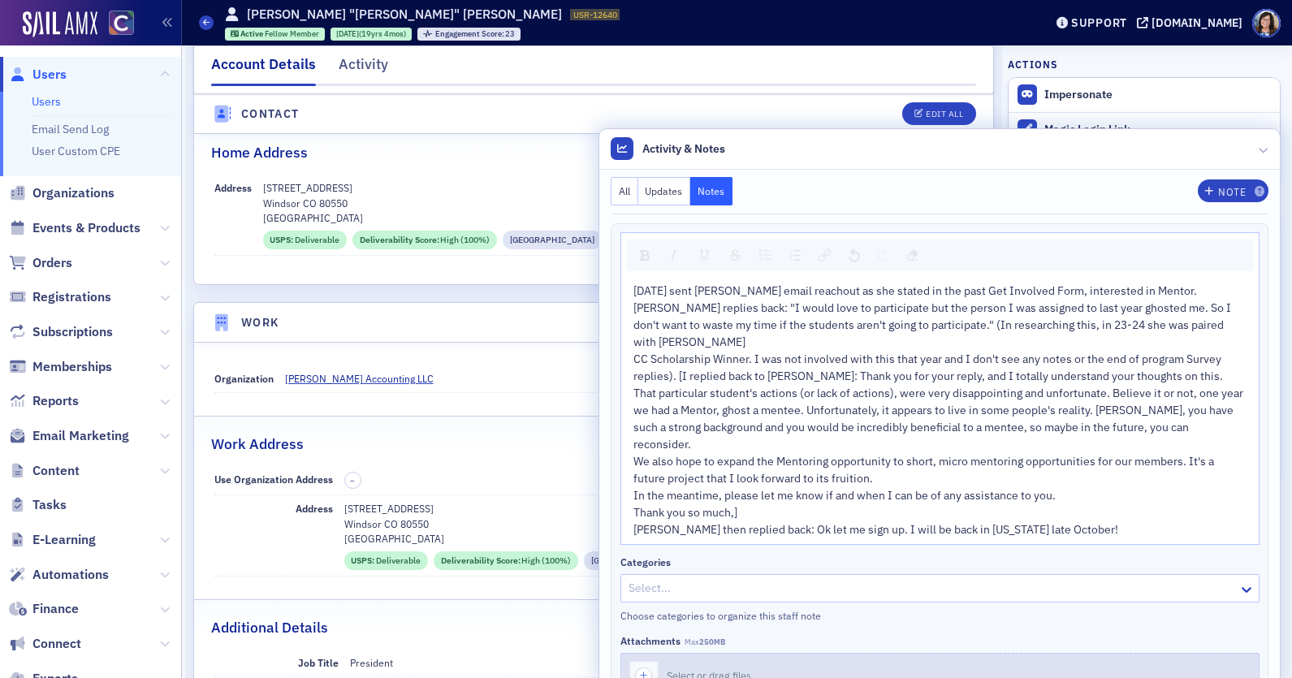
click at [645, 668] on icon "button" at bounding box center [644, 675] width 15 height 15
click at [1051, 454] on span "We also hope to expand the Mentoring opportunity to short, micro mentoring oppo…" at bounding box center [924, 470] width 583 height 32
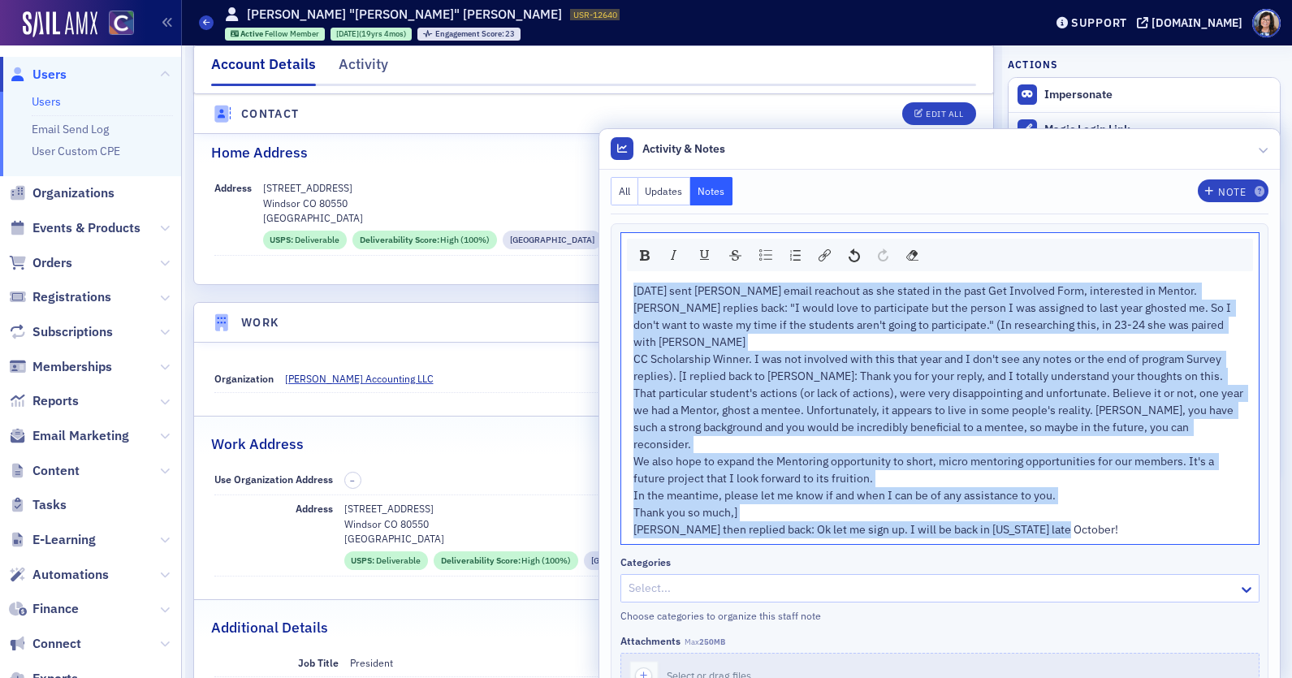
drag, startPoint x: 1069, startPoint y: 495, endPoint x: 621, endPoint y: 291, distance: 492.3
click at [621, 291] on div "10/1/25 sent Jackie email reachout as she stated in the past Get Involved Form,…" at bounding box center [939, 410] width 637 height 267
copy div "10/1/25 sent Jackie email reachout as she stated in the past Get Involved Form,…"
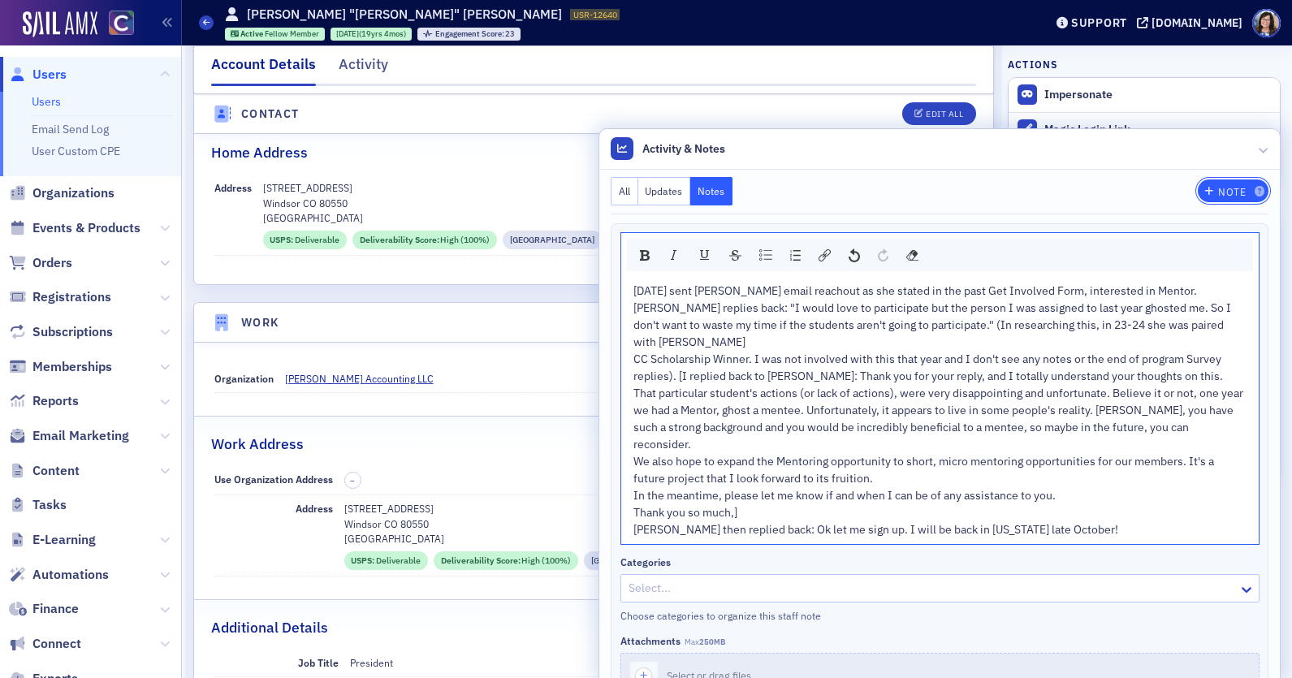
click at [1210, 192] on icon "button" at bounding box center [1209, 192] width 10 height 10
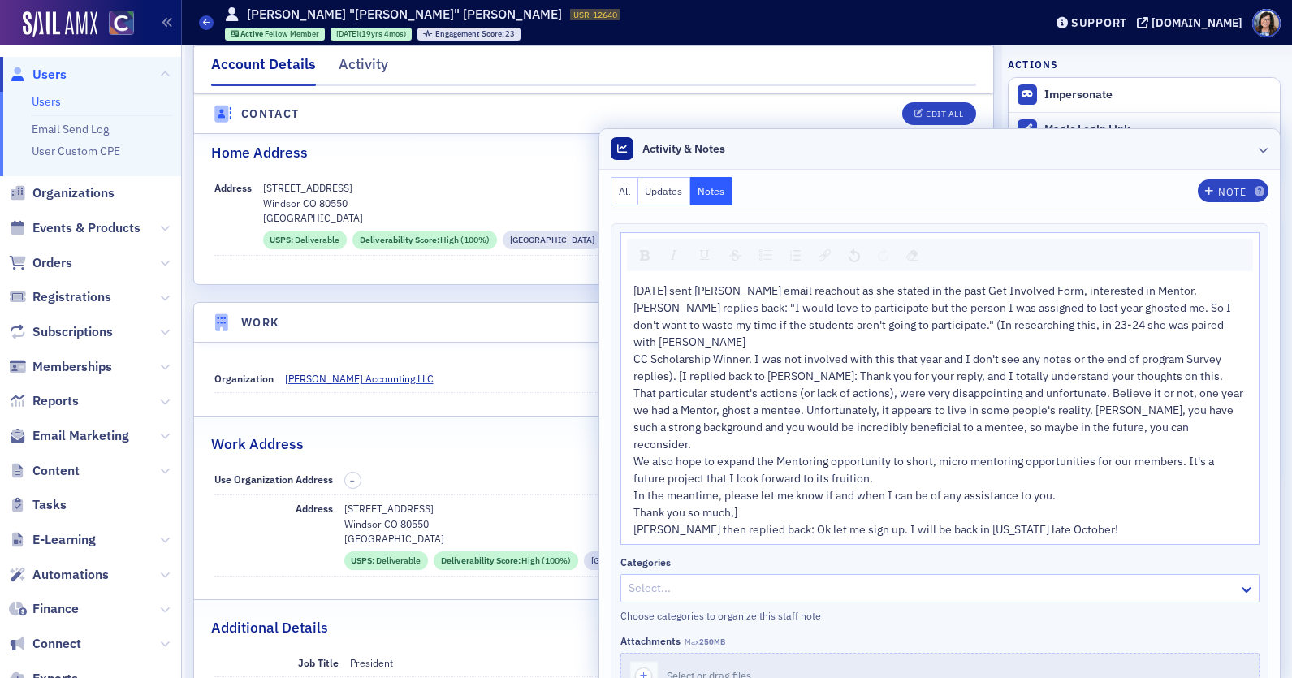
click at [619, 146] on icon at bounding box center [622, 149] width 10 height 10
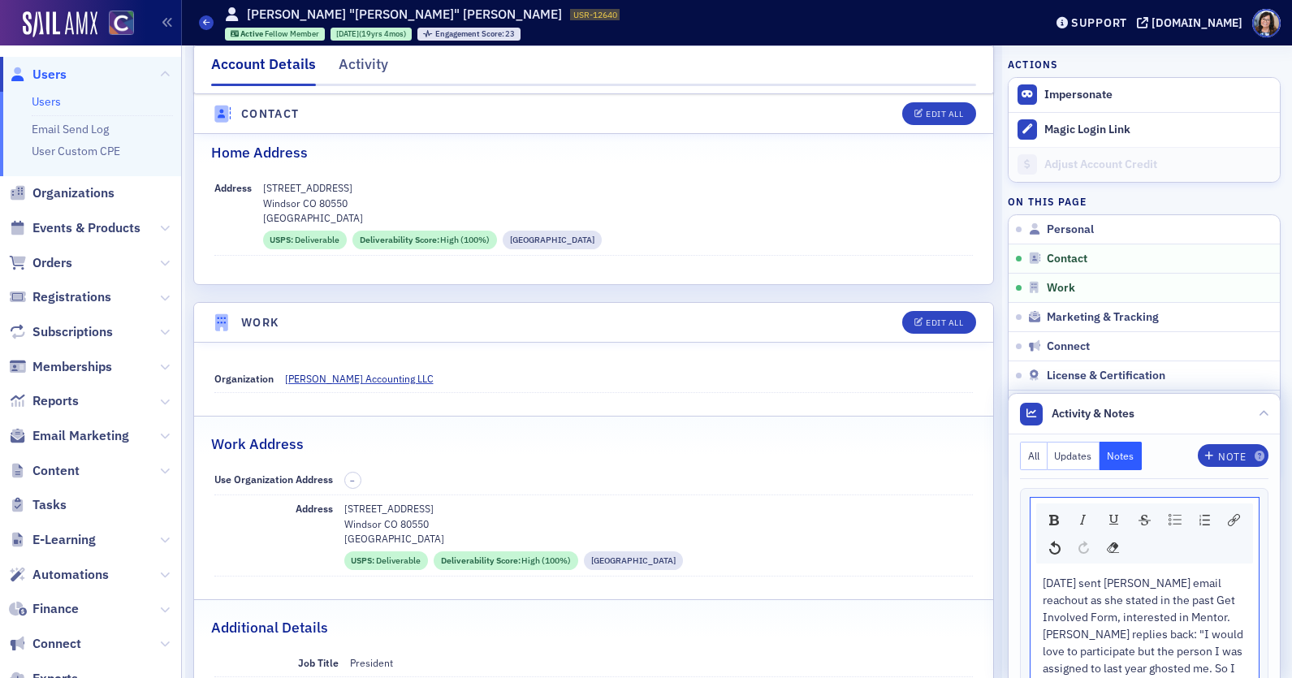
click at [1081, 464] on button "Updates" at bounding box center [1073, 456] width 53 height 28
click at [1029, 456] on button "All" at bounding box center [1034, 456] width 28 height 28
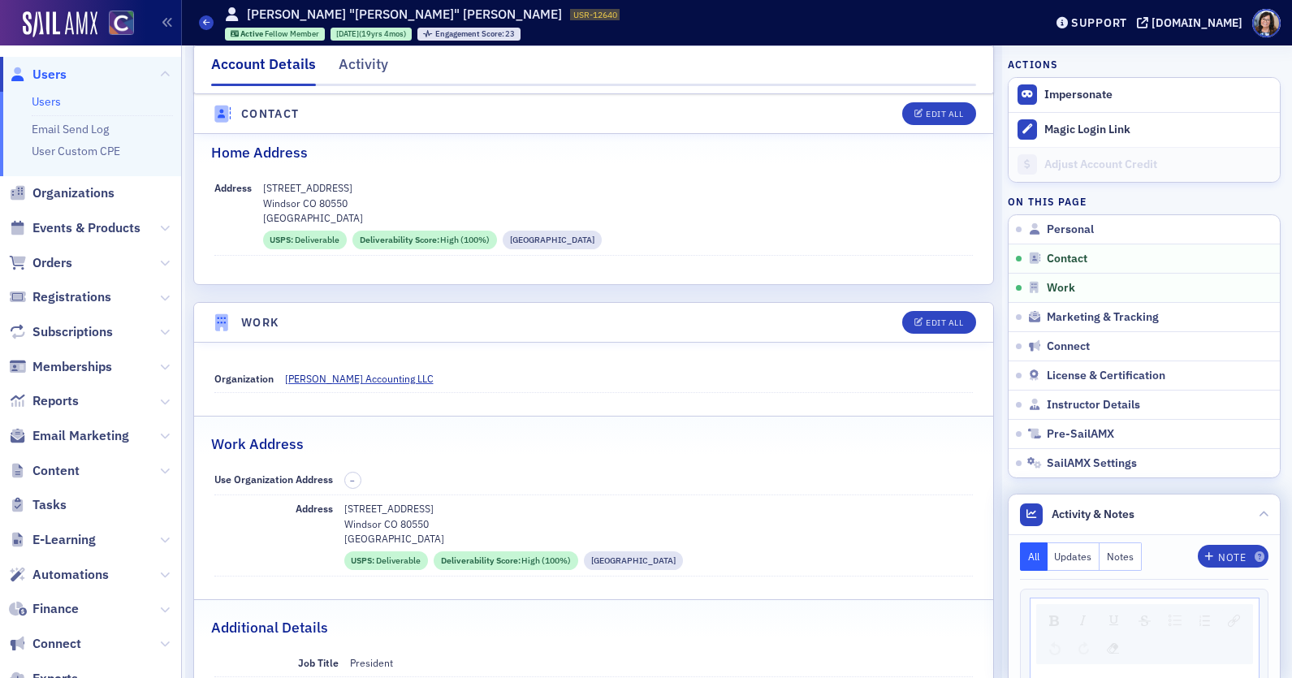
click at [1117, 559] on button "Notes" at bounding box center [1120, 556] width 42 height 28
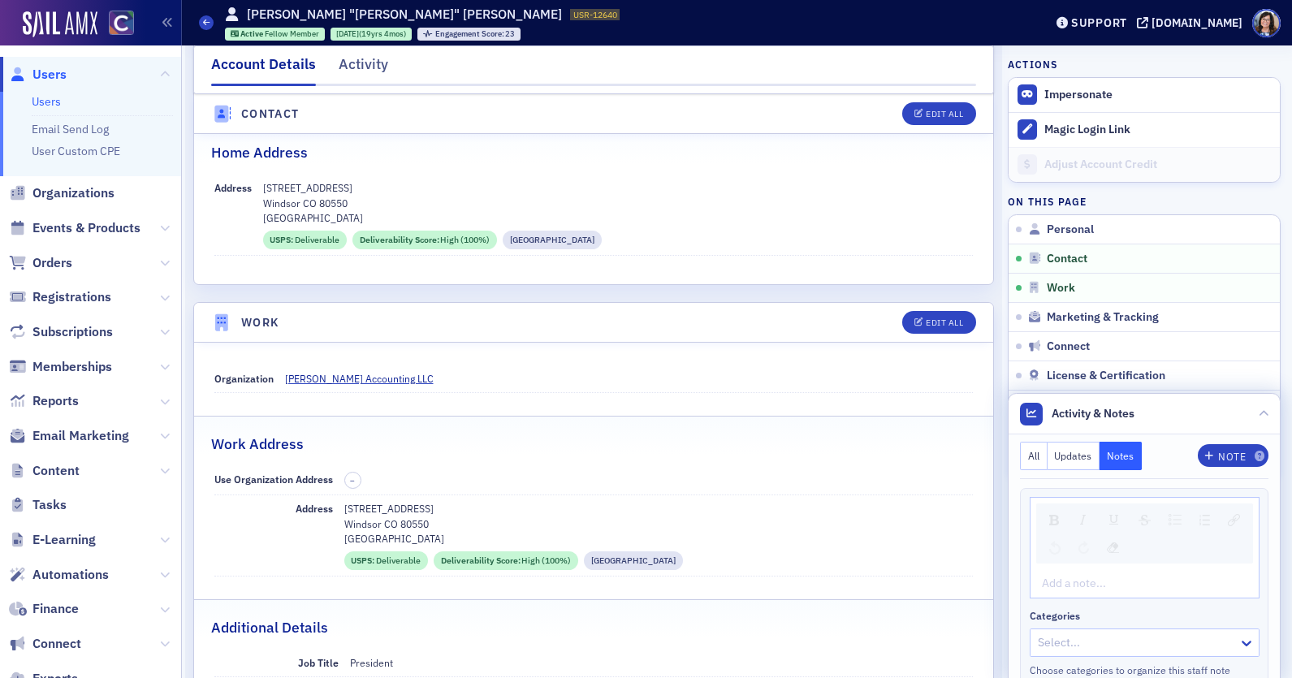
click at [1064, 455] on button "Updates" at bounding box center [1073, 456] width 53 height 28
click at [1029, 458] on button "All" at bounding box center [1034, 456] width 28 height 28
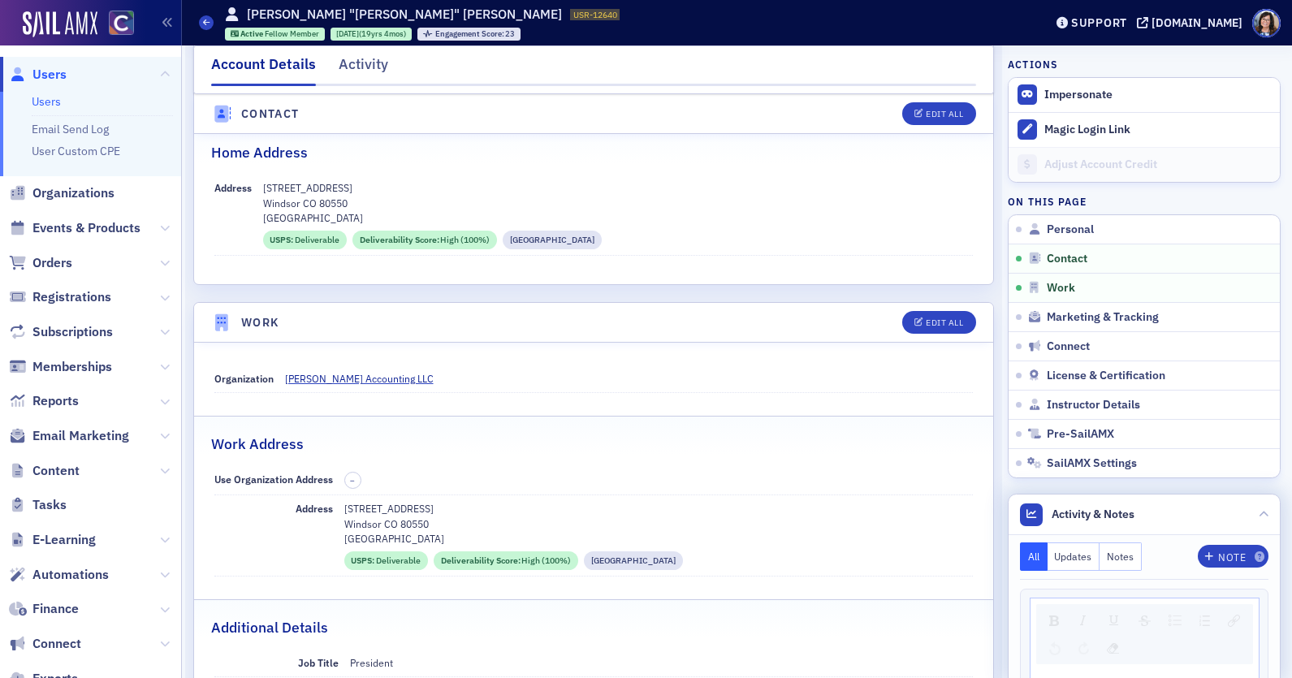
click at [1119, 557] on button "Notes" at bounding box center [1120, 556] width 42 height 28
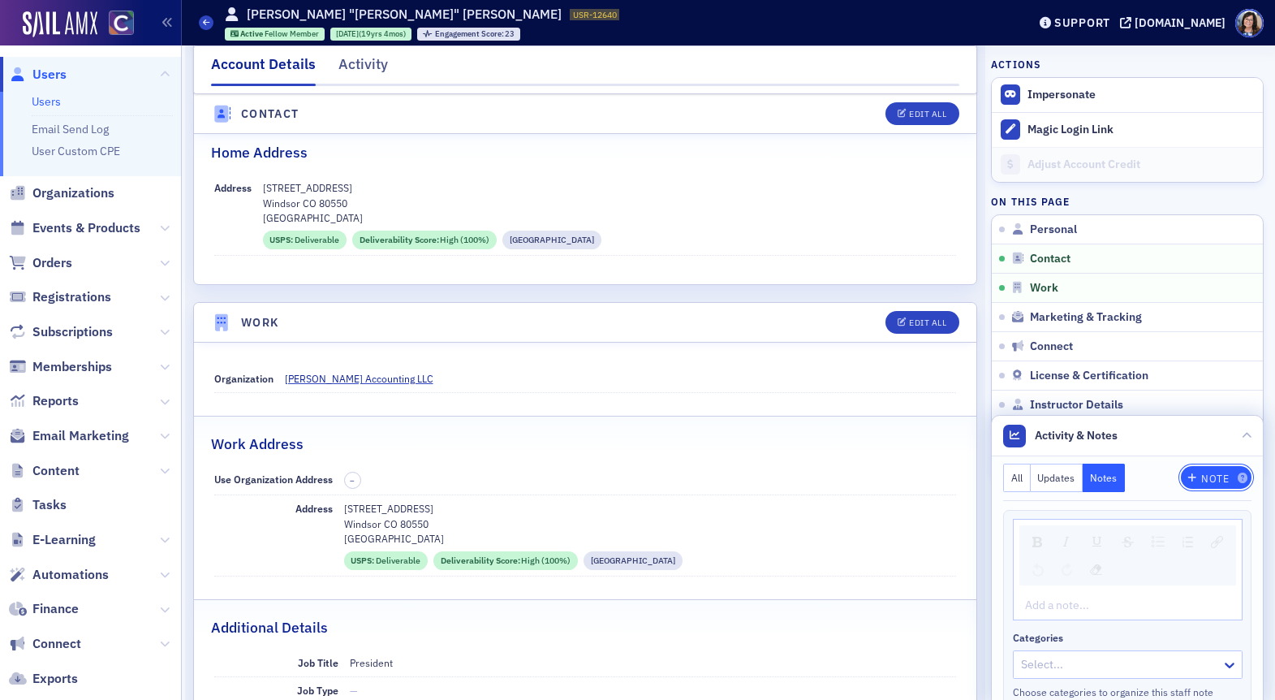
click at [1209, 479] on div "Note" at bounding box center [1216, 478] width 28 height 9
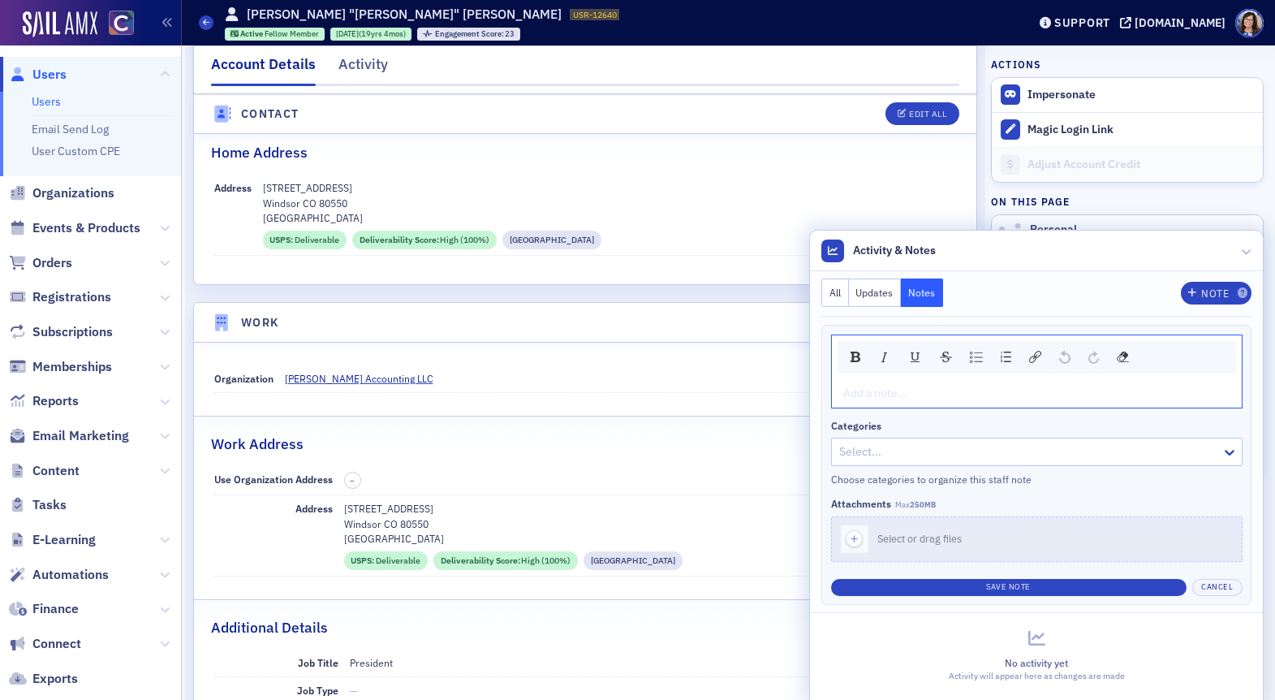
click at [858, 393] on div "rdw-editor" at bounding box center [1037, 393] width 386 height 17
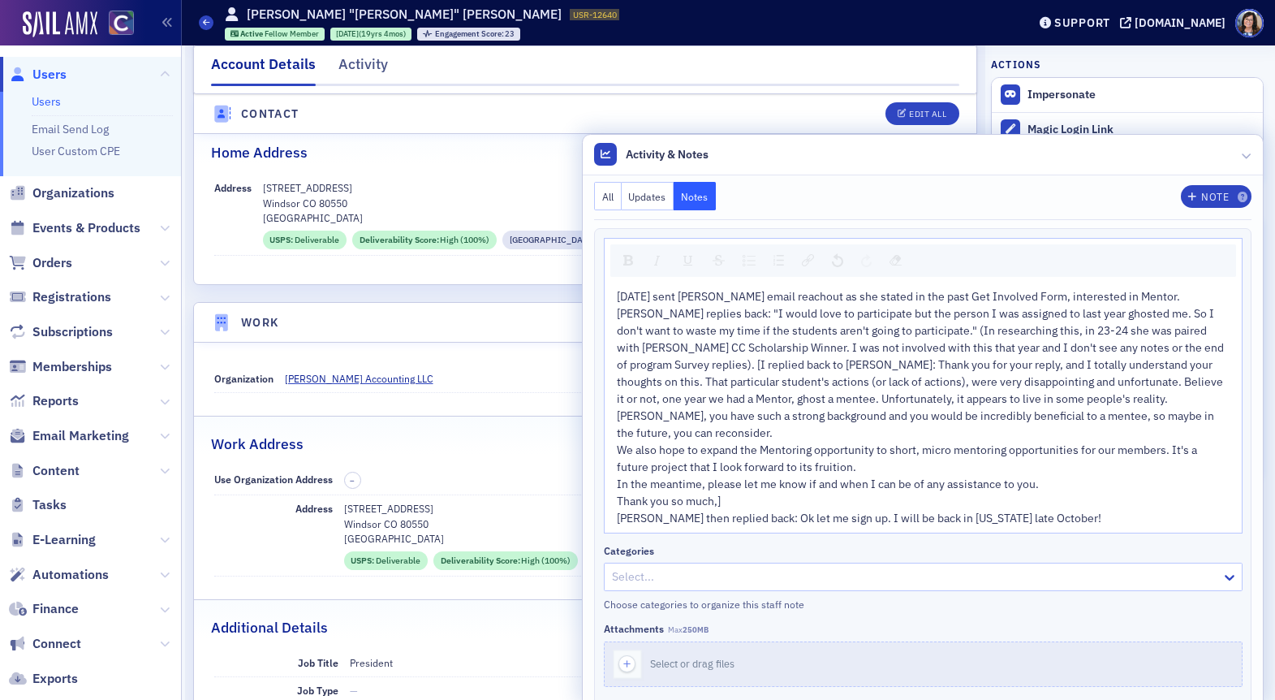
click at [899, 699] on button "Save Note" at bounding box center [895, 712] width 583 height 17
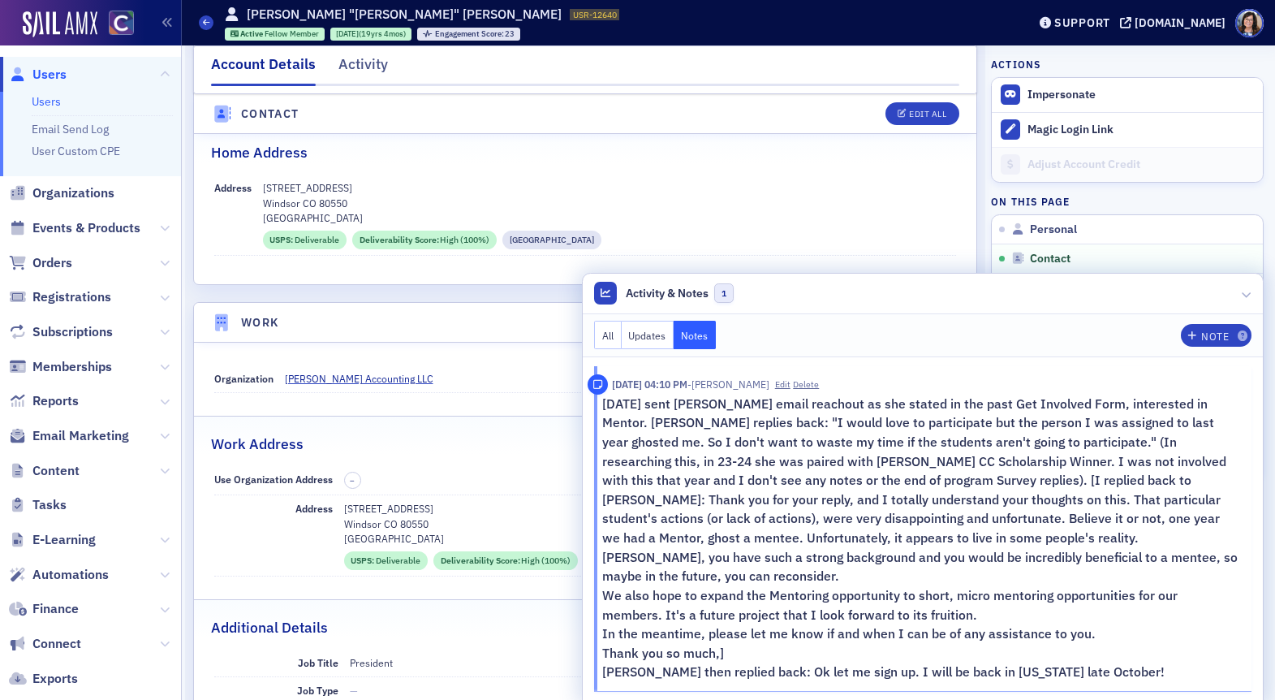
click at [44, 72] on span "Users" at bounding box center [49, 75] width 34 height 18
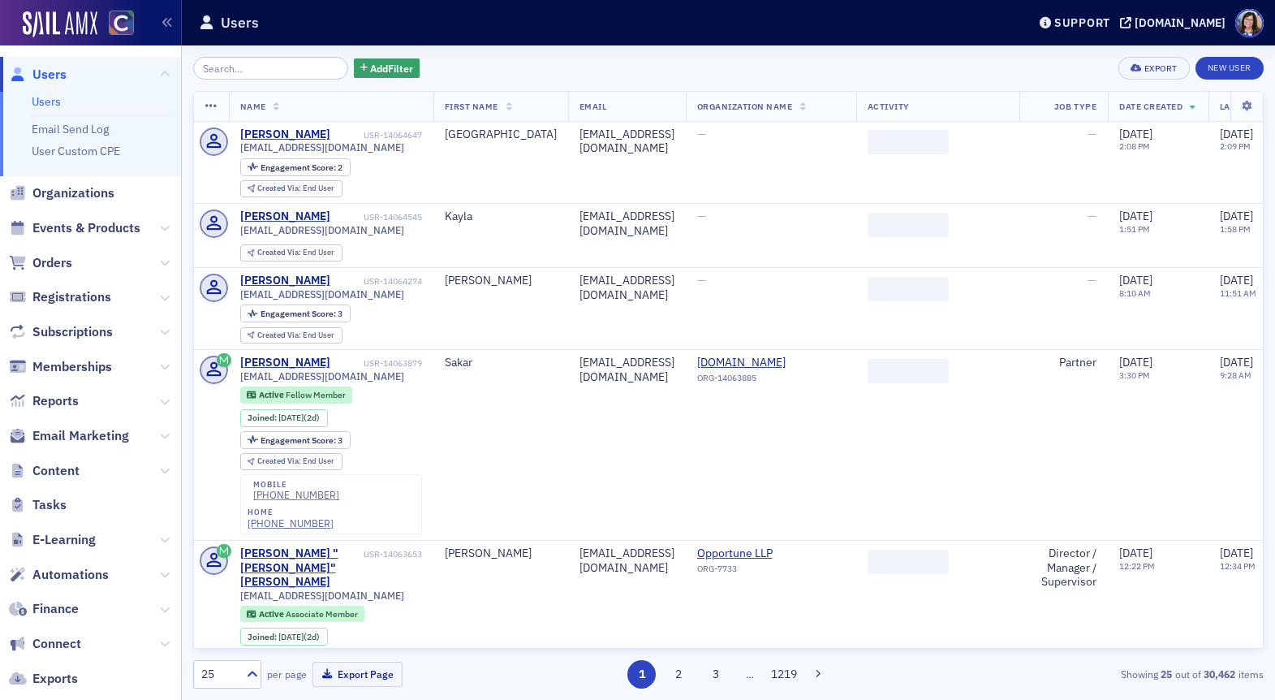
click at [293, 71] on input "search" at bounding box center [270, 68] width 155 height 23
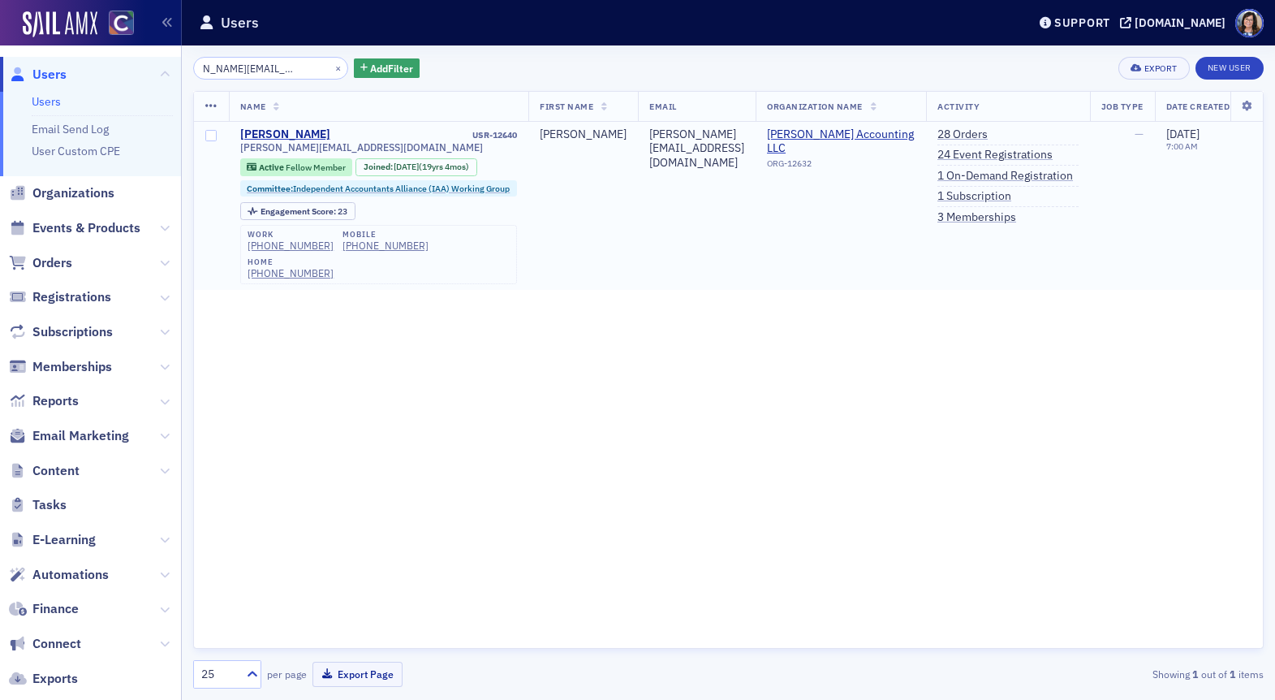
type input "jackie@balanced-equation.com"
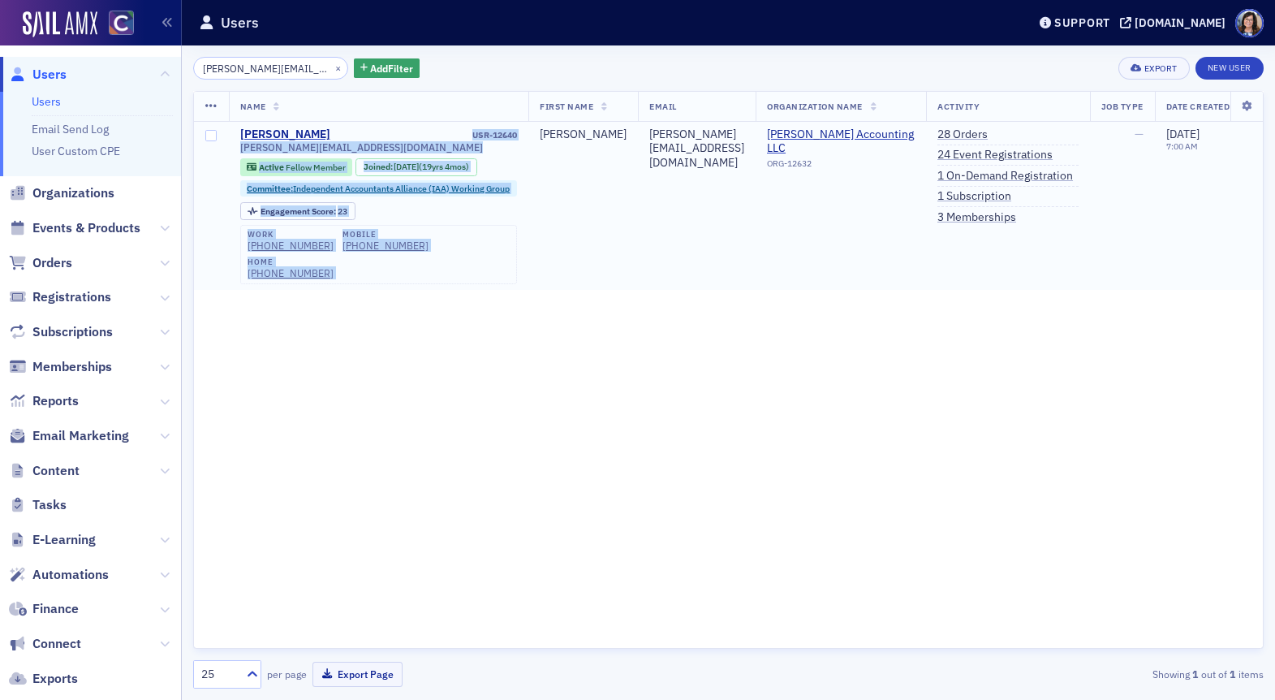
drag, startPoint x: 531, startPoint y: 136, endPoint x: 470, endPoint y: 138, distance: 60.9
click at [470, 138] on tr "Jackie Compton USR-12640 jackie@balanced-equation.com Active Fellow Member Join…" at bounding box center [791, 206] width 1195 height 169
click at [470, 138] on div "USR-12640" at bounding box center [425, 135] width 184 height 11
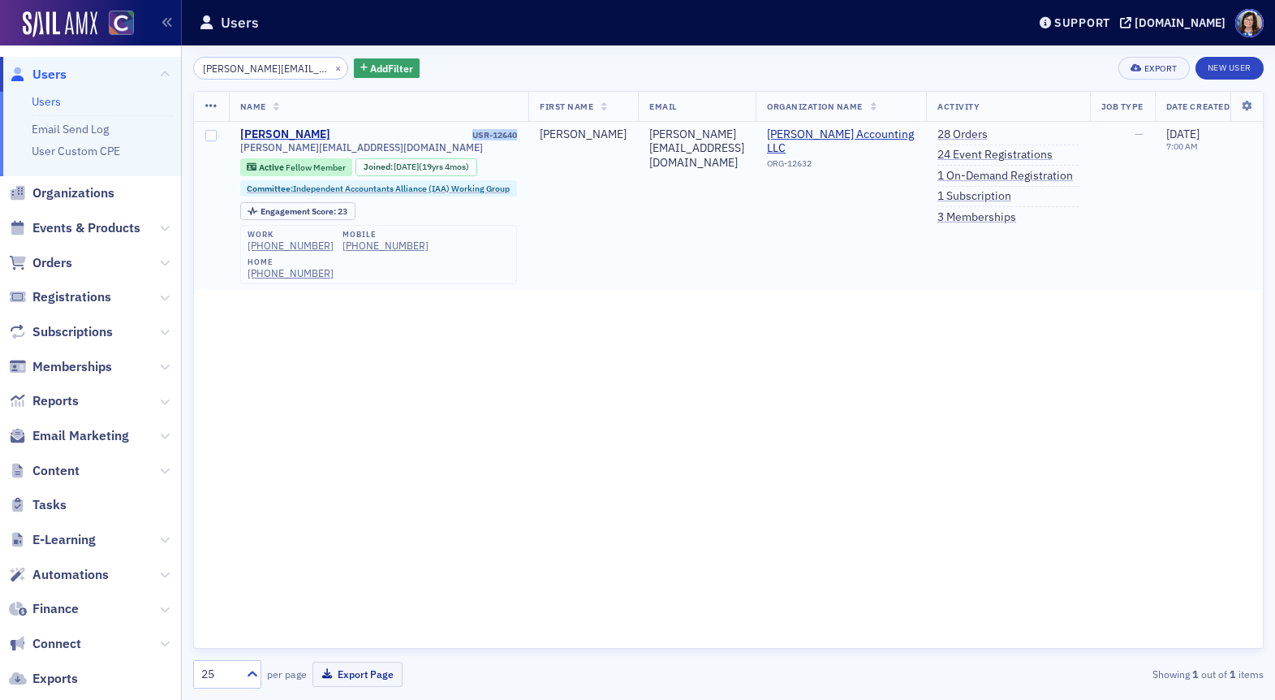
drag, startPoint x: 470, startPoint y: 138, endPoint x: 525, endPoint y: 140, distance: 55.2
click at [525, 140] on td "Jackie Compton USR-12640 jackie@balanced-equation.com Active Fellow Member Join…" at bounding box center [379, 206] width 300 height 169
copy div "USR-12640"
click at [331, 67] on button "×" at bounding box center [338, 67] width 15 height 15
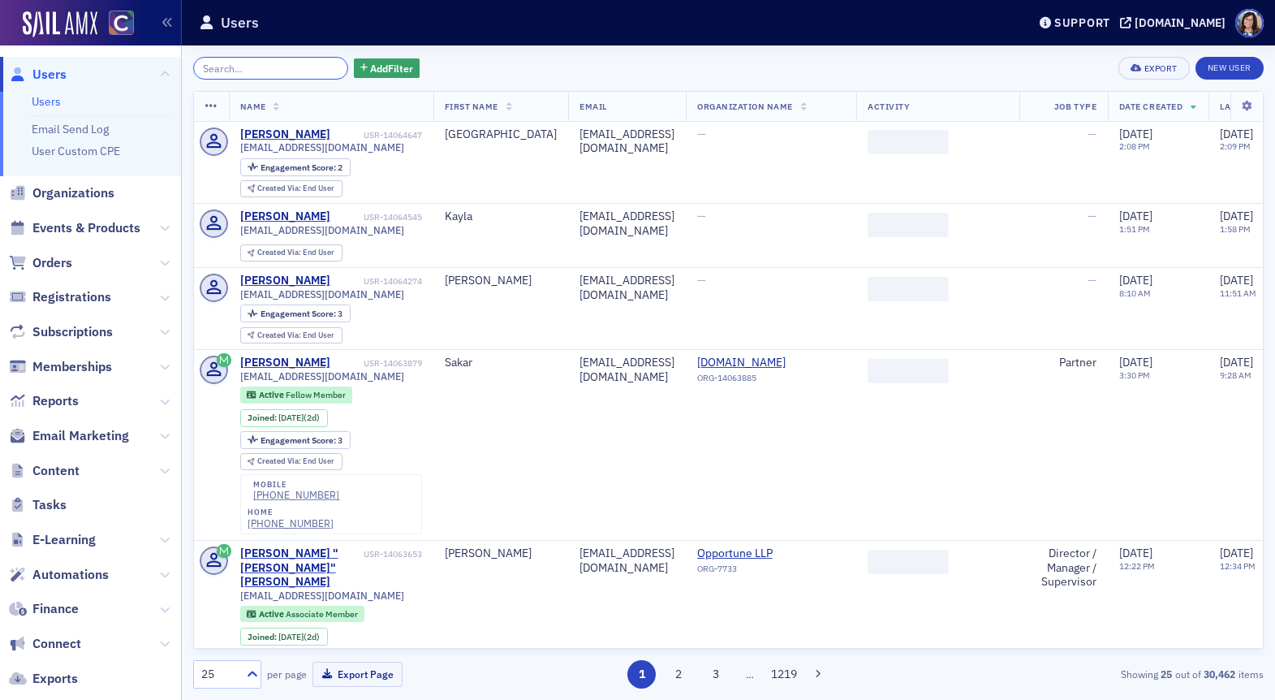
click at [296, 67] on input "search" at bounding box center [270, 68] width 155 height 23
paste input "melissa.nakagama@btcpa.net"
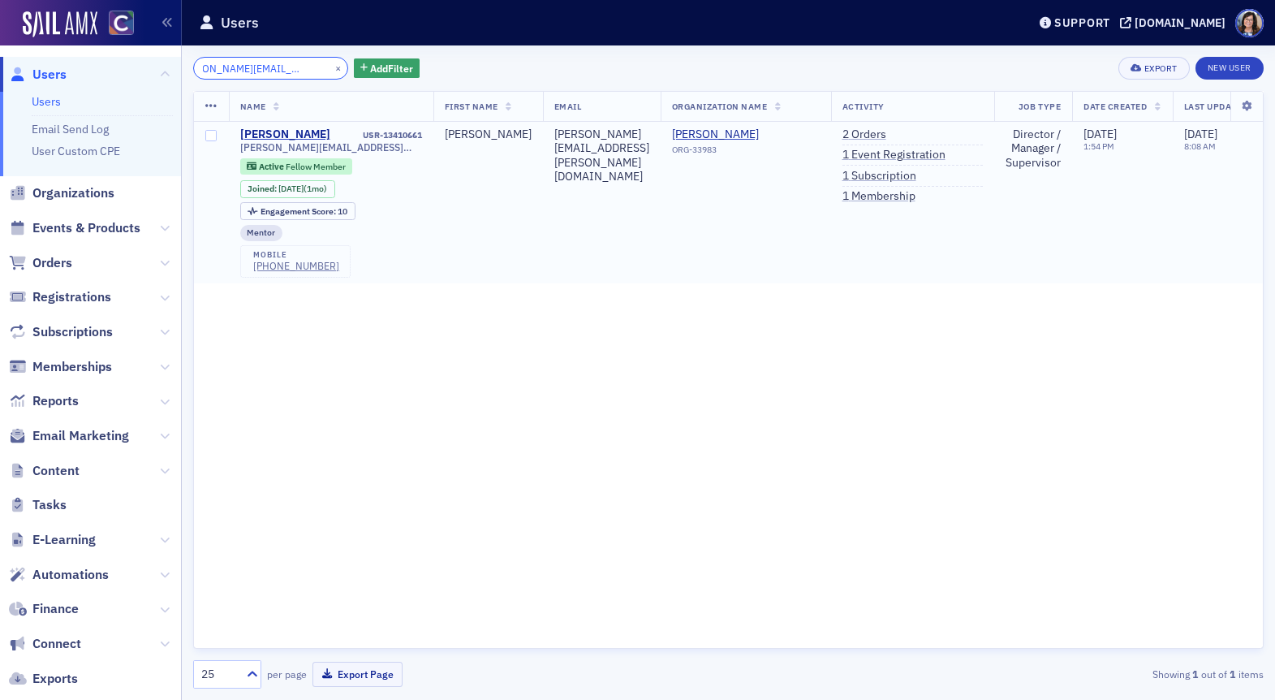
type input "melissa.nakagama@btcpa.net"
drag, startPoint x: 429, startPoint y: 135, endPoint x: 360, endPoint y: 136, distance: 68.2
click at [360, 136] on td "Melissa Nakagama USR-13410661 melissa.nakagama@btcpa.net Active Fellow Member J…" at bounding box center [331, 203] width 205 height 162
copy div "USR-13410661"
click at [331, 71] on button "×" at bounding box center [338, 67] width 15 height 15
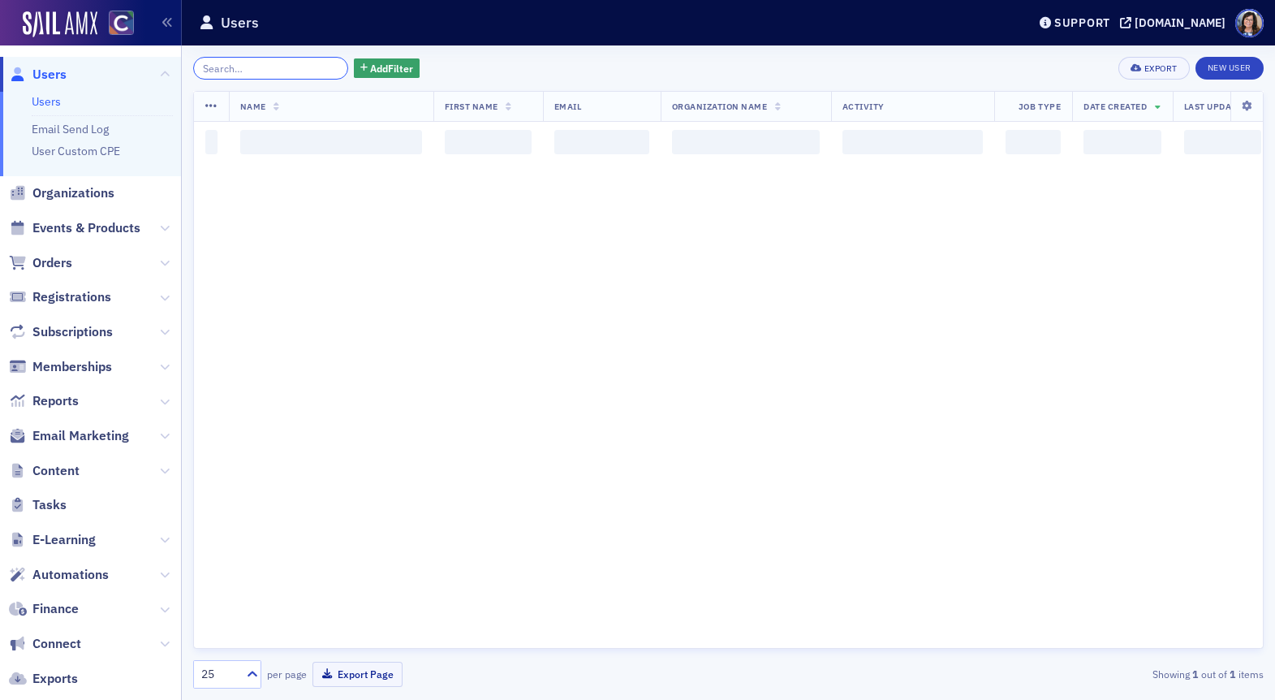
click at [297, 71] on input "search" at bounding box center [270, 68] width 155 height 23
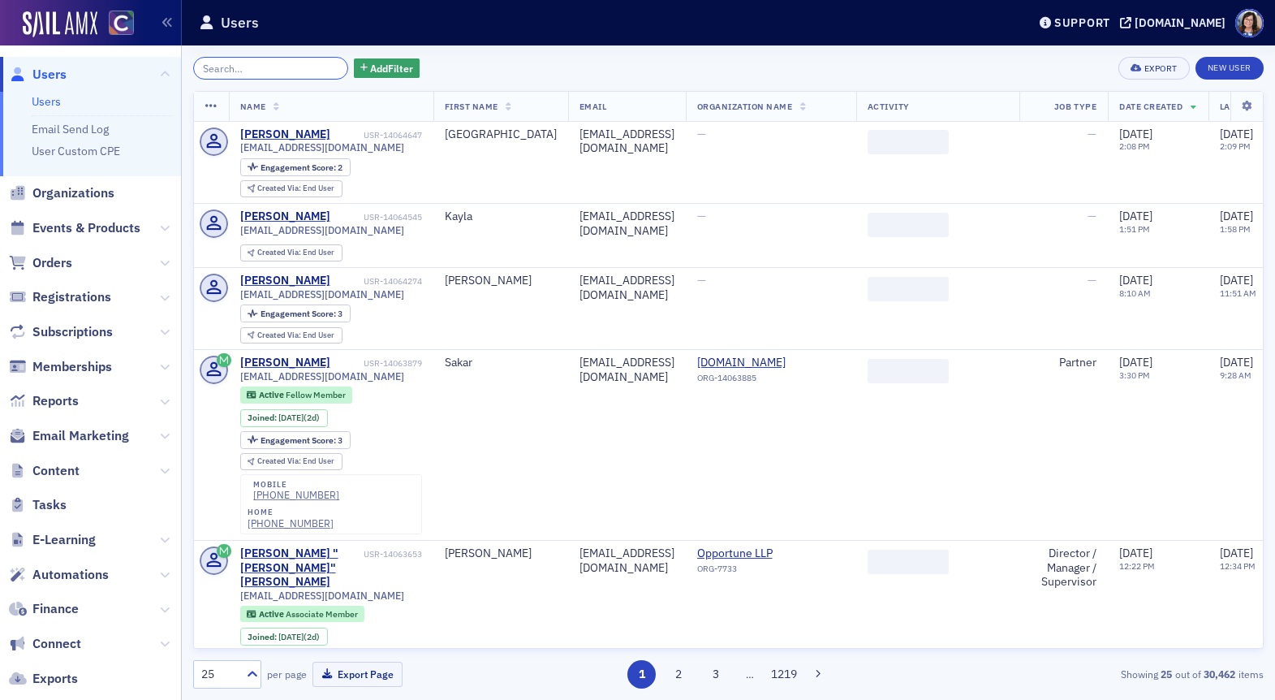
paste input "Hillary Morgridge"
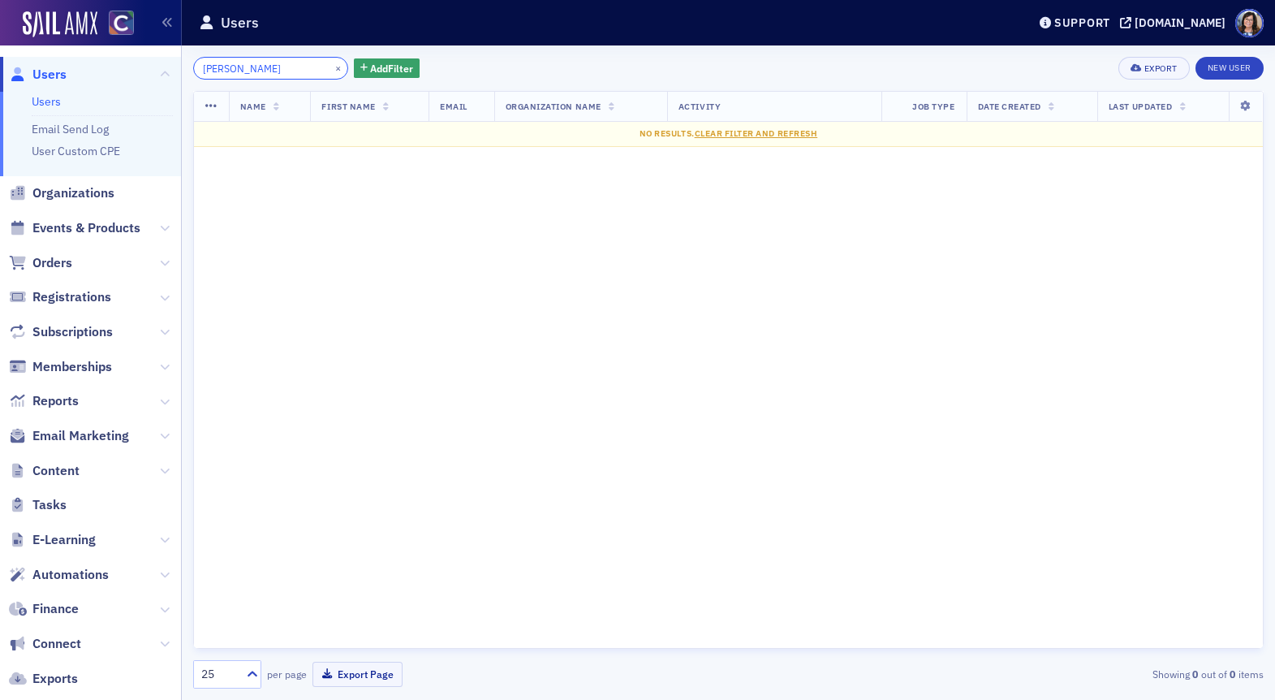
click at [240, 68] on input "Hillary Morgridge" at bounding box center [270, 68] width 155 height 23
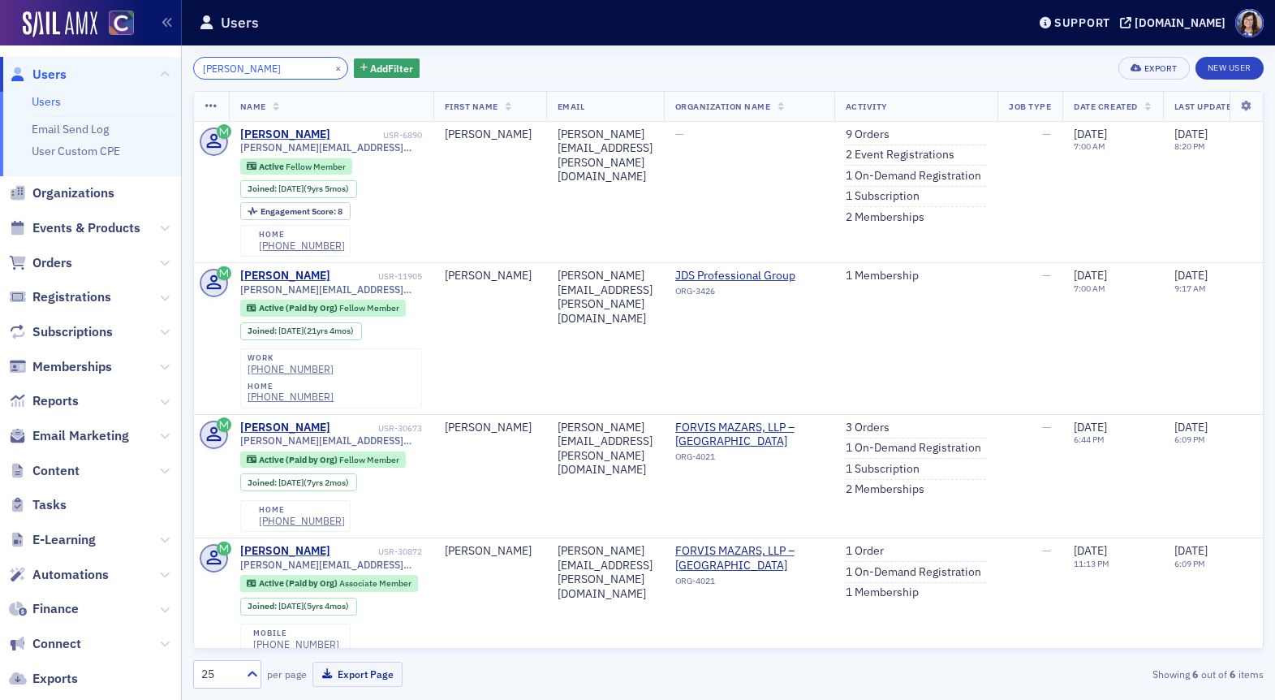
type input "Hillary Morgridge"
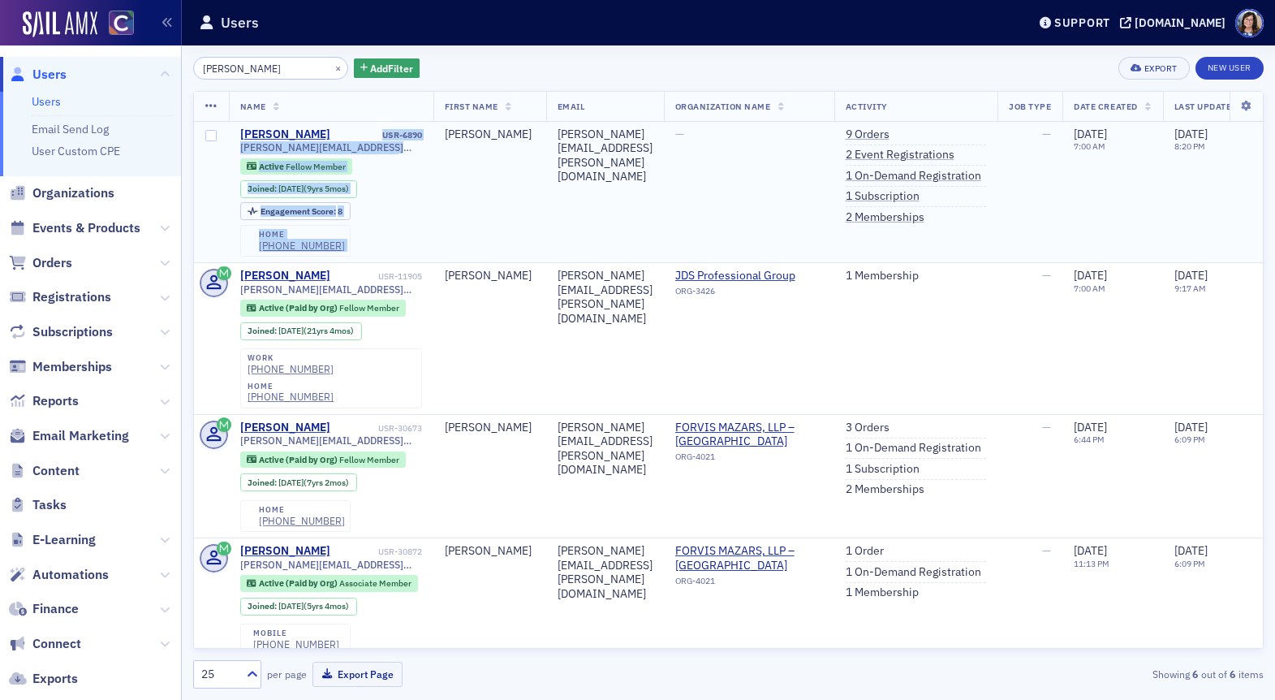
drag, startPoint x: 434, startPoint y: 136, endPoint x: 376, endPoint y: 137, distance: 57.7
click at [376, 137] on tr "Hillary Morgridge USR-6890 hillary.morgridge@gmail.com Active Fellow Member Joi…" at bounding box center [745, 192] width 1103 height 141
click at [376, 137] on div "USR-6890" at bounding box center [377, 135] width 89 height 11
drag, startPoint x: 376, startPoint y: 137, endPoint x: 425, endPoint y: 140, distance: 49.6
click at [425, 140] on td "Hillary Morgridge USR-6890 hillary.morgridge@gmail.com Active Fellow Member Joi…" at bounding box center [331, 192] width 205 height 141
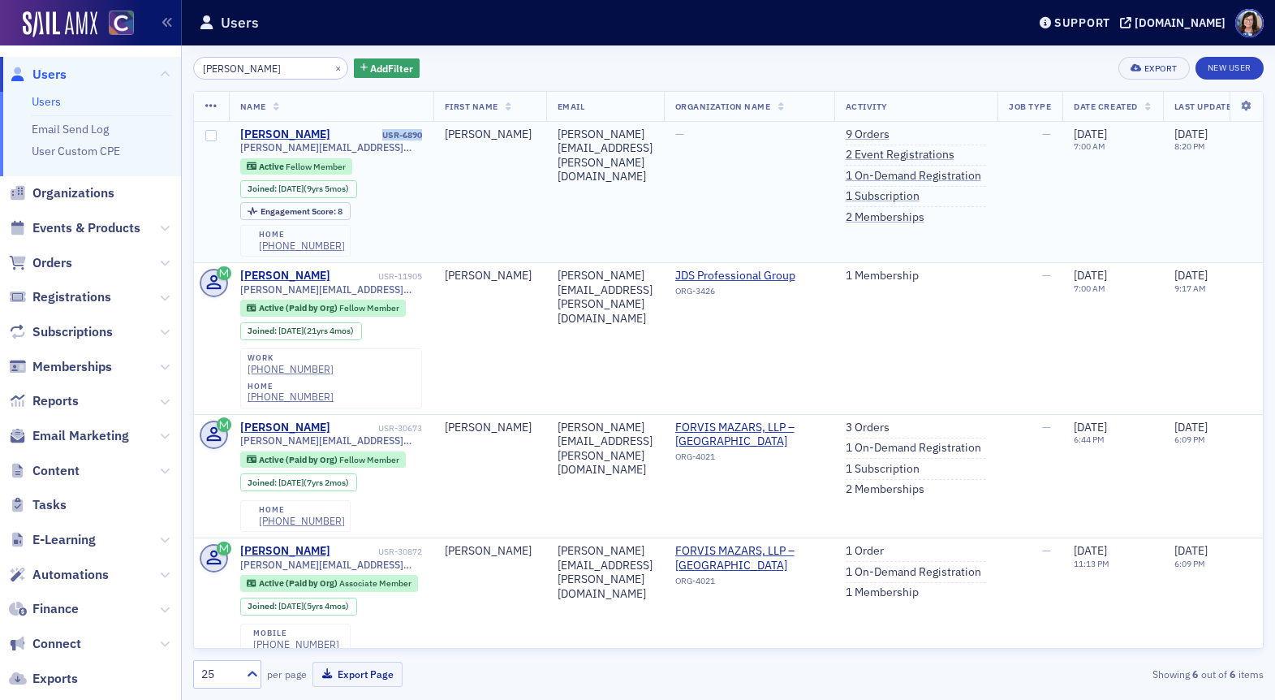
copy div "USR-6890"
click at [331, 67] on button "×" at bounding box center [338, 67] width 15 height 15
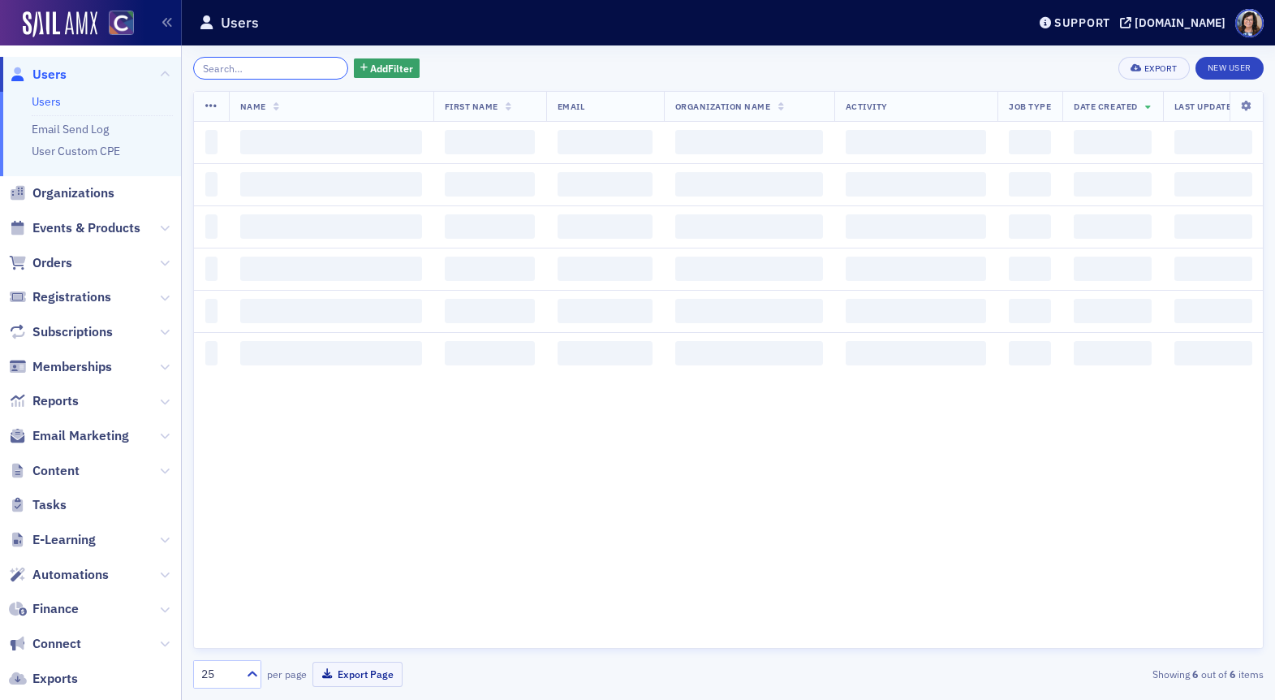
click at [269, 73] on input "search" at bounding box center [270, 68] width 155 height 23
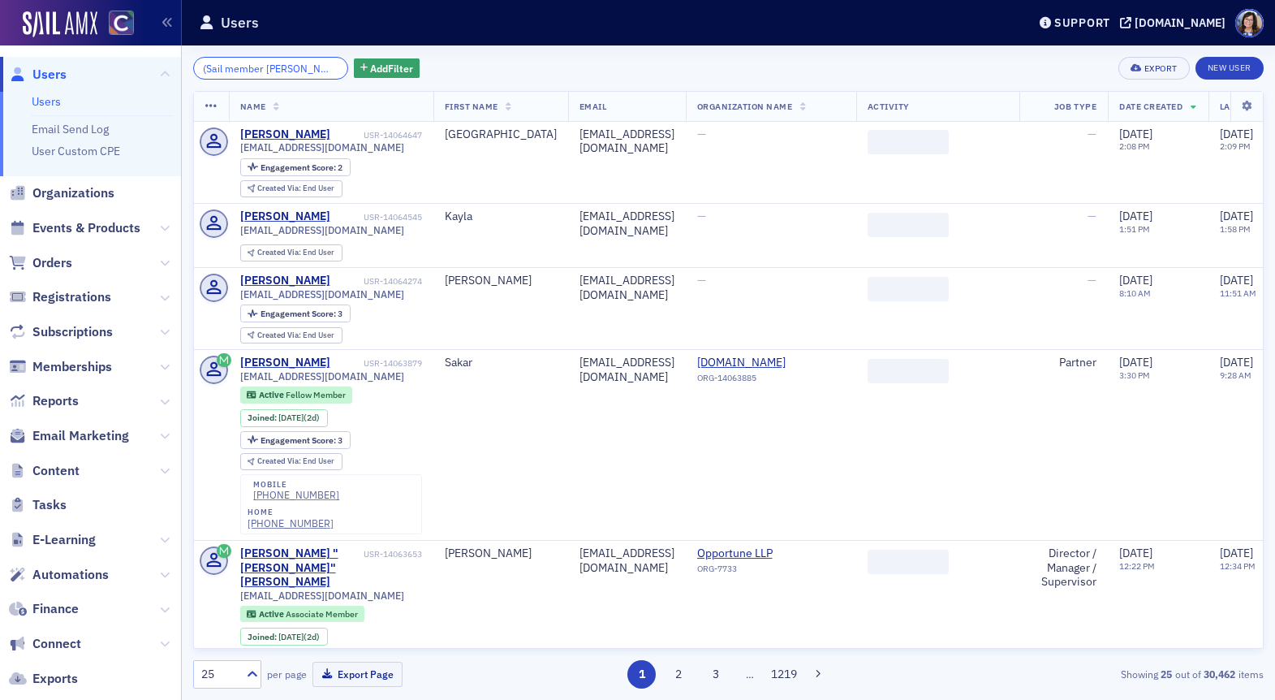
scroll to position [0, 198]
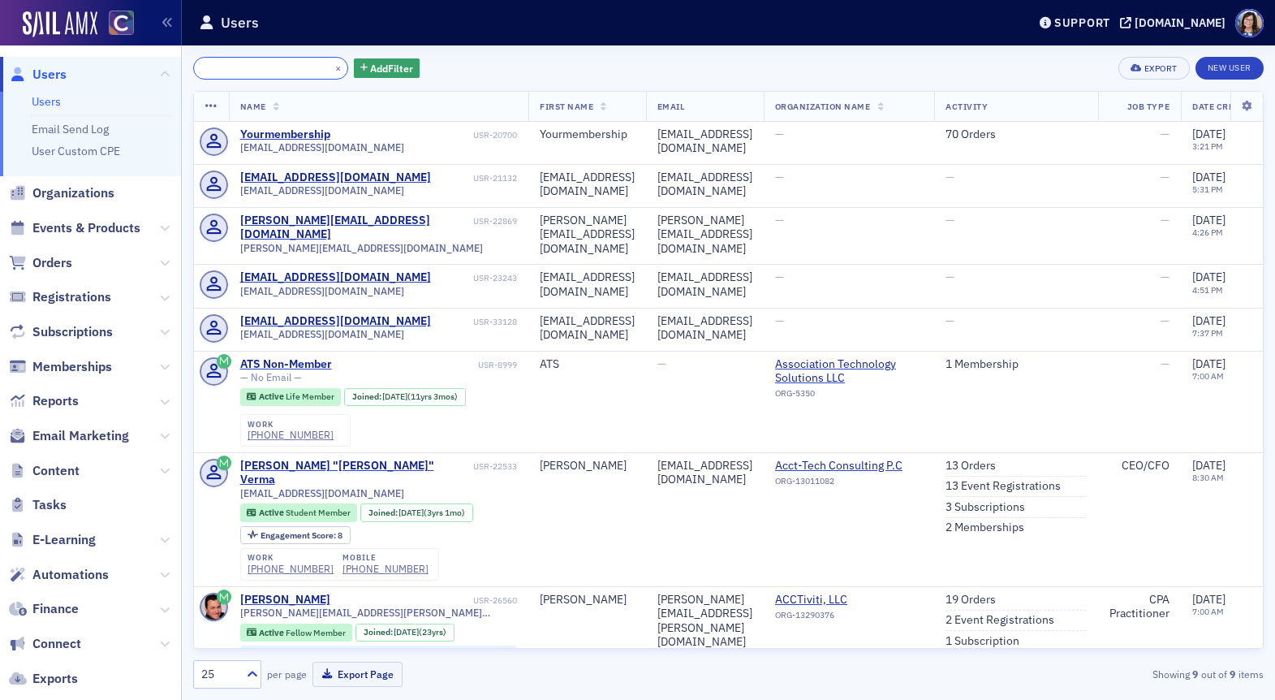
type input "(Sail member acct RubinBrown: max.haberkorn@rubinbrown.com//)"
click at [148, 165] on ul "Users Email Send Log User Custom CPE" at bounding box center [90, 134] width 181 height 84
click at [331, 70] on button "×" at bounding box center [338, 67] width 15 height 15
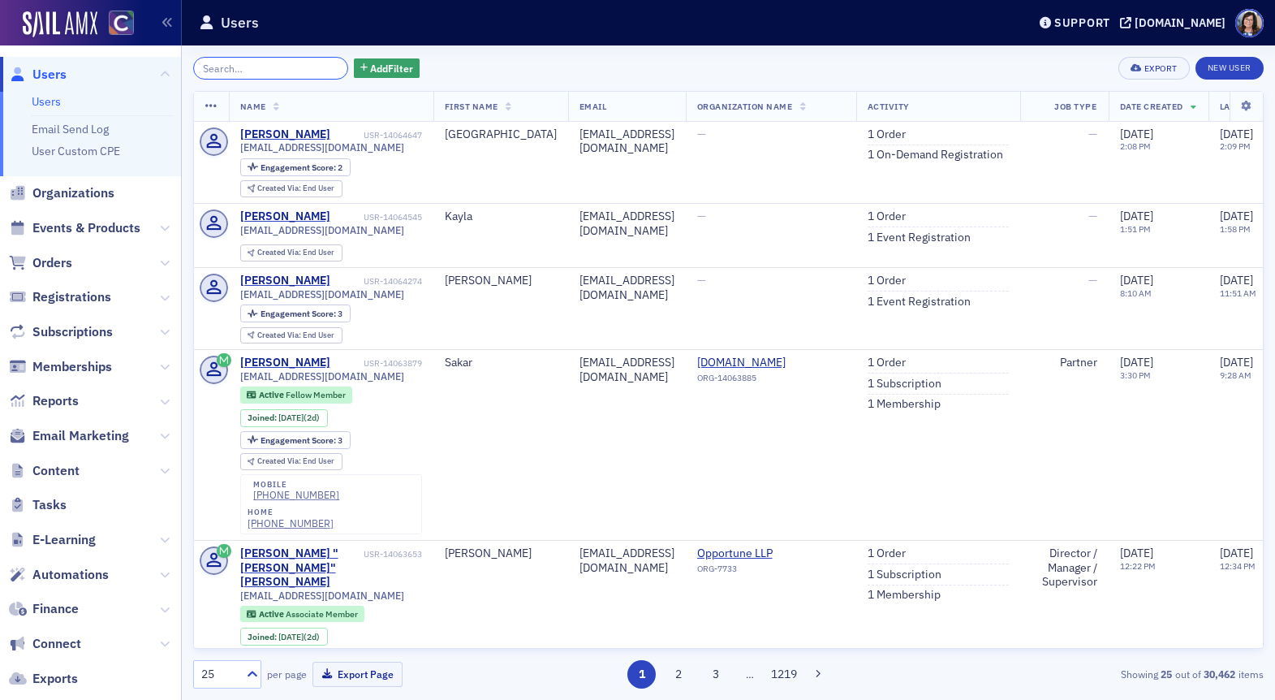
click at [287, 68] on input "search" at bounding box center [270, 68] width 155 height 23
paste input "maxhaberko@gmail.com"
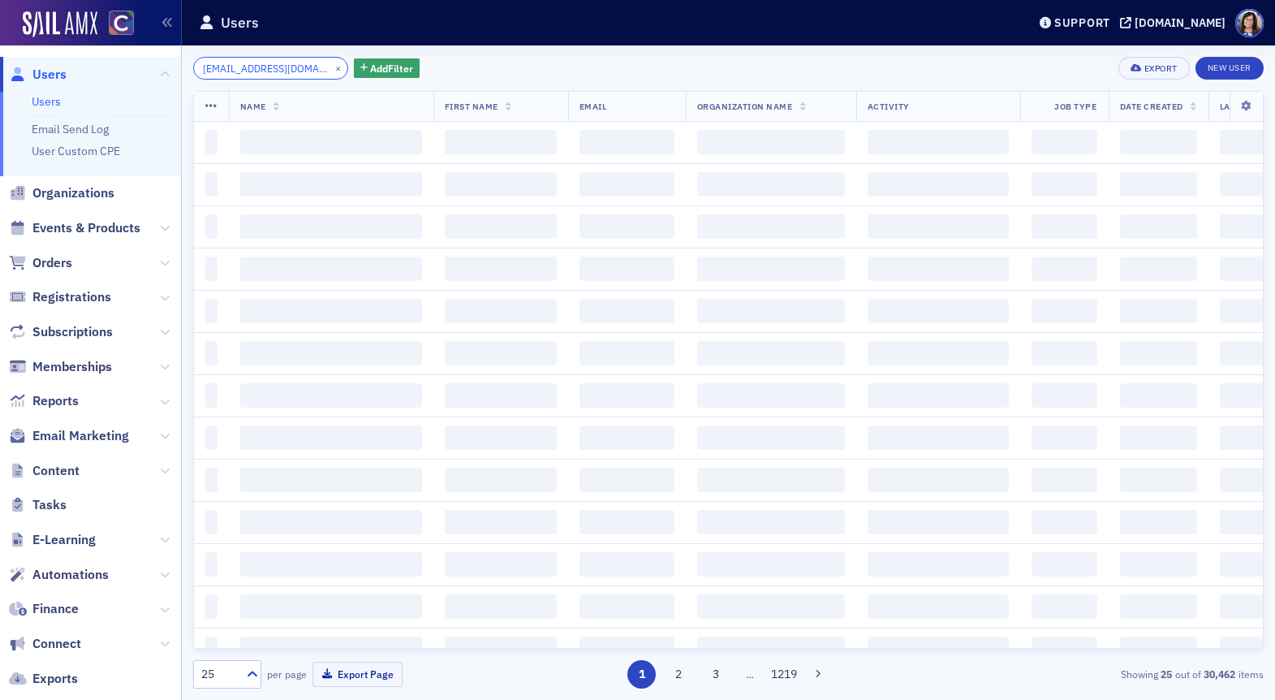
scroll to position [0, 4]
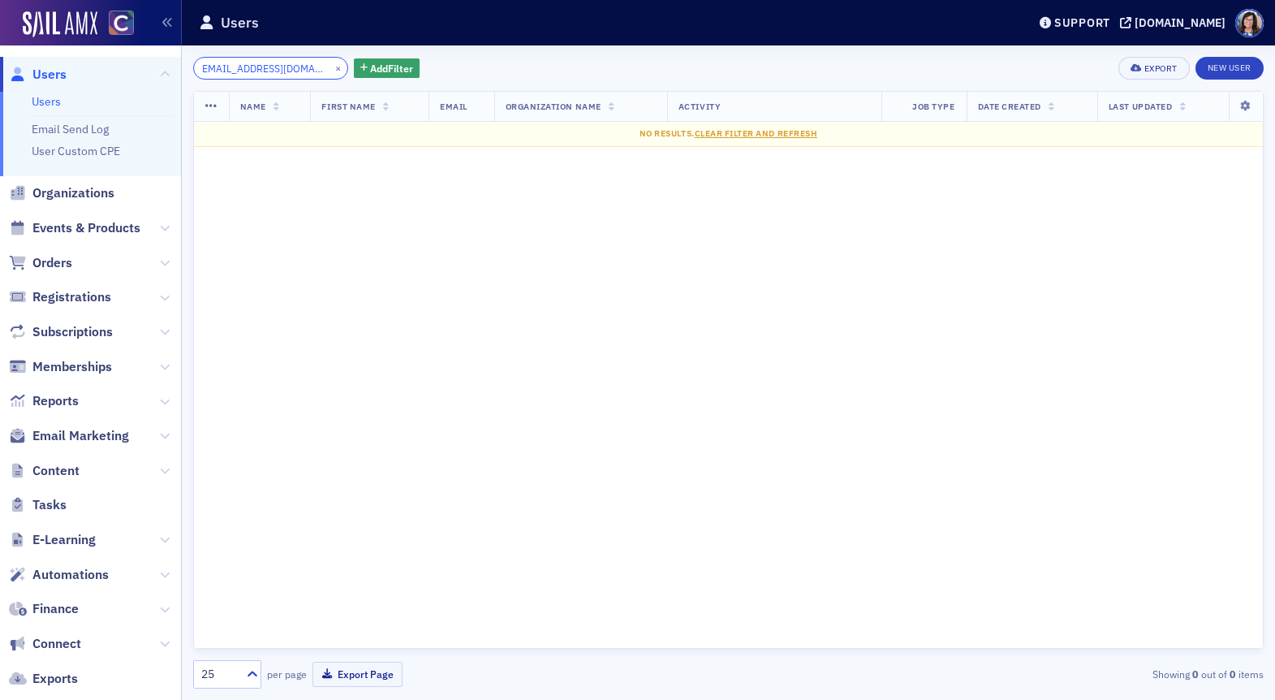
type input "maxhaberko@gmail.com"
click at [331, 67] on button "×" at bounding box center [338, 67] width 15 height 15
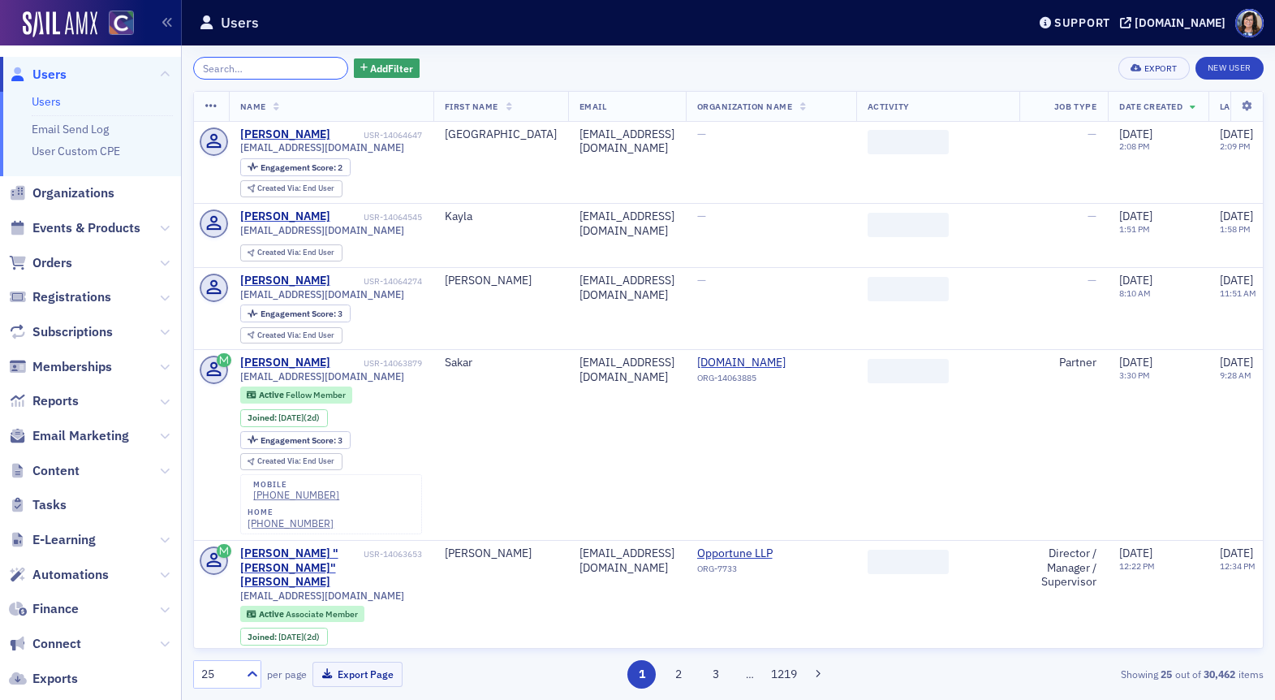
drag, startPoint x: 270, startPoint y: 70, endPoint x: 270, endPoint y: 57, distance: 13.0
click at [270, 70] on input "search" at bounding box center [270, 68] width 155 height 23
click at [270, 57] on input "search" at bounding box center [270, 68] width 155 height 23
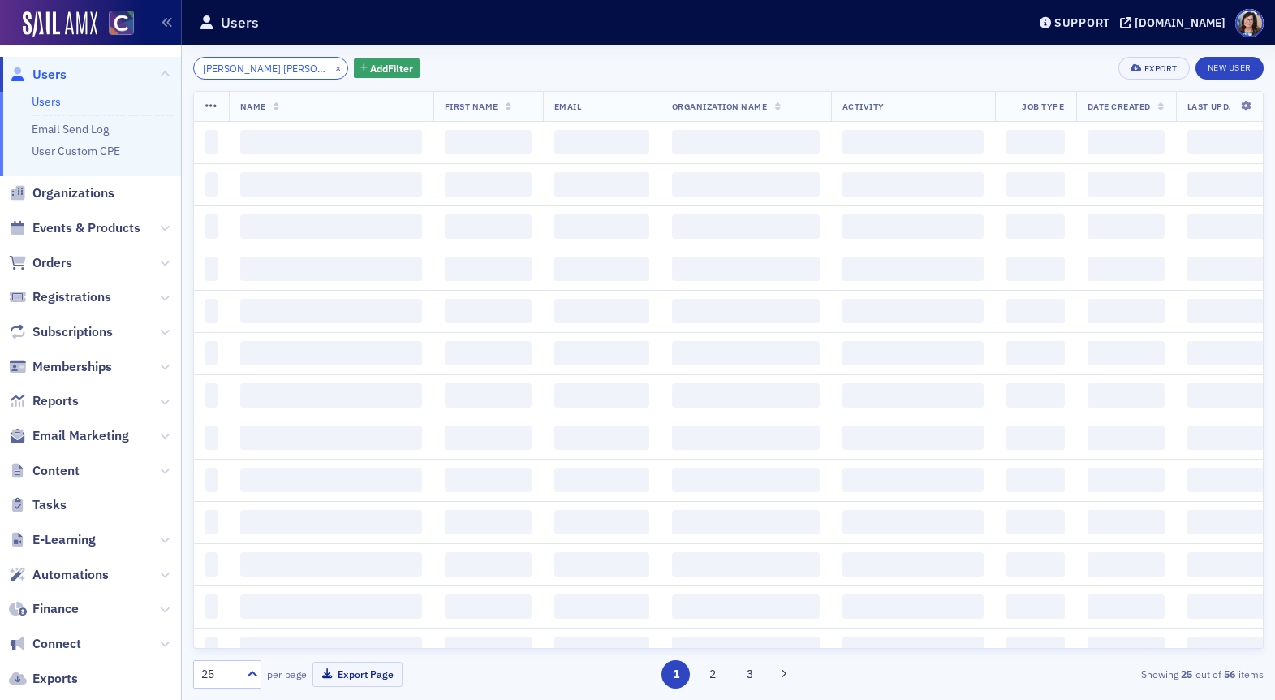
scroll to position [0, 25]
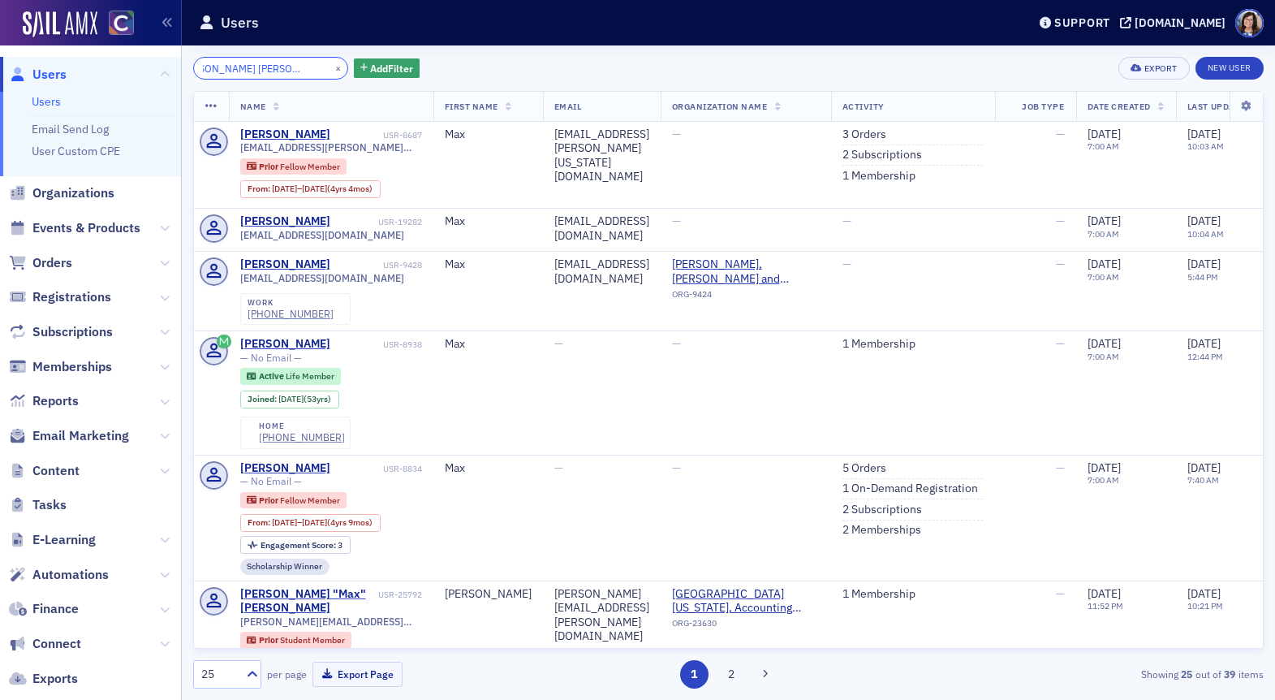
click at [216, 70] on input "max maxhaberko@gmail.com" at bounding box center [270, 68] width 155 height 23
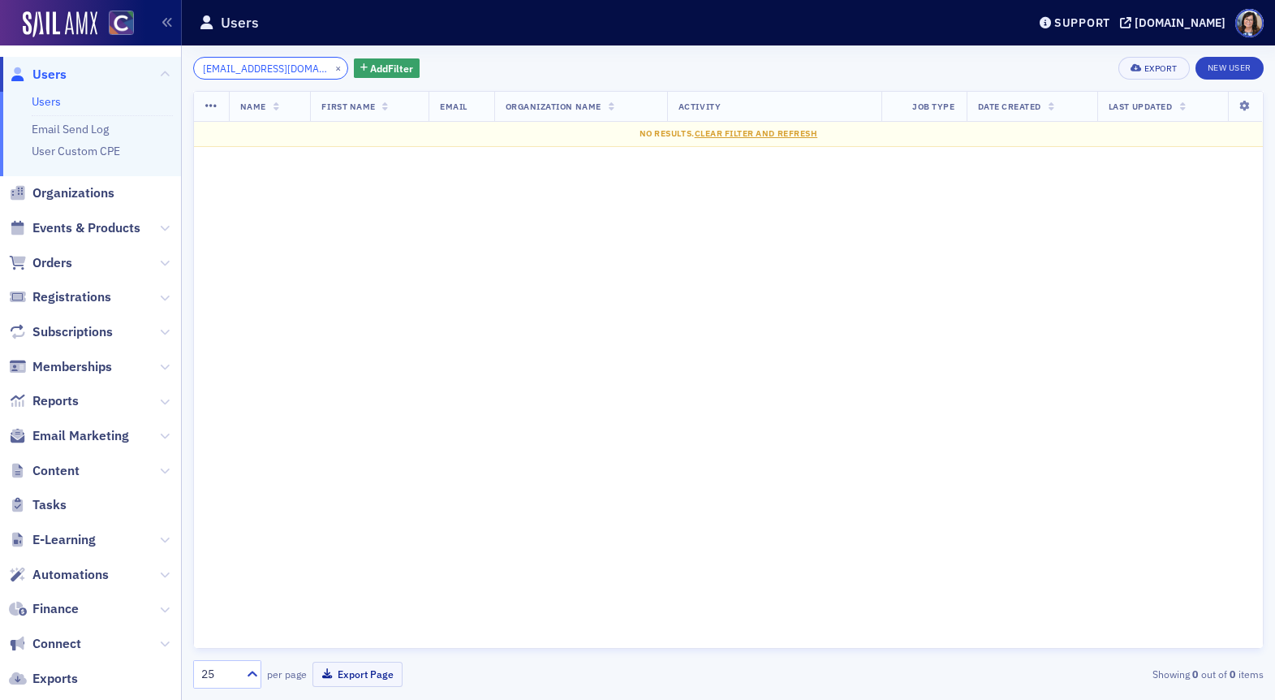
click at [302, 70] on input "haberko@gmail.com" at bounding box center [270, 68] width 155 height 23
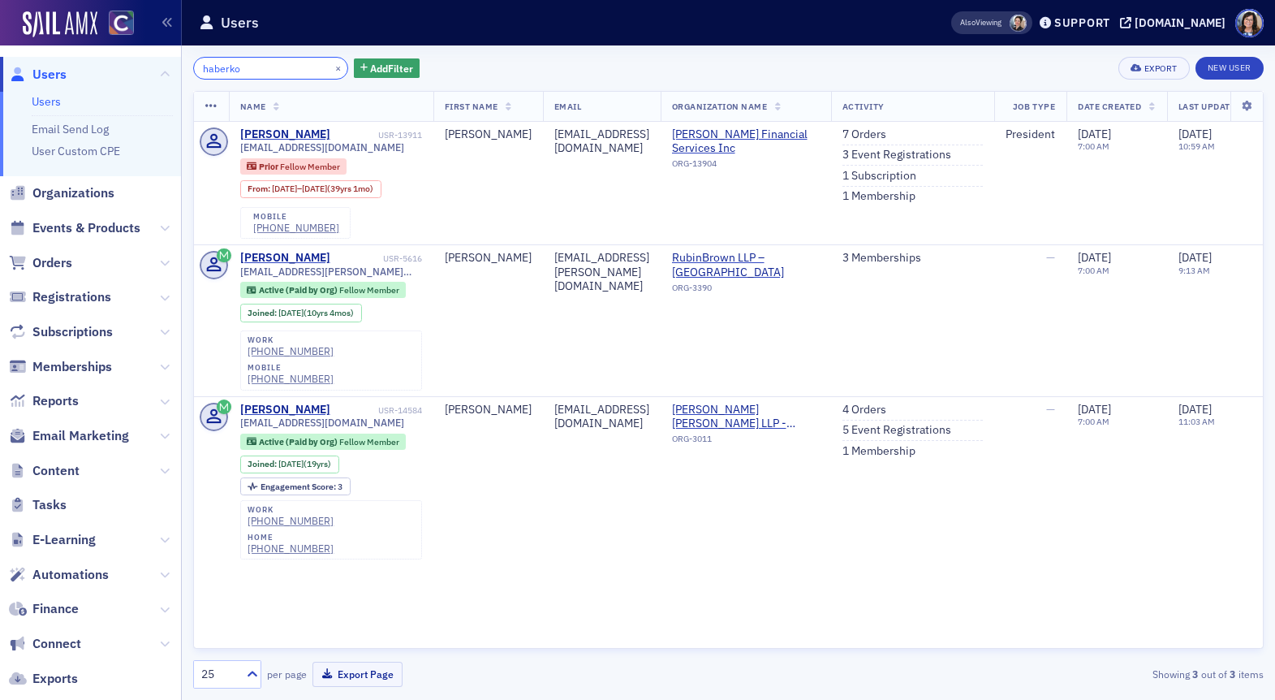
type input "haberko"
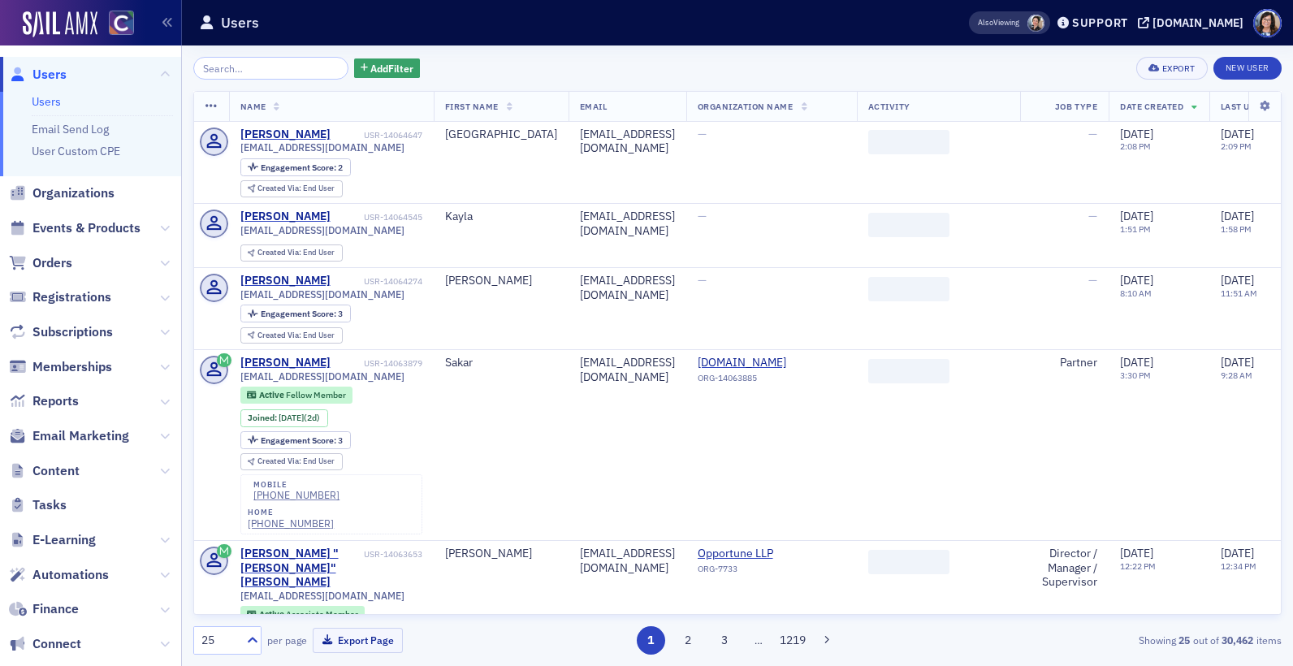
click at [234, 74] on input "search" at bounding box center [270, 68] width 155 height 23
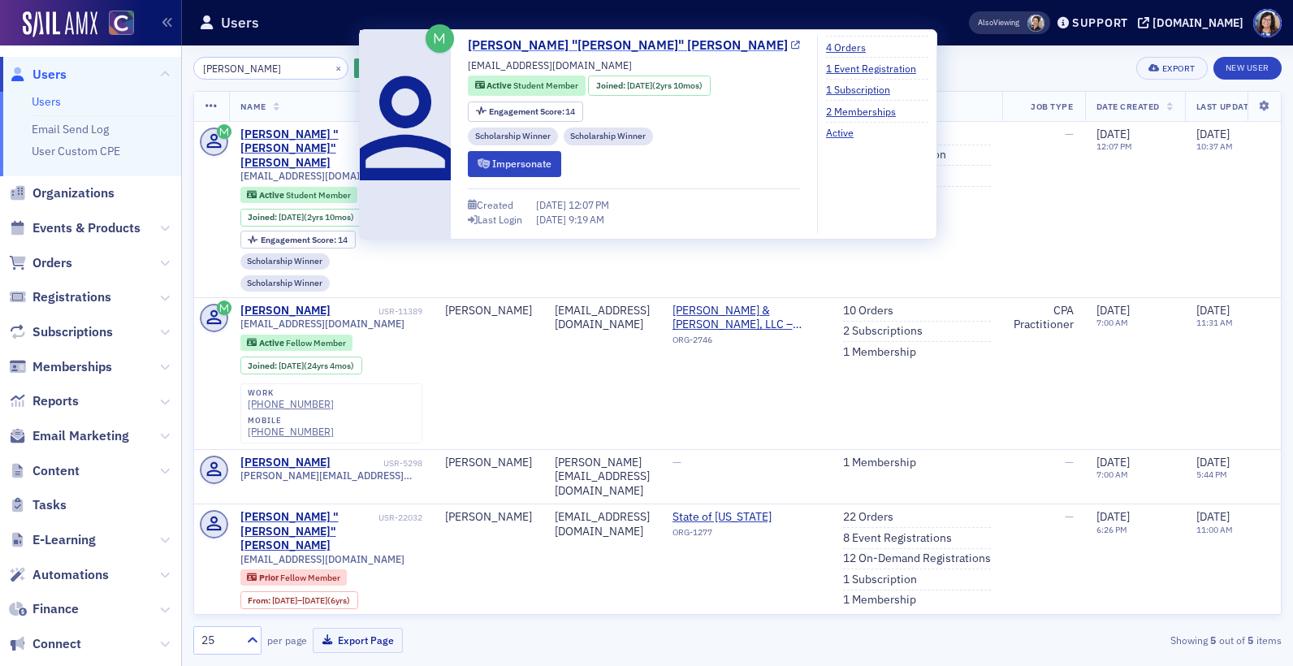
type input "[PERSON_NAME]"
click at [791, 45] on icon at bounding box center [795, 45] width 9 height 9
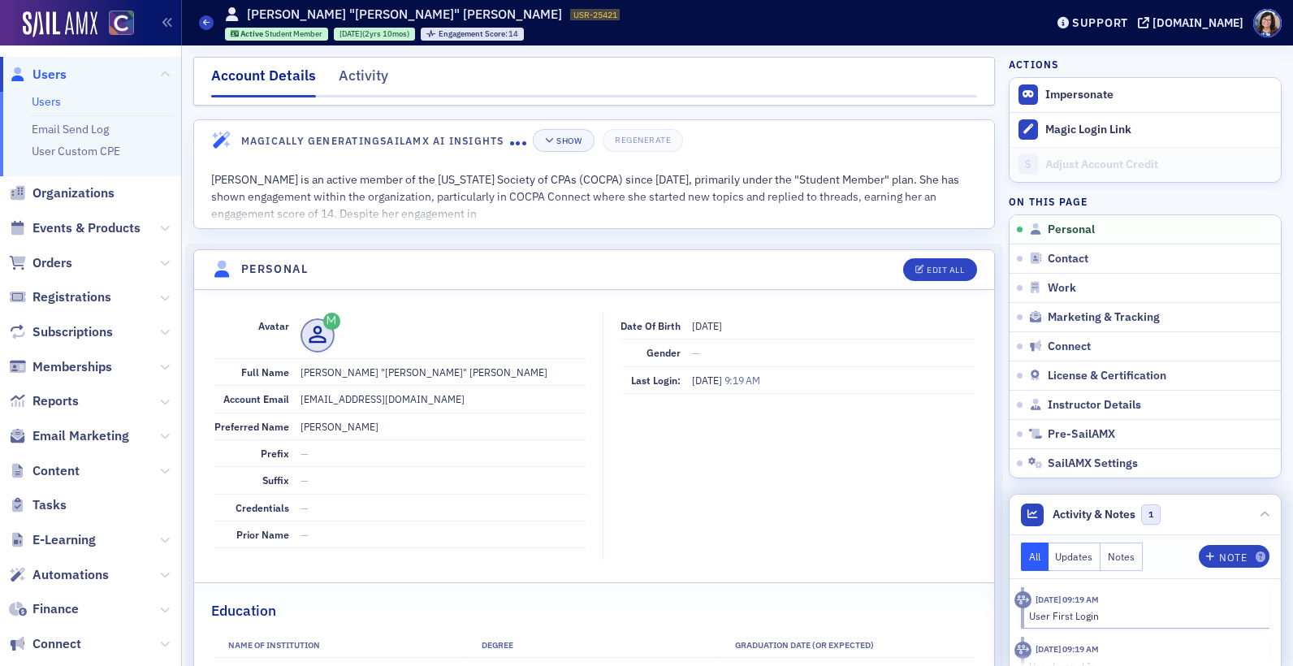
click at [1124, 550] on button "Notes" at bounding box center [1121, 556] width 42 height 28
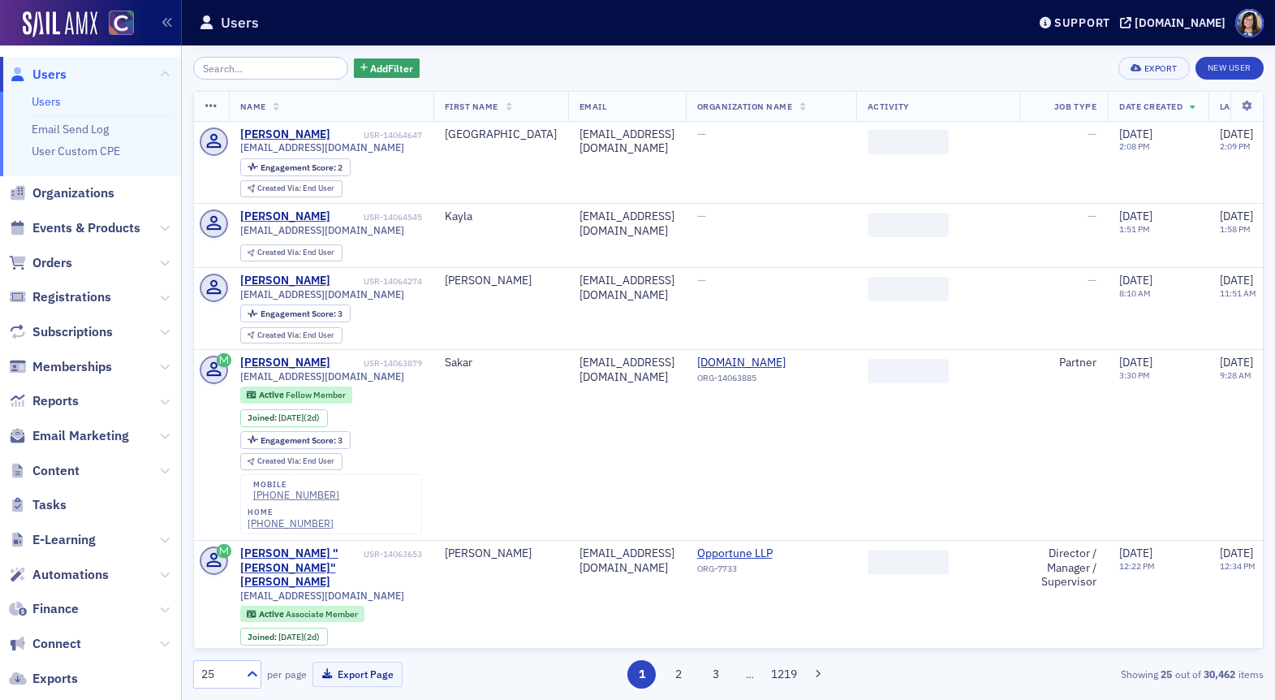
click at [270, 64] on input "search" at bounding box center [270, 68] width 155 height 23
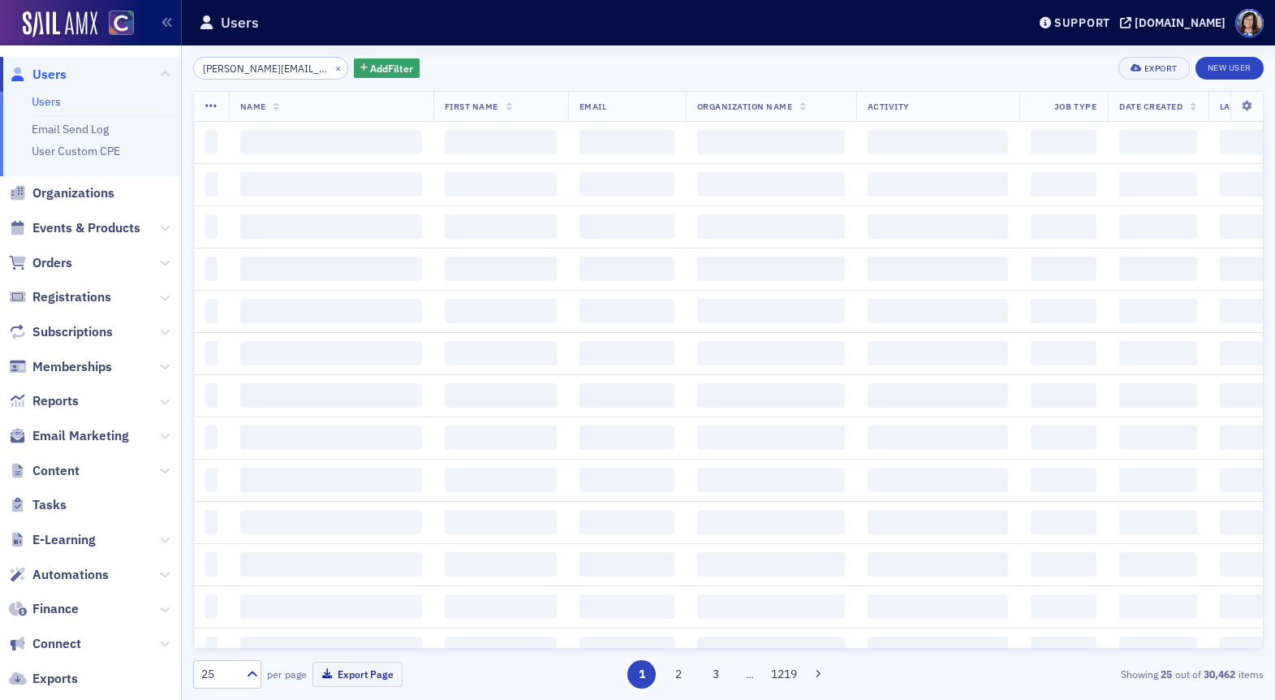
scroll to position [0, 39]
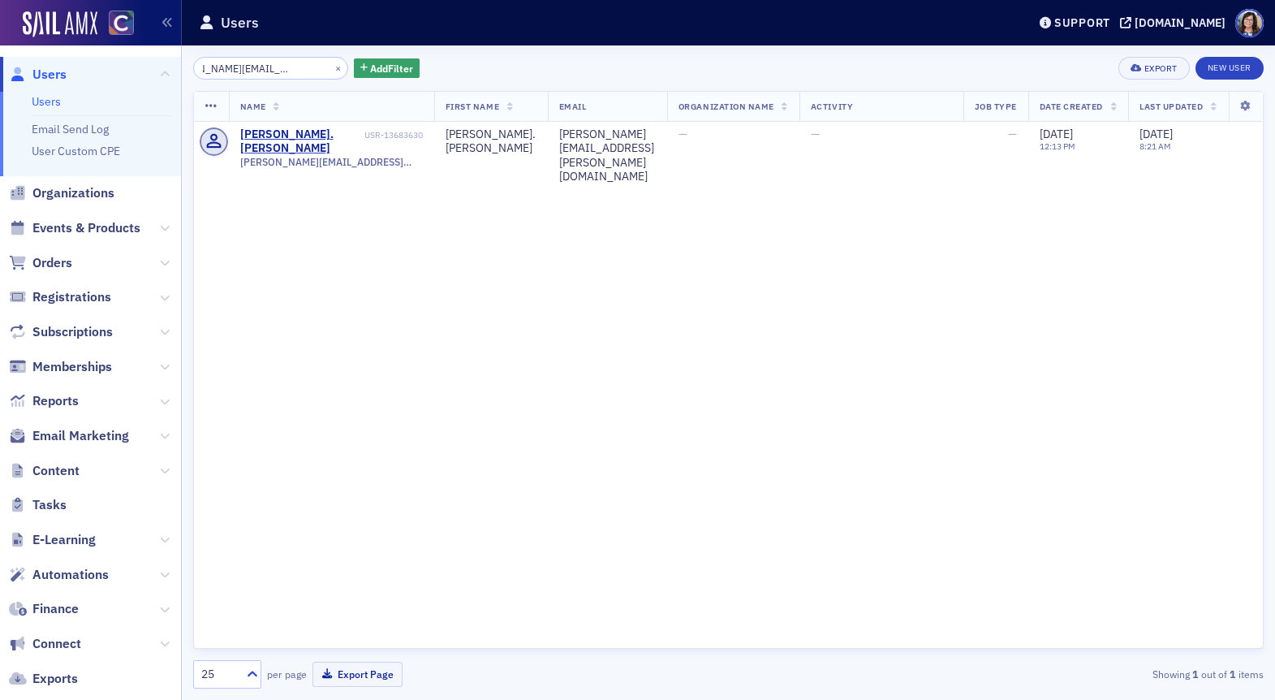
type input "hillary.morgridge@hem-cpa.com"
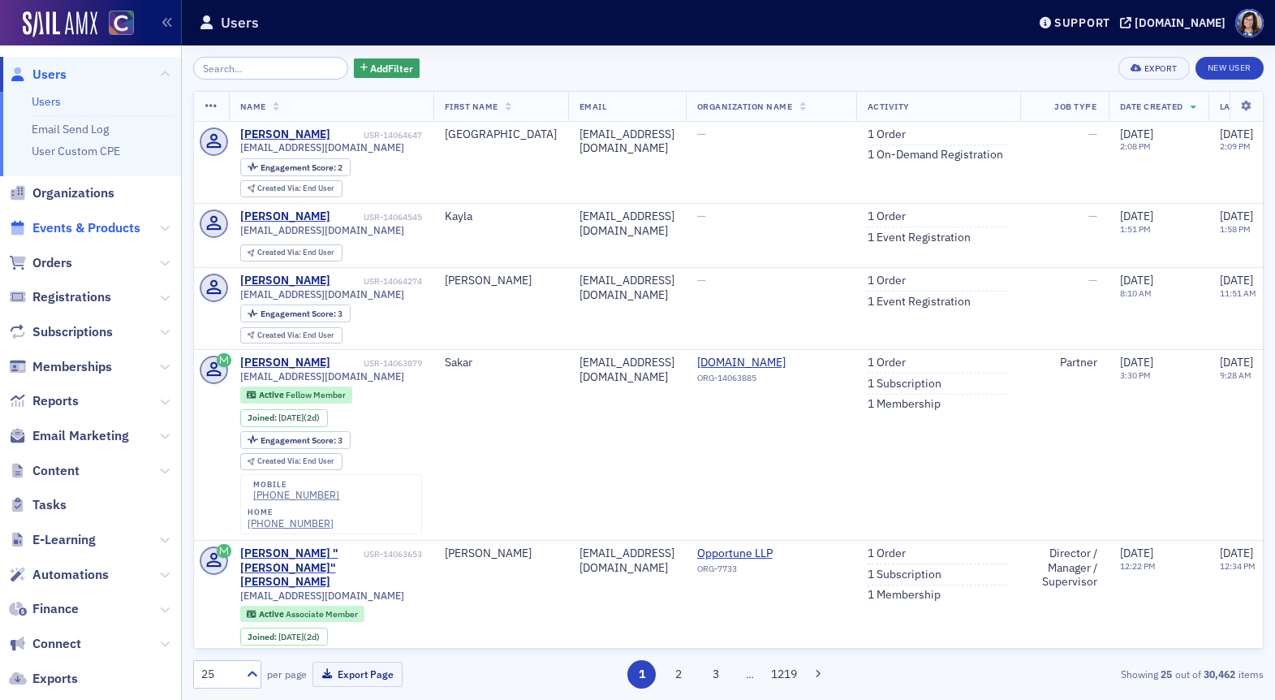
click at [76, 232] on span "Events & Products" at bounding box center [86, 228] width 108 height 18
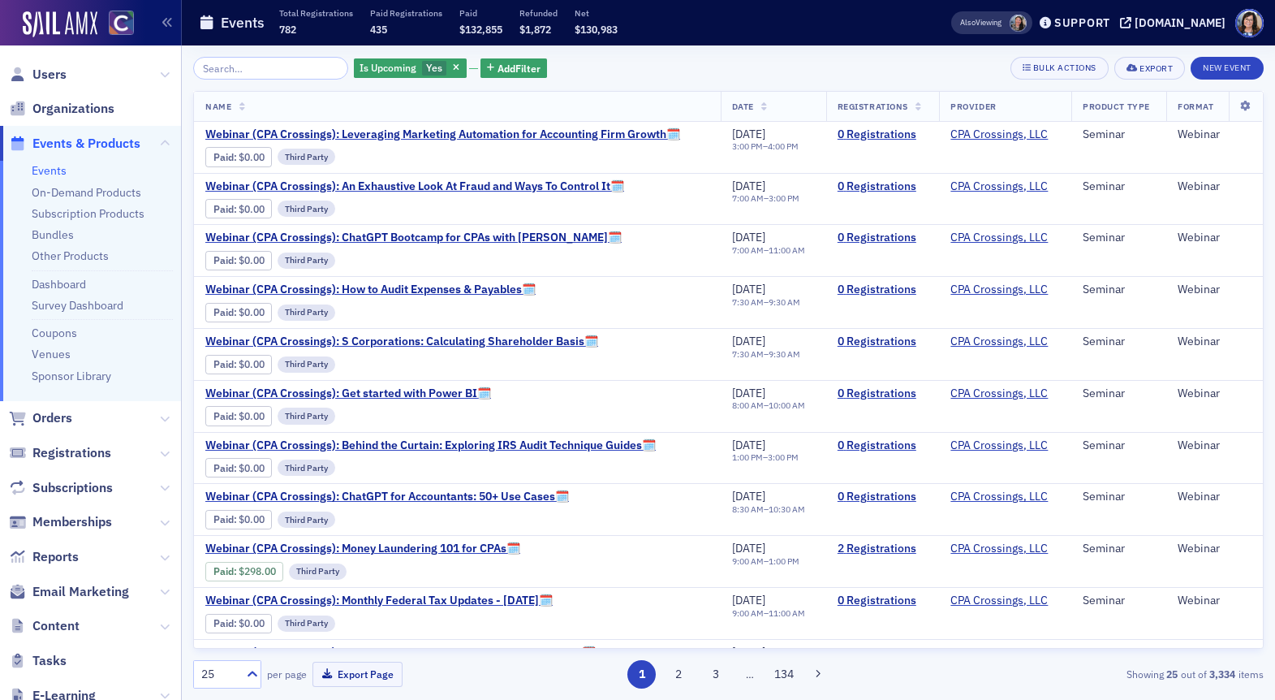
click at [249, 70] on input "search" at bounding box center [270, 68] width 155 height 23
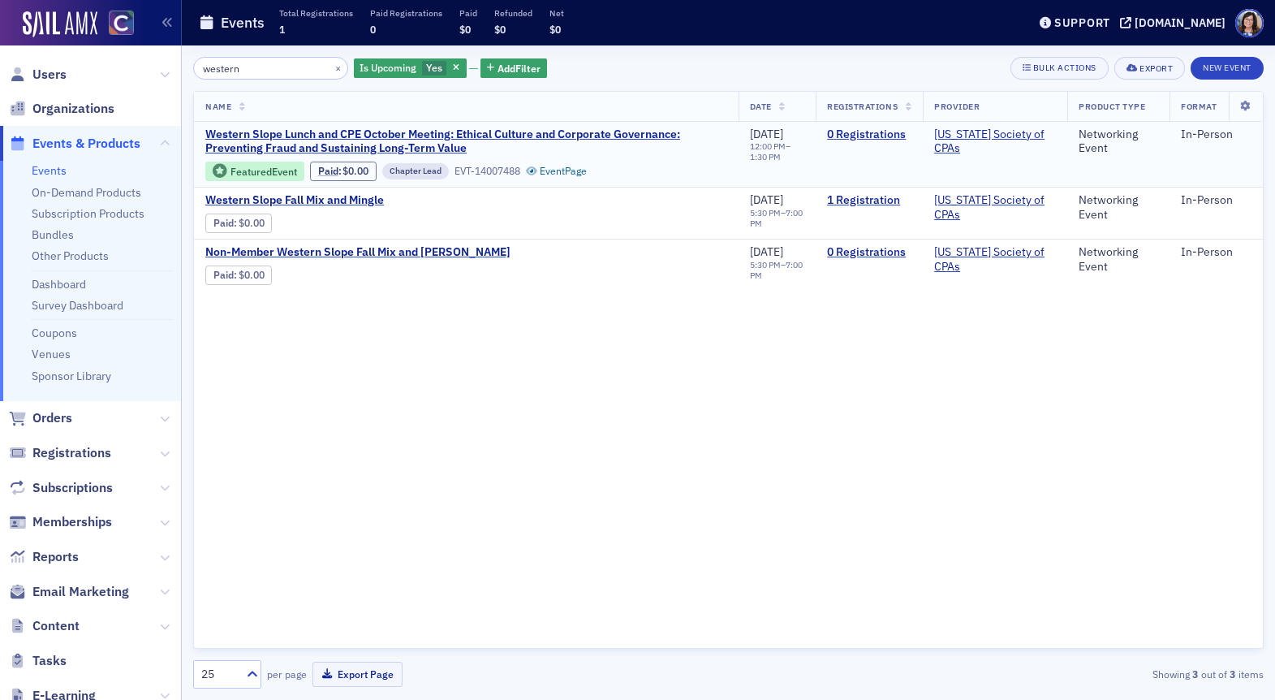
click at [570, 178] on div "Featured Event Paid : $0.00 Chapter Lead EVT-14007488 Event Page" at bounding box center [396, 172] width 382 height 20
click at [577, 170] on link "Event Page" at bounding box center [557, 171] width 62 height 12
drag, startPoint x: 270, startPoint y: 68, endPoint x: 164, endPoint y: 66, distance: 105.6
click at [164, 66] on div "Users Organizations Events & Products Events On-Demand Products Subscription Pr…" at bounding box center [637, 350] width 1275 height 700
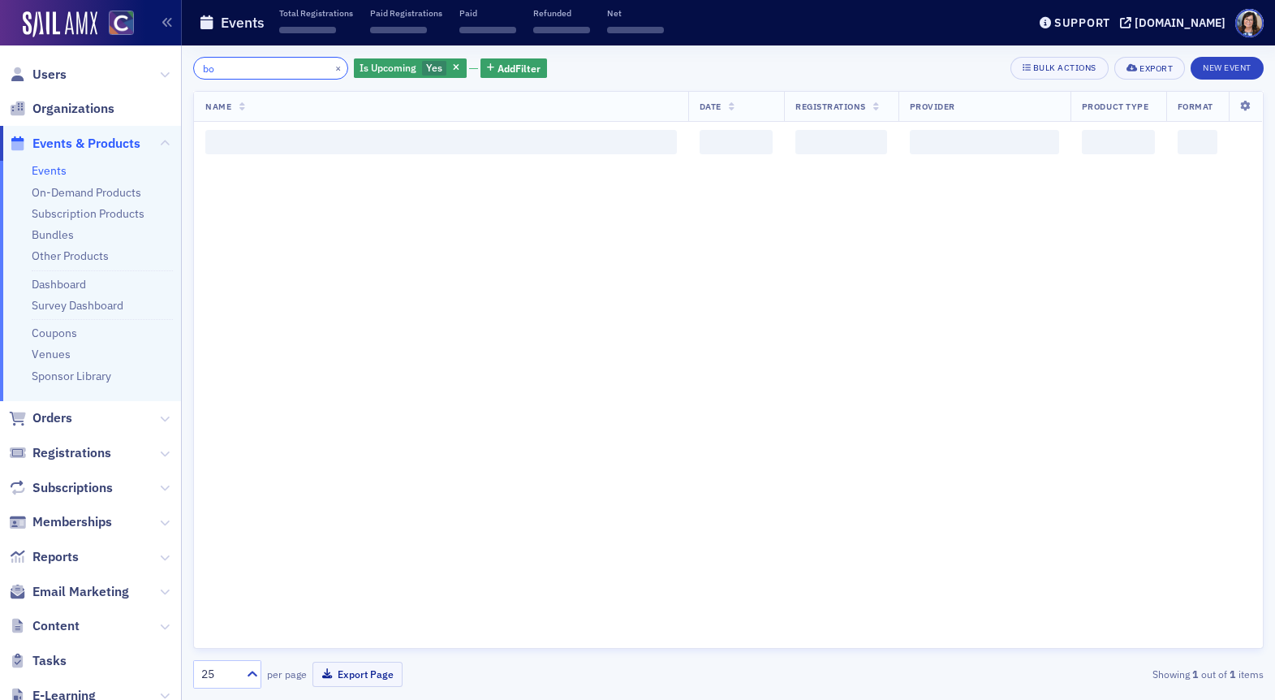
type input "b"
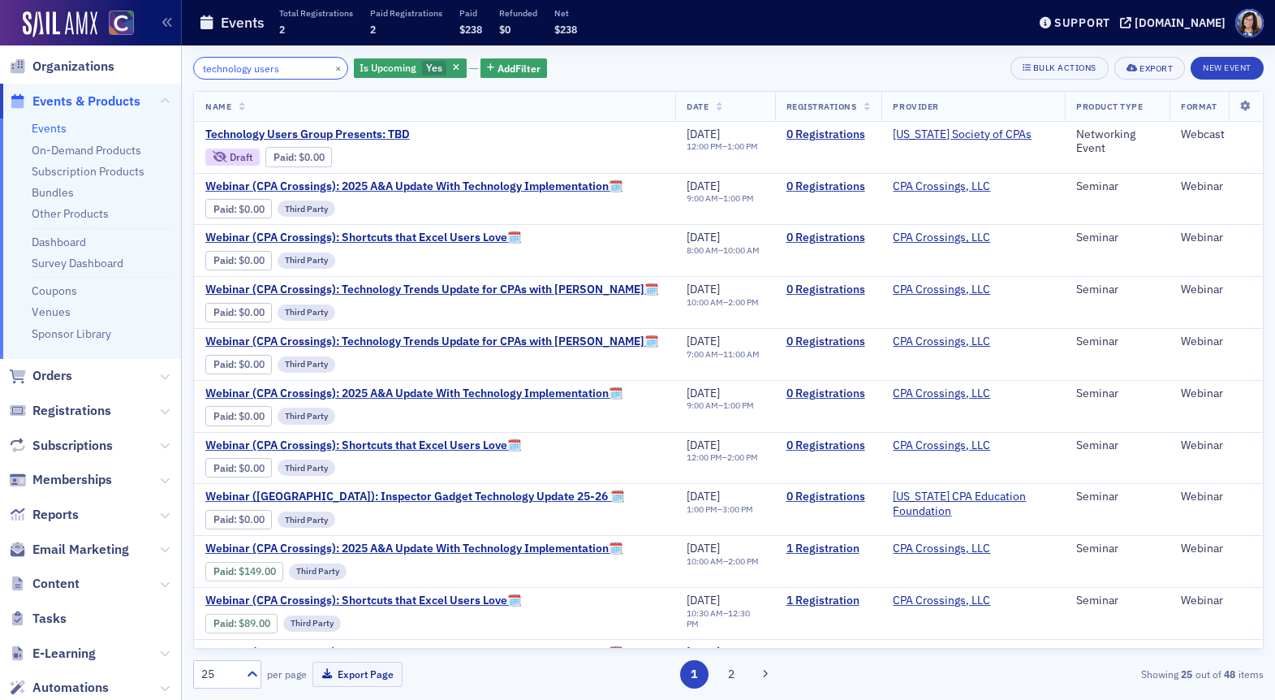
scroll to position [44, 0]
type input "technology users"
click at [59, 583] on span "Content" at bounding box center [55, 582] width 47 height 18
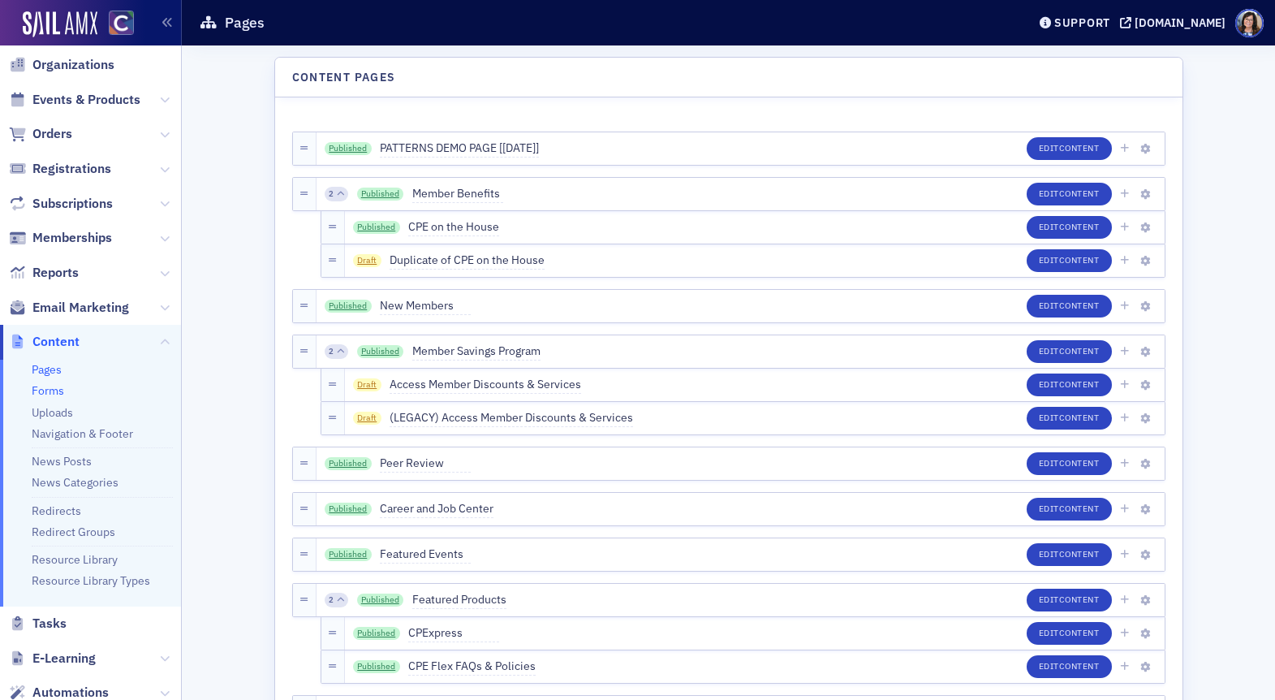
click at [51, 389] on link "Forms" at bounding box center [48, 390] width 32 height 15
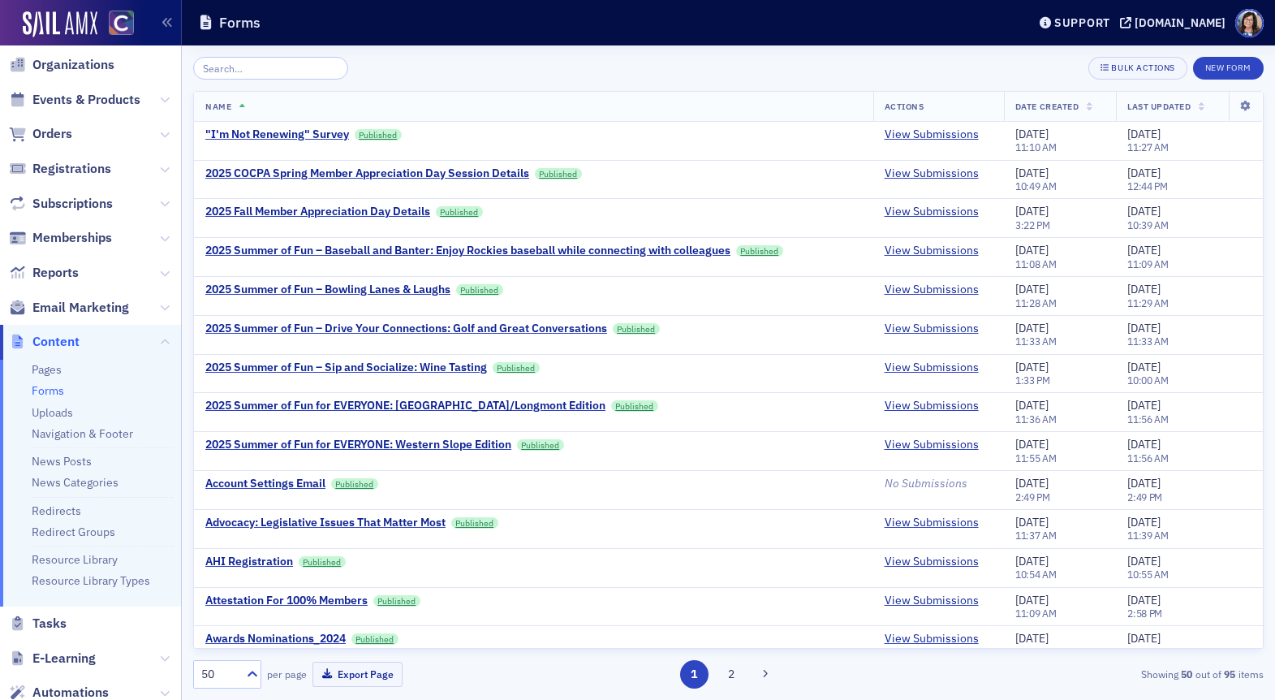
click at [295, 68] on input "search" at bounding box center [270, 68] width 155 height 23
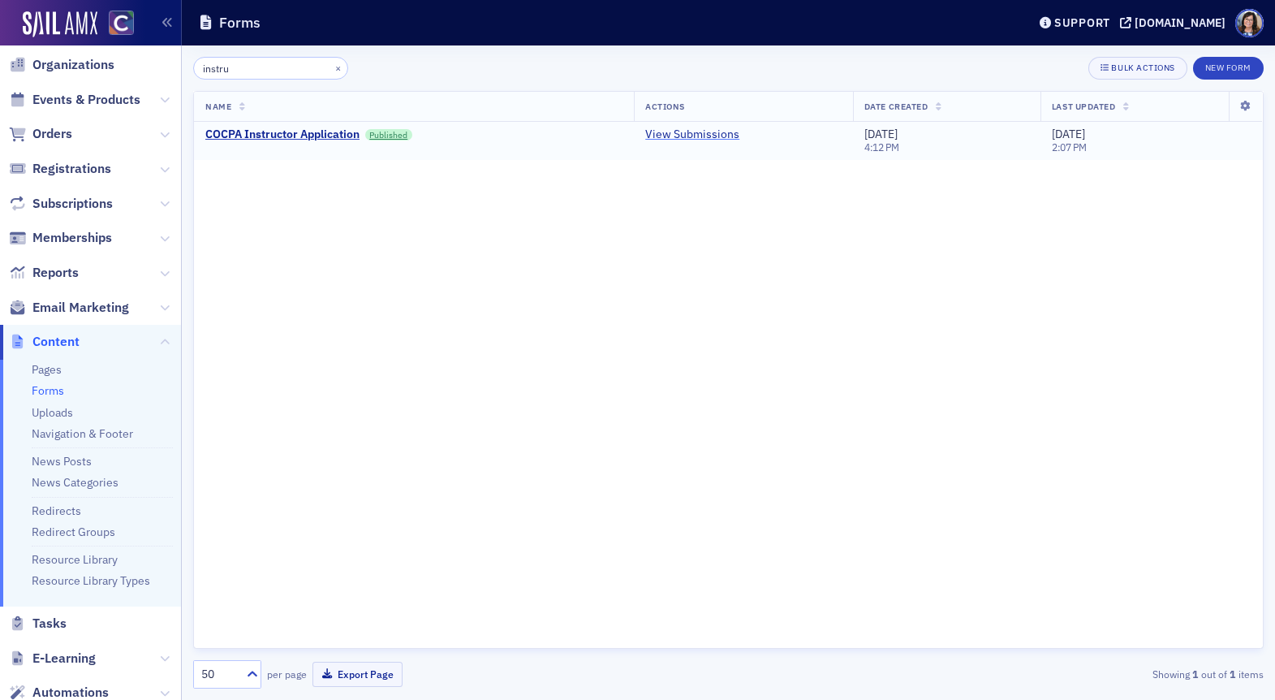
type input "instru"
click at [712, 137] on link "View Submissions" at bounding box center [692, 134] width 94 height 15
